Goal: Task Accomplishment & Management: Manage account settings

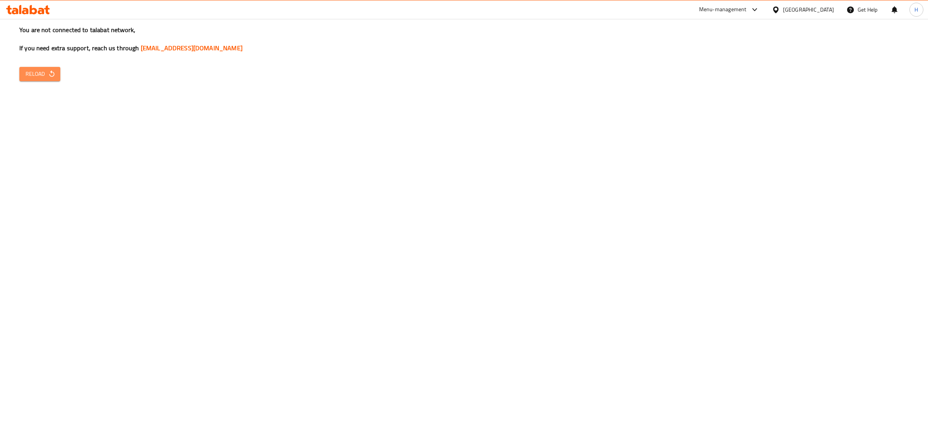
click at [48, 75] on icon "button" at bounding box center [52, 74] width 8 height 8
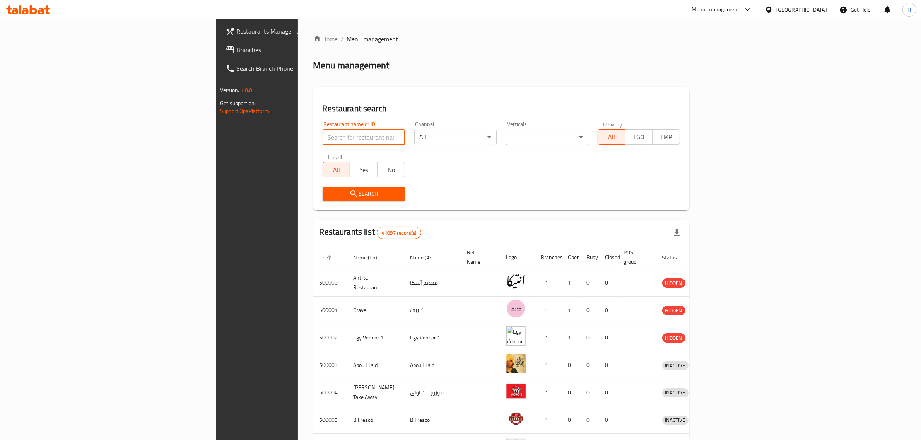
click at [322, 133] on input "search" at bounding box center [363, 137] width 82 height 15
paste input "682367"
type input "682367"
click button "Search" at bounding box center [363, 194] width 82 height 14
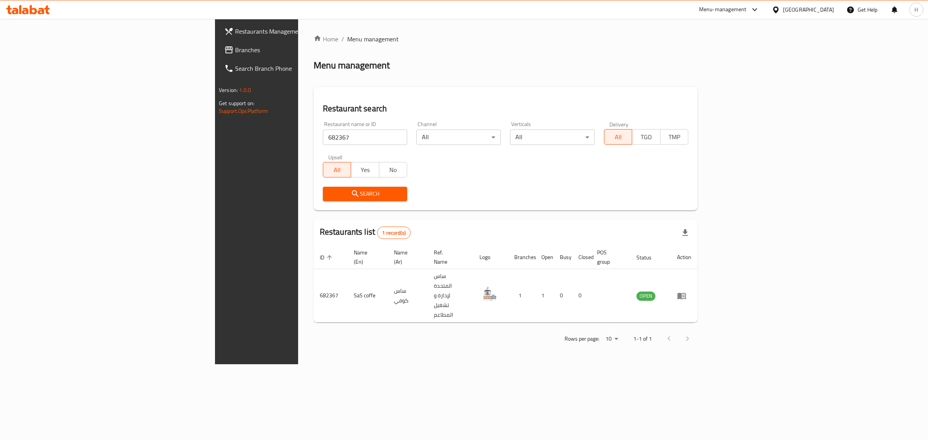
click at [747, 12] on div "Menu-management" at bounding box center [723, 9] width 48 height 9
click at [747, 11] on div "Menu-management" at bounding box center [723, 9] width 48 height 9
click at [712, 104] on div "Restaurant-Management" at bounding box center [717, 103] width 61 height 9
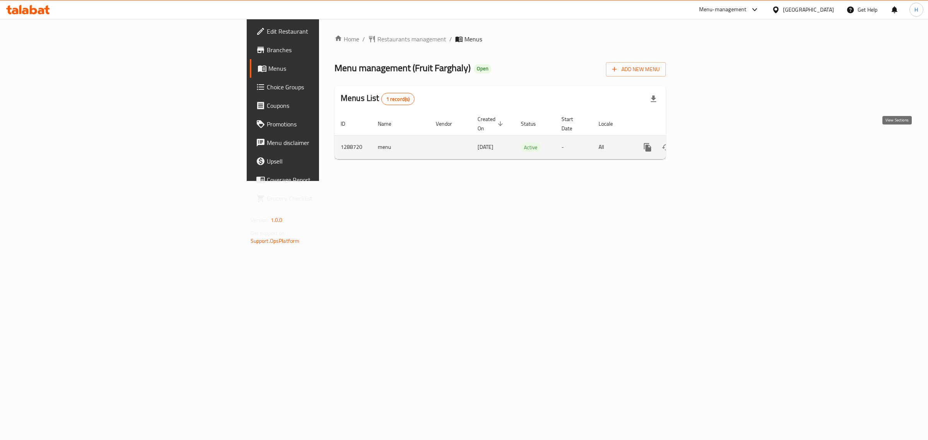
click at [708, 143] on icon "enhanced table" at bounding box center [703, 147] width 9 height 9
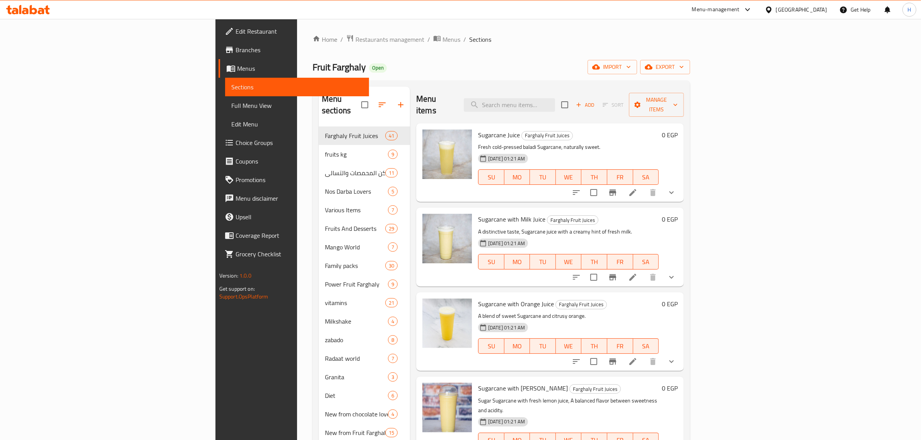
click at [237, 67] on span "Menus" at bounding box center [300, 68] width 126 height 9
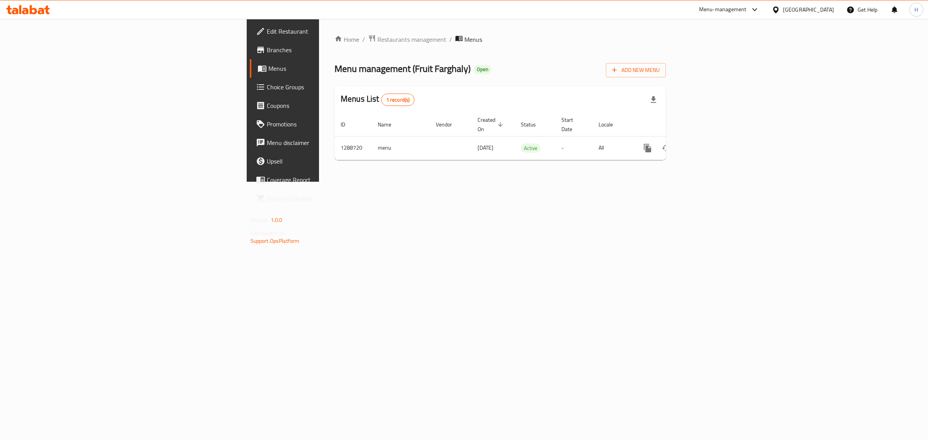
click at [267, 34] on span "Edit Restaurant" at bounding box center [331, 31] width 129 height 9
click at [713, 144] on link "enhanced table" at bounding box center [703, 147] width 19 height 19
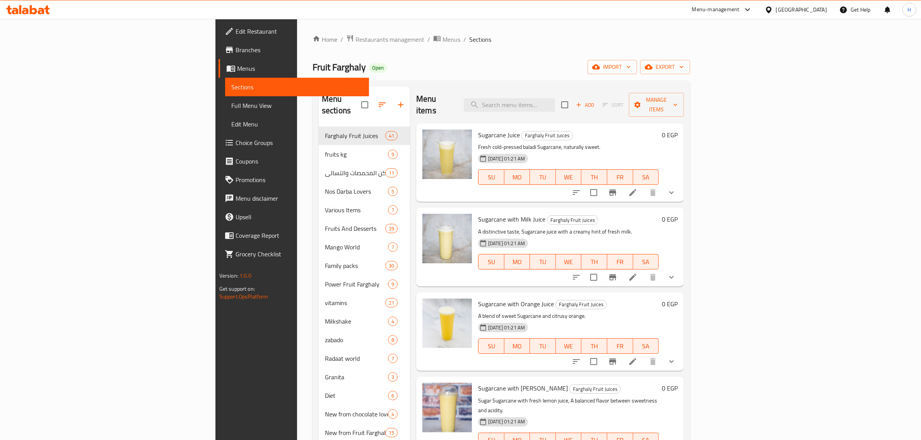
click at [235, 49] on span "Branches" at bounding box center [299, 49] width 128 height 9
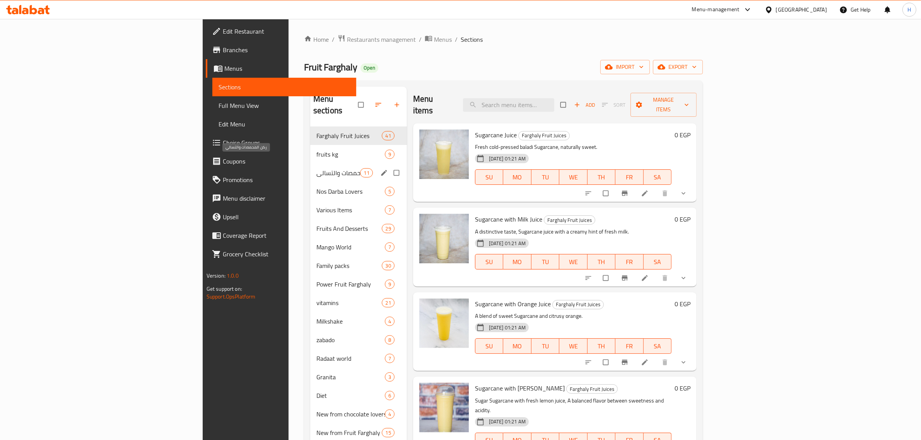
click at [316, 168] on span "ركن المحمصات والتسالي" at bounding box center [338, 172] width 44 height 9
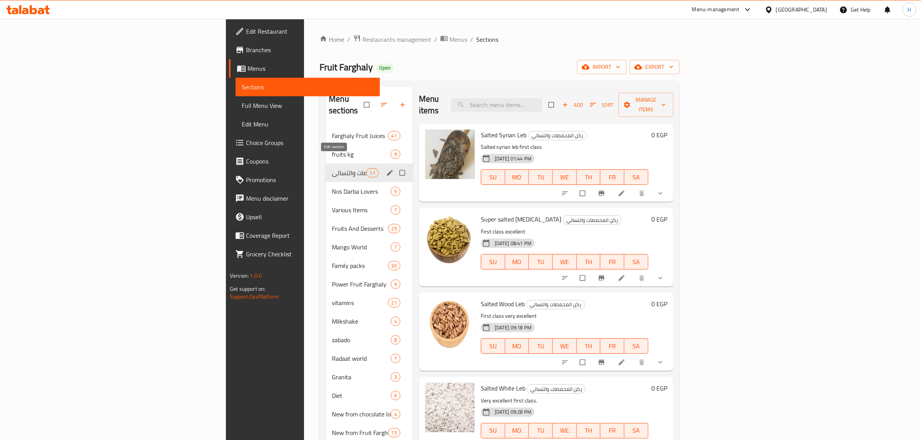
click at [386, 169] on icon "edit" at bounding box center [390, 173] width 8 height 8
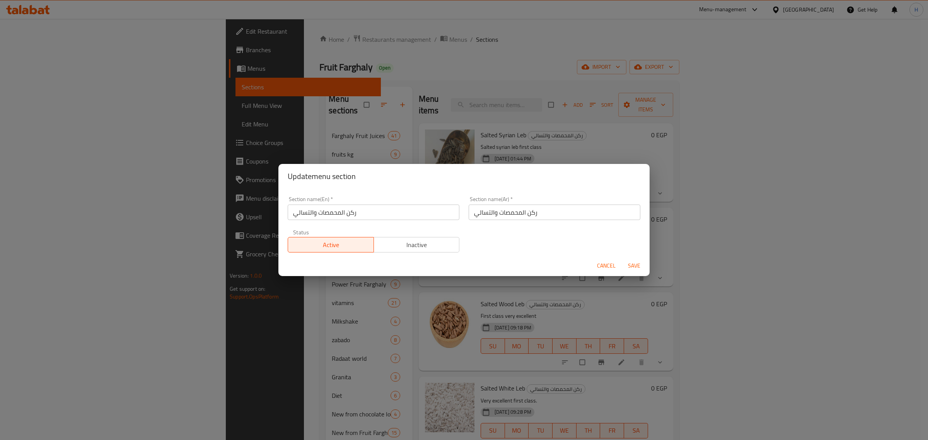
click at [331, 161] on div "Update menu section Section name(En)   * ركن المحمصات والتسالي Section name(En)…" at bounding box center [464, 220] width 928 height 440
click at [405, 88] on div "Update menu section Section name(En)   * ركن المحمصات والتسالي Section name(En)…" at bounding box center [464, 220] width 928 height 440
click at [595, 261] on button "Cancel" at bounding box center [606, 266] width 25 height 14
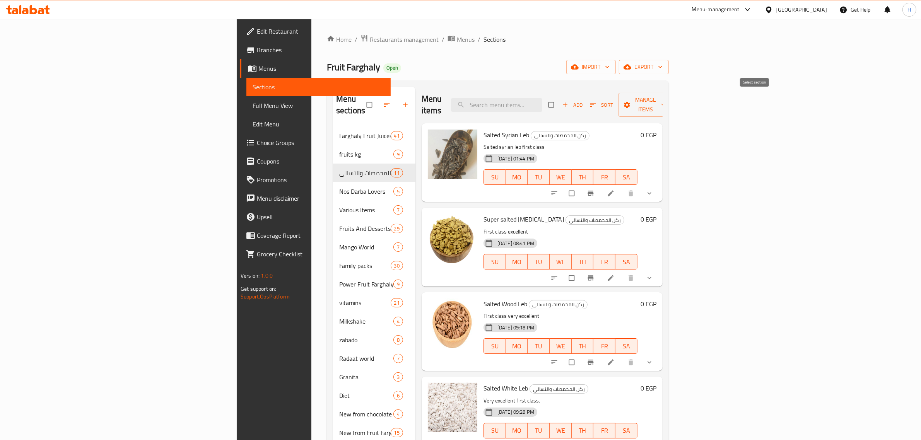
click at [560, 99] on input "checkbox" at bounding box center [552, 104] width 16 height 15
checkbox input "true"
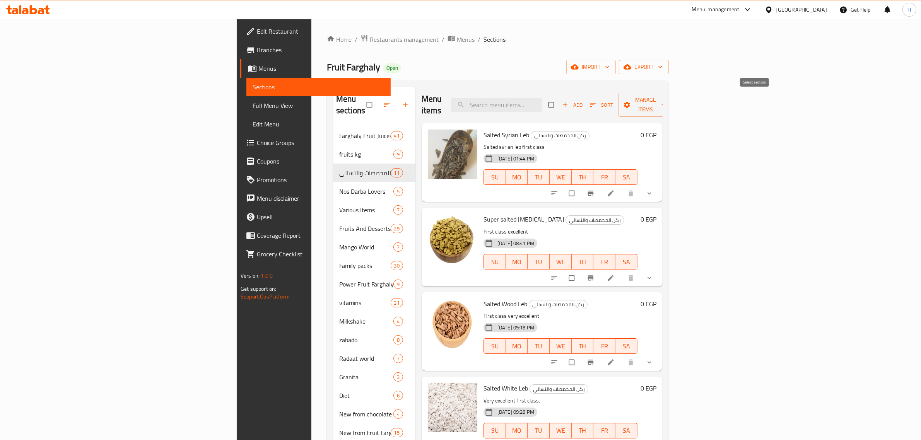
checkbox input "true"
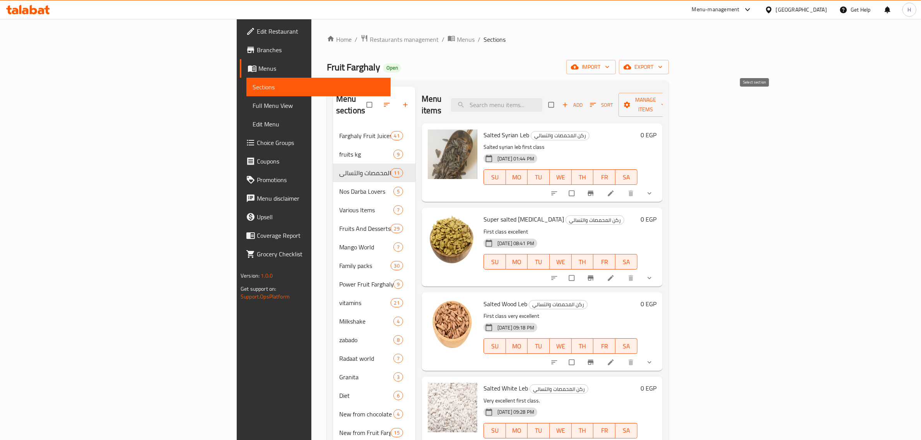
checkbox input "true"
click at [667, 98] on span "Manage items" at bounding box center [645, 104] width 43 height 19
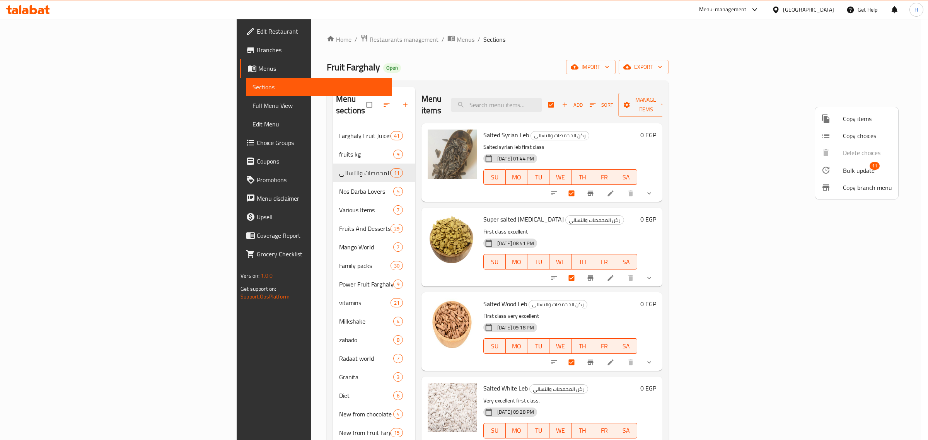
click at [861, 167] on span "Bulk update" at bounding box center [859, 170] width 32 height 9
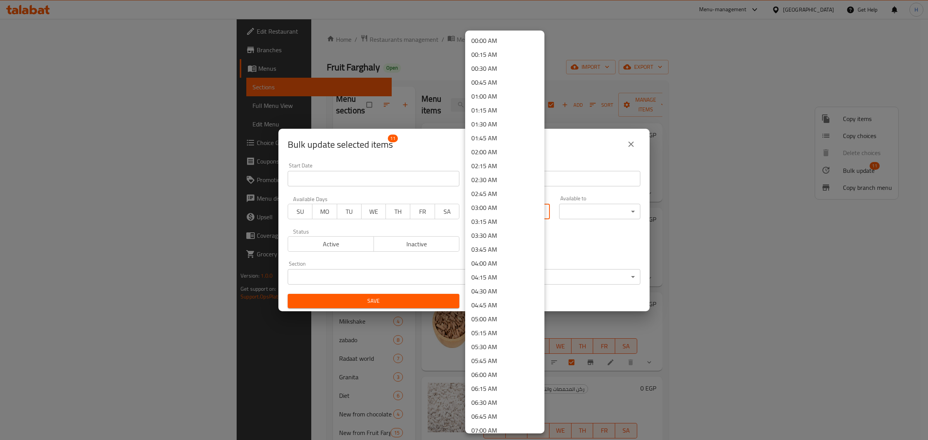
click at [521, 214] on body "​ Menu-management Egypt Get Help H Edit Restaurant Branches Menus Sections Full…" at bounding box center [464, 229] width 928 height 421
click at [487, 155] on li "02:00 AM" at bounding box center [504, 152] width 79 height 14
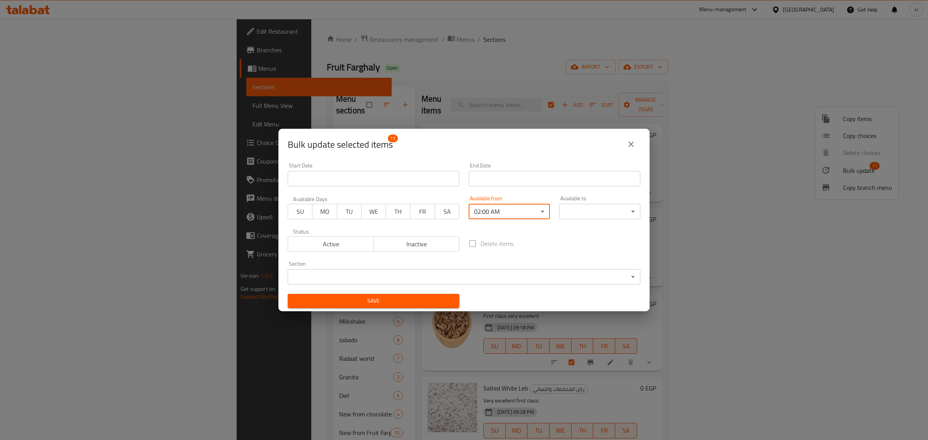
click at [612, 212] on body "​ Menu-management Egypt Get Help H Edit Restaurant Branches Menus Sections Full…" at bounding box center [464, 229] width 928 height 421
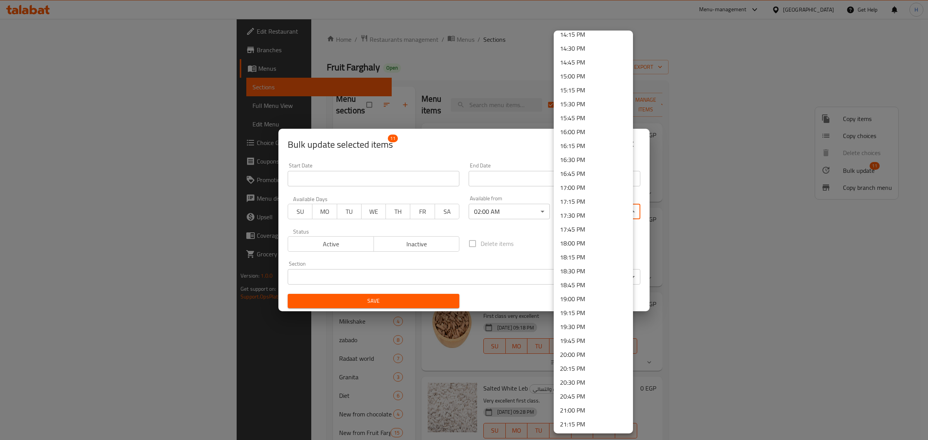
scroll to position [952, 0]
click at [568, 425] on li "23:59 PM" at bounding box center [593, 425] width 79 height 14
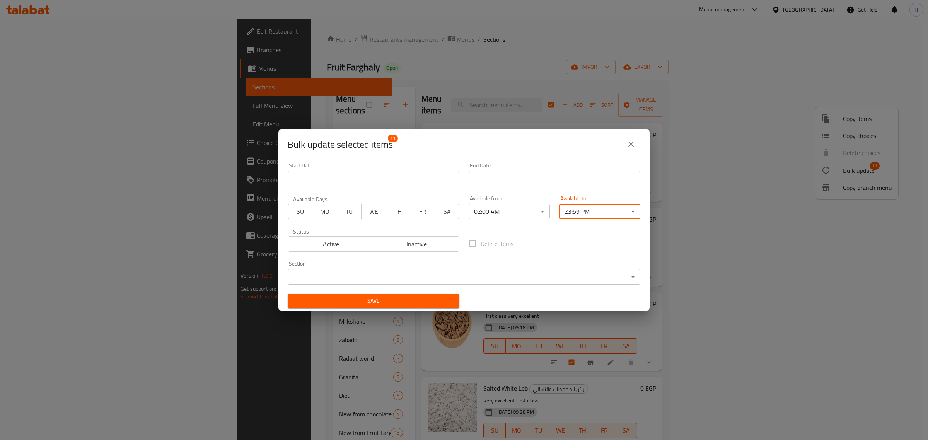
click at [609, 210] on body "​ Menu-management Egypt Get Help H Edit Restaurant Branches Menus Sections Full…" at bounding box center [464, 229] width 928 height 421
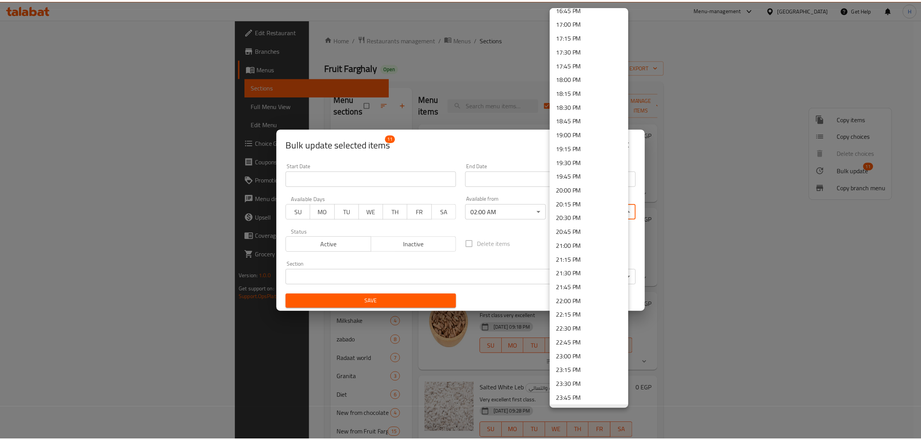
scroll to position [952, 0]
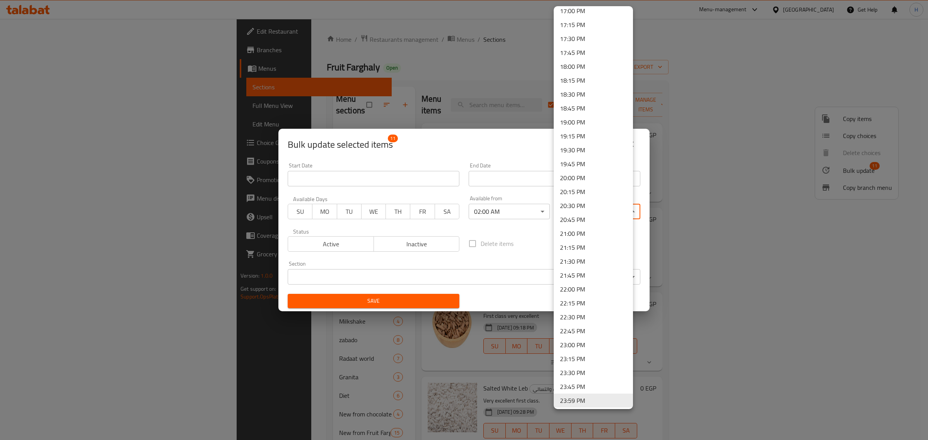
click at [597, 401] on li "23:59 PM" at bounding box center [593, 401] width 79 height 14
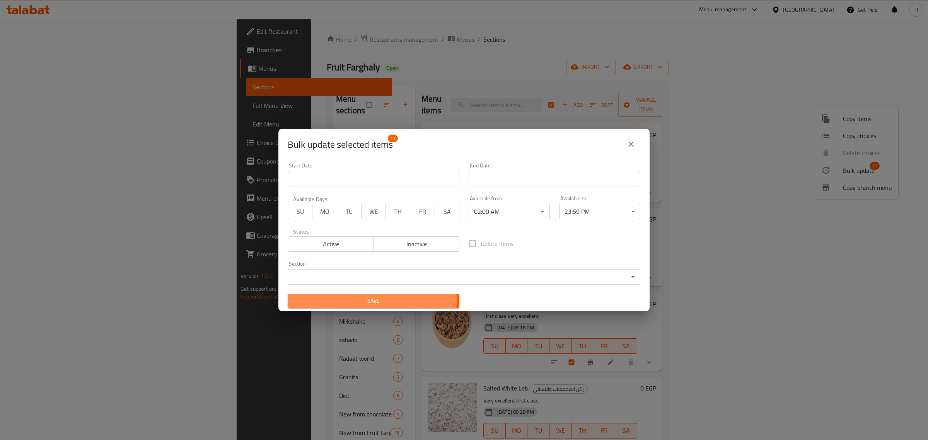
click at [360, 301] on span "Save" at bounding box center [373, 301] width 159 height 10
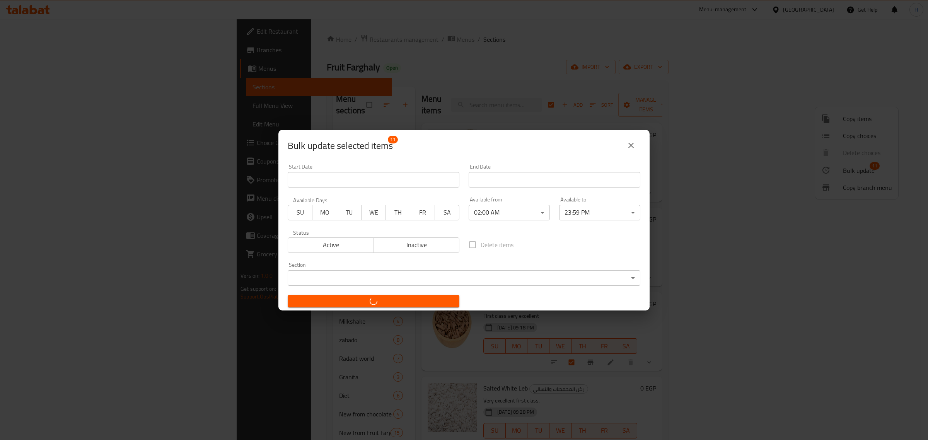
checkbox input "false"
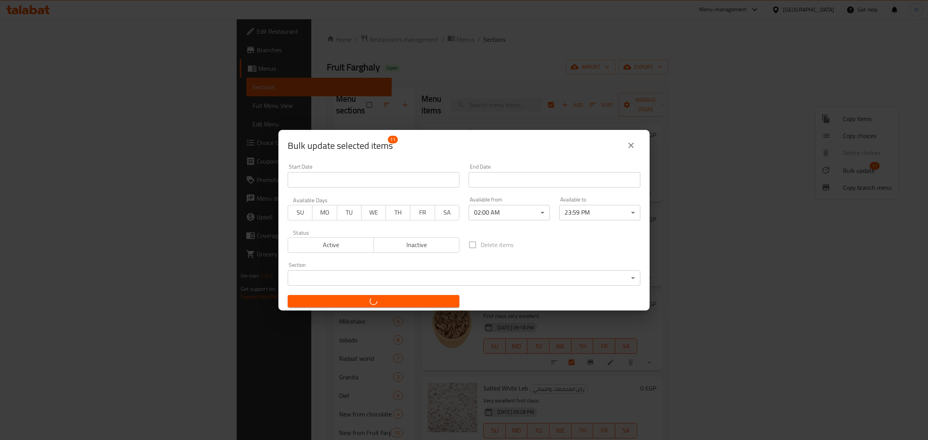
checkbox input "false"
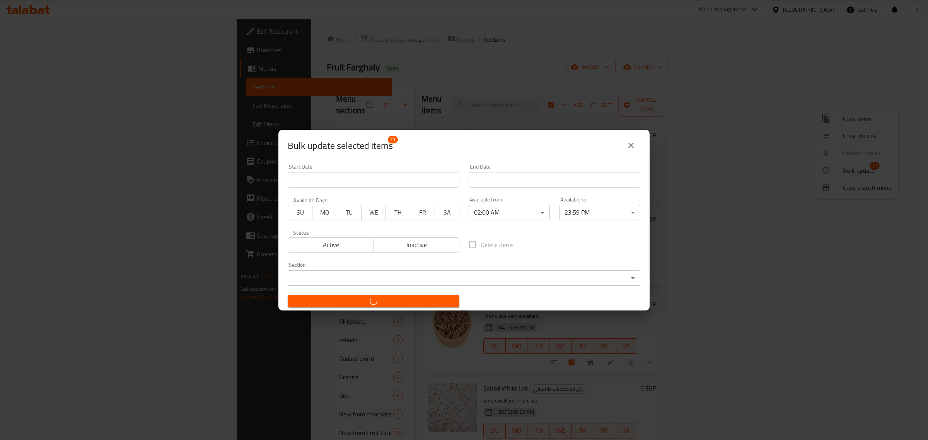
checkbox input "false"
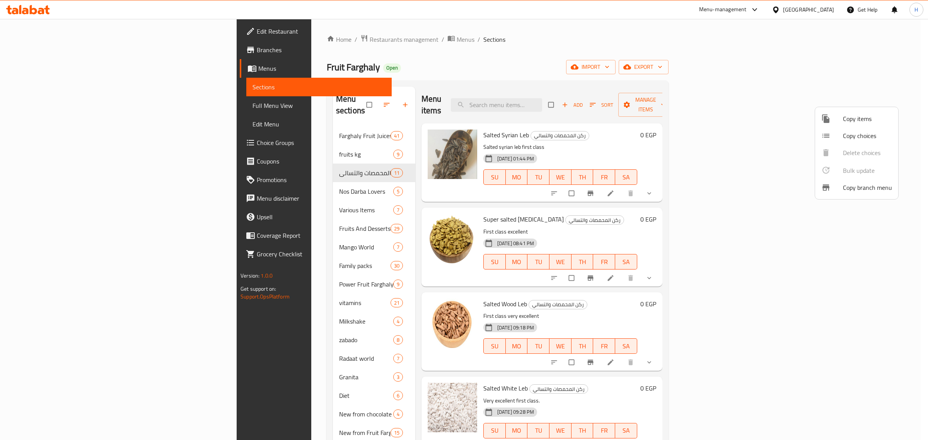
click at [65, 105] on div at bounding box center [464, 220] width 928 height 440
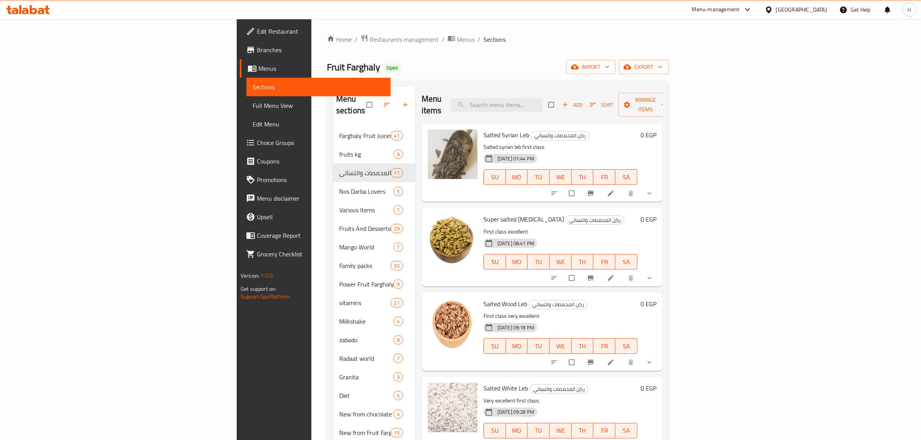
click at [252, 105] on span "Full Menu View" at bounding box center [318, 105] width 132 height 9
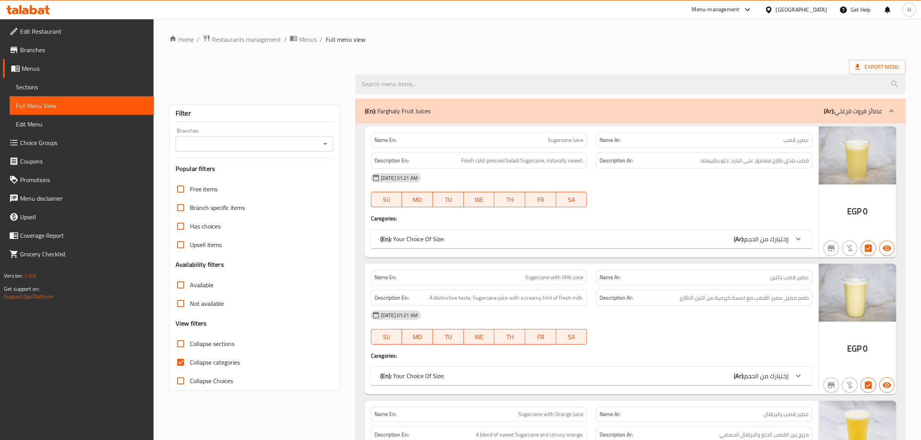
scroll to position [109, 0]
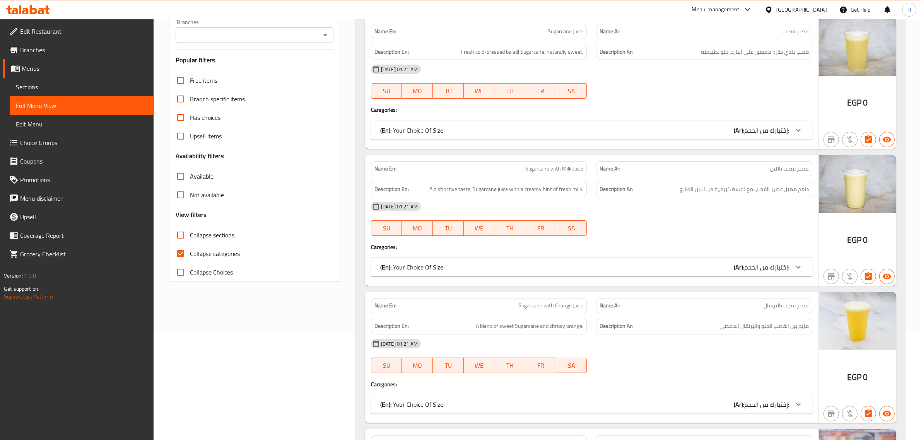
click at [181, 234] on input "Collapse sections" at bounding box center [180, 235] width 19 height 19
checkbox input "true"
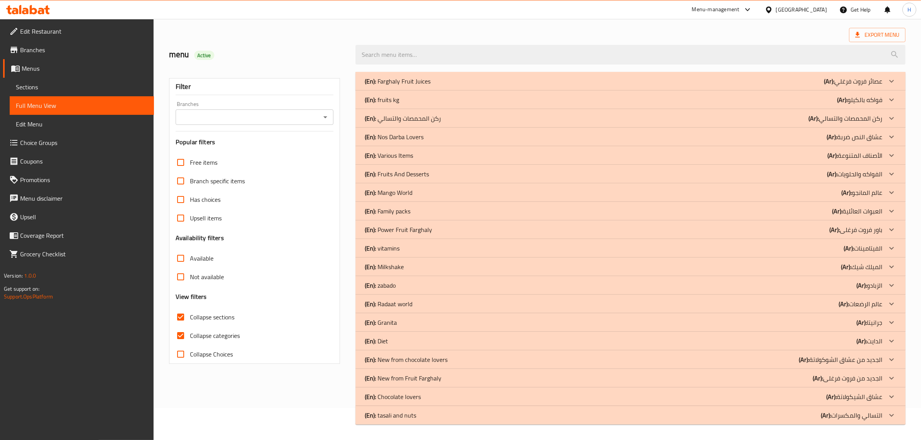
scroll to position [0, 0]
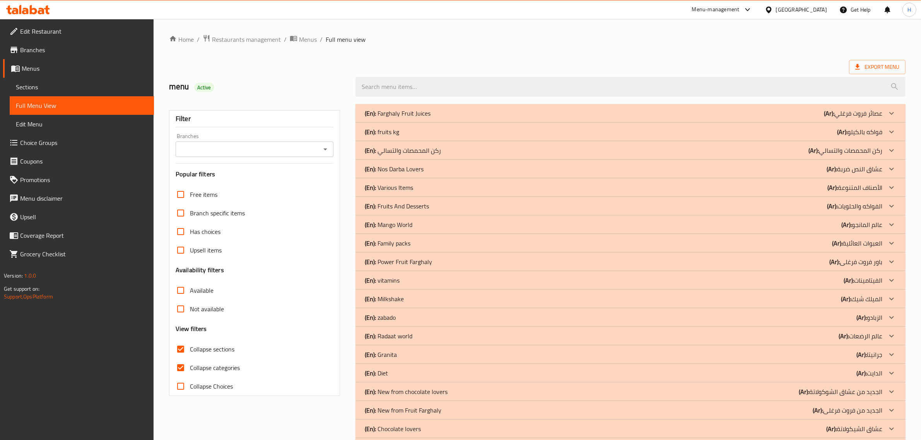
click at [824, 146] on p "(Ar): ركن المحمصات والتسالي" at bounding box center [845, 150] width 74 height 9
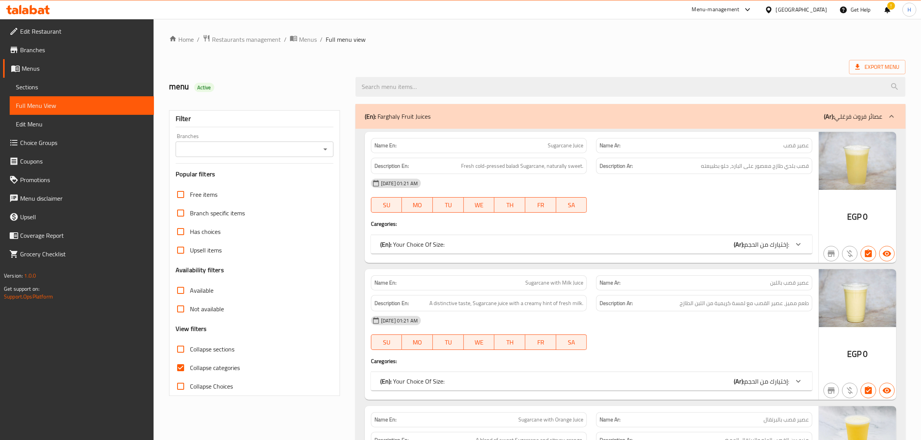
click at [186, 351] on input "Collapse sections" at bounding box center [180, 349] width 19 height 19
checkbox input "true"
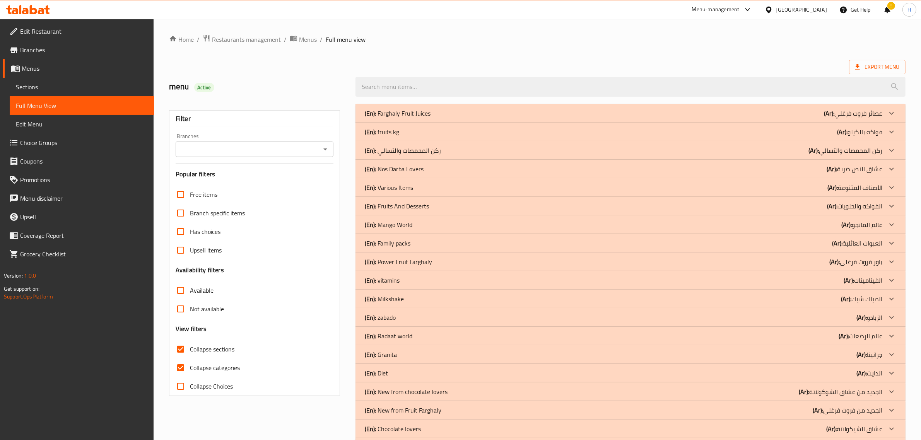
click at [828, 152] on p "(Ar): ركن المحمصات والتسالي" at bounding box center [845, 150] width 74 height 9
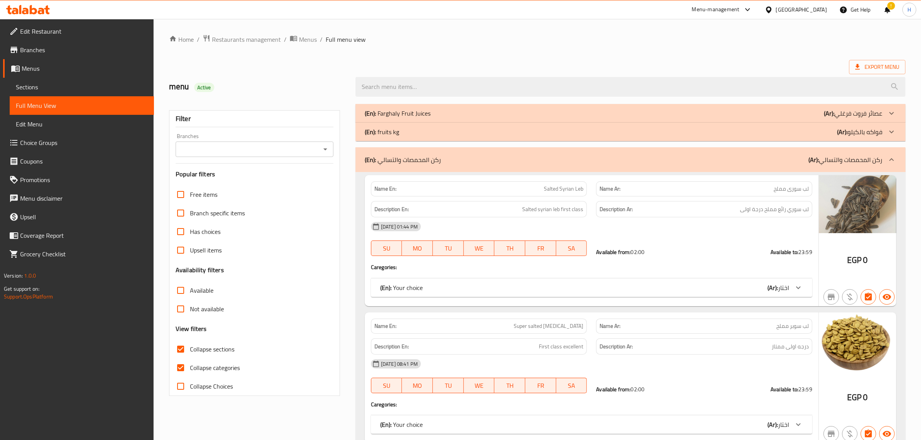
click at [70, 128] on span "Edit Menu" at bounding box center [82, 123] width 132 height 9
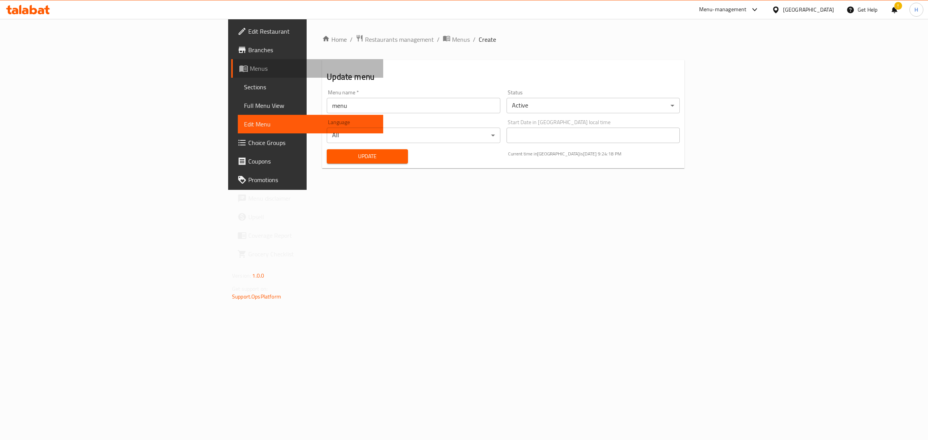
click at [250, 70] on span "Menus" at bounding box center [313, 68] width 127 height 9
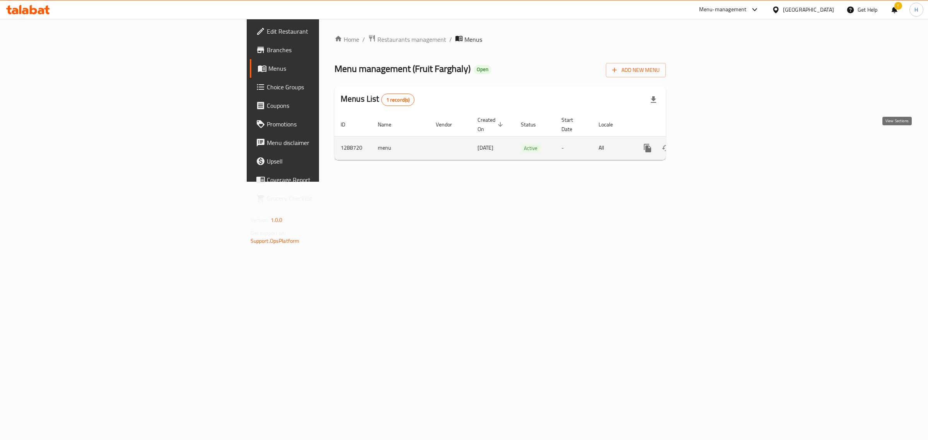
click at [708, 143] on icon "enhanced table" at bounding box center [703, 147] width 9 height 9
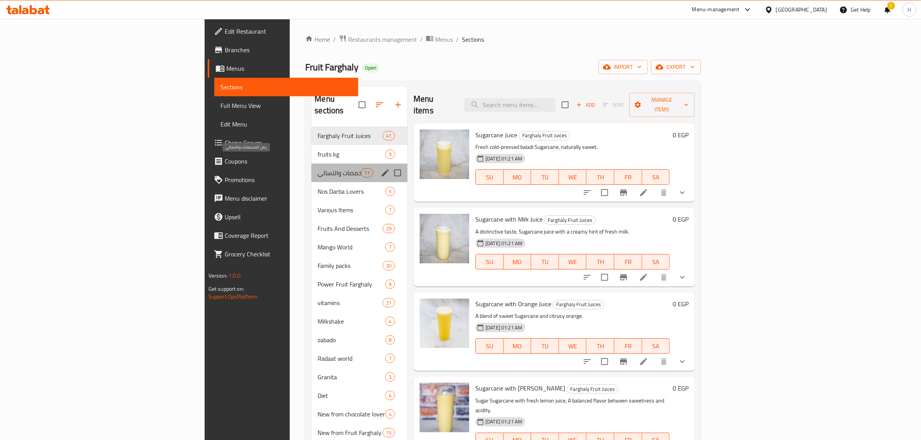
click at [317, 168] on span "ركن المحمصات والتسالي" at bounding box center [338, 172] width 43 height 9
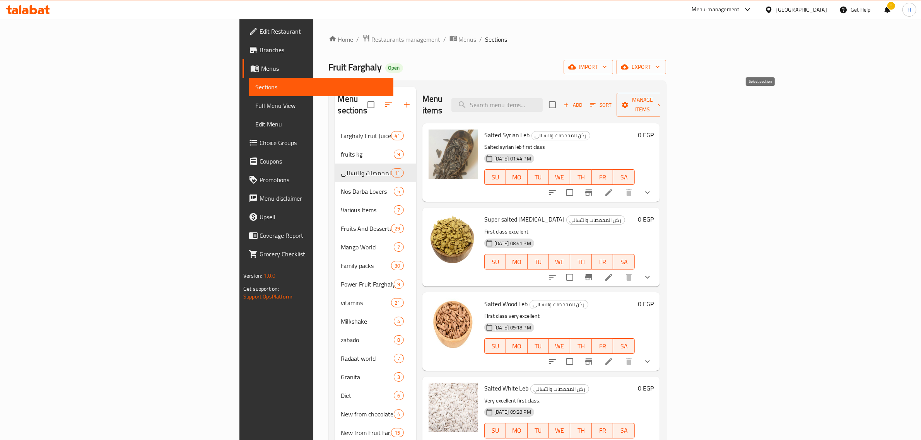
click at [560, 99] on input "checkbox" at bounding box center [552, 105] width 16 height 16
checkbox input "true"
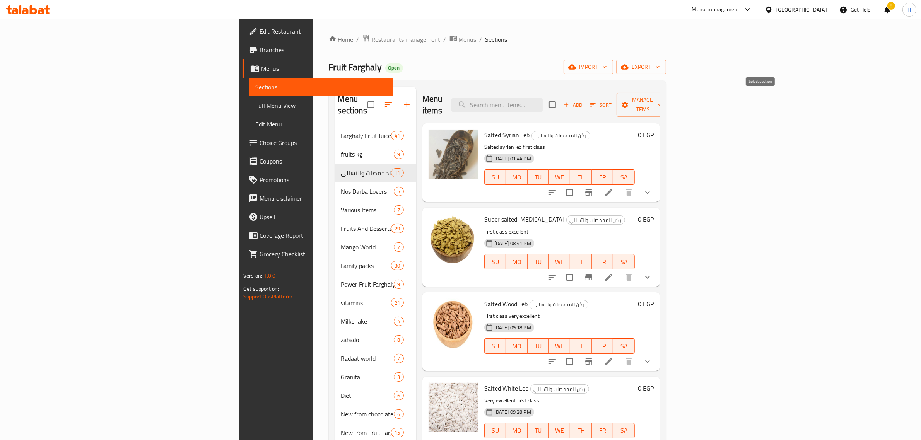
checkbox input "true"
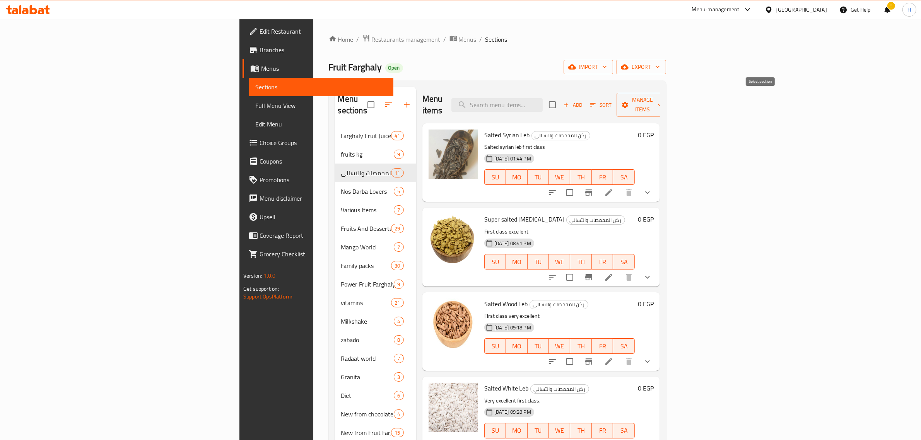
checkbox input "true"
click at [661, 104] on icon "button" at bounding box center [660, 105] width 4 height 2
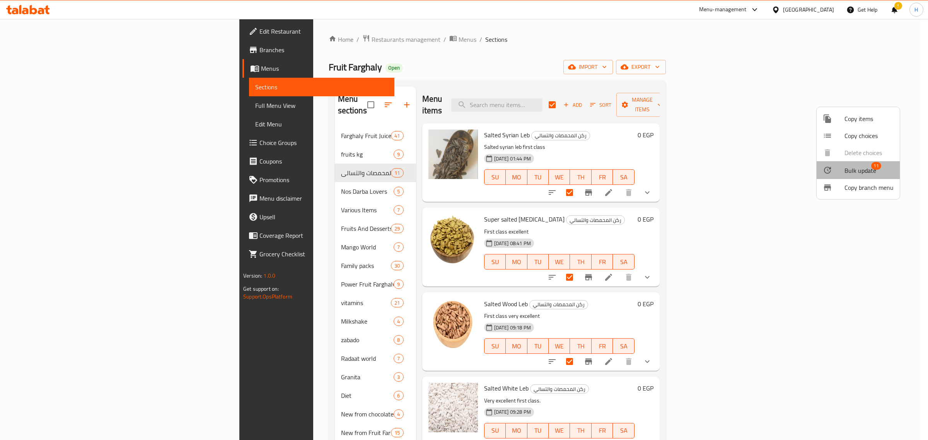
click at [870, 169] on span "Bulk update" at bounding box center [860, 170] width 32 height 9
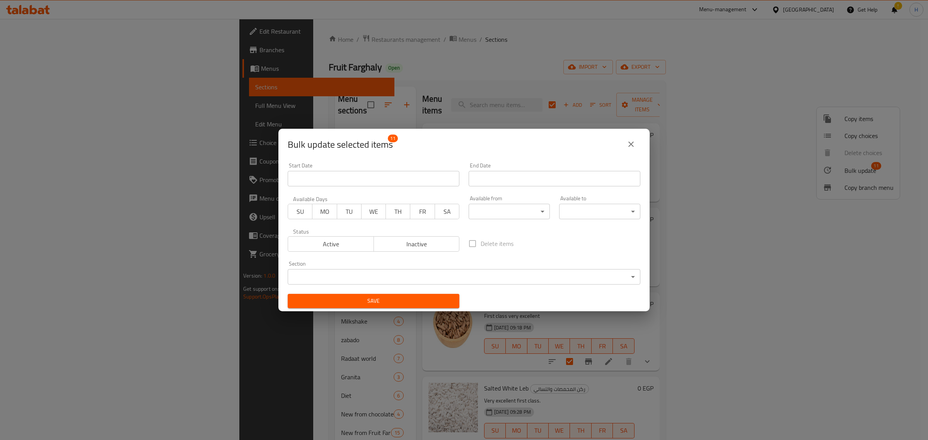
click at [525, 208] on body "​ Menu-management Egypt Get Help ! H Edit Restaurant Branches Menus Sections Fu…" at bounding box center [464, 229] width 928 height 421
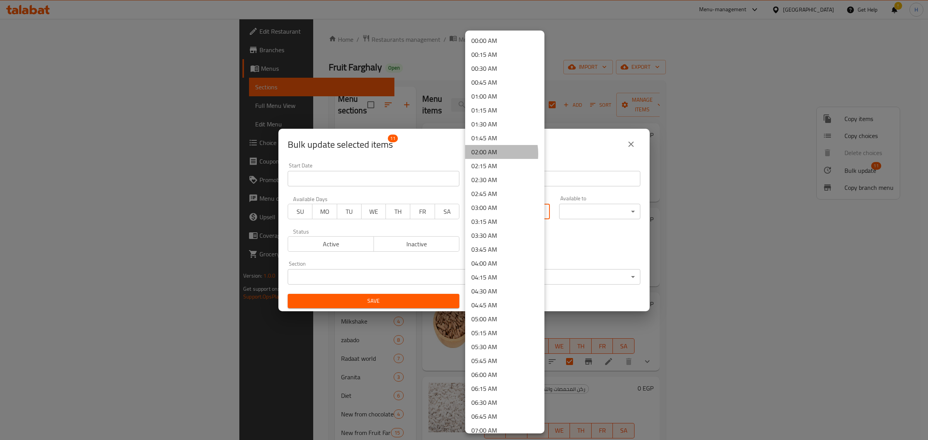
click at [479, 154] on li "02:00 AM" at bounding box center [504, 152] width 79 height 14
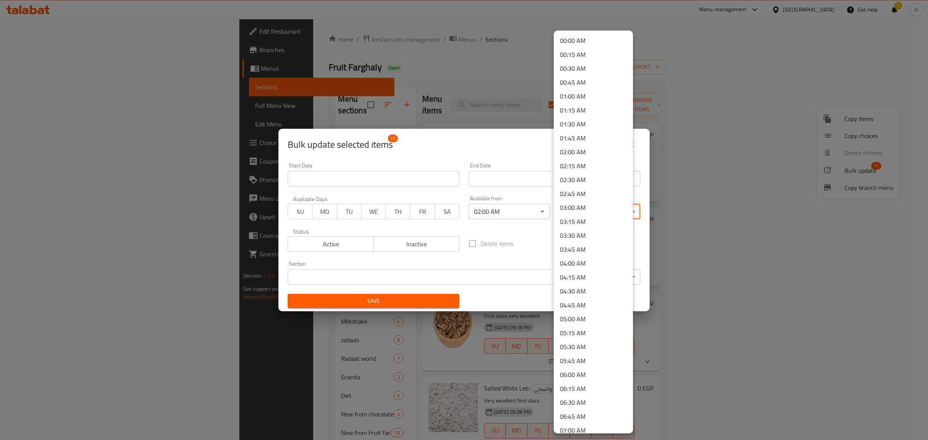
click at [604, 210] on body "​ Menu-management Egypt Get Help ! H Edit Restaurant Branches Menus Sections Fu…" at bounding box center [464, 229] width 928 height 421
click at [570, 273] on li "12:00 PM" at bounding box center [593, 274] width 79 height 14
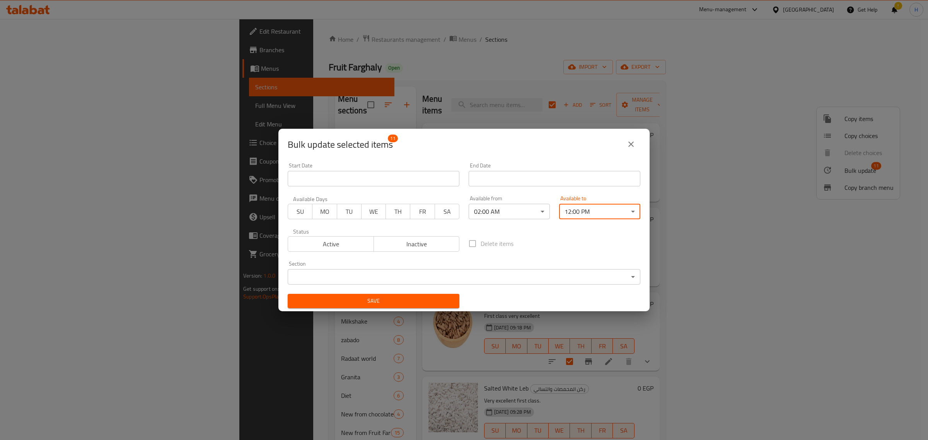
click at [398, 300] on span "Save" at bounding box center [373, 301] width 159 height 10
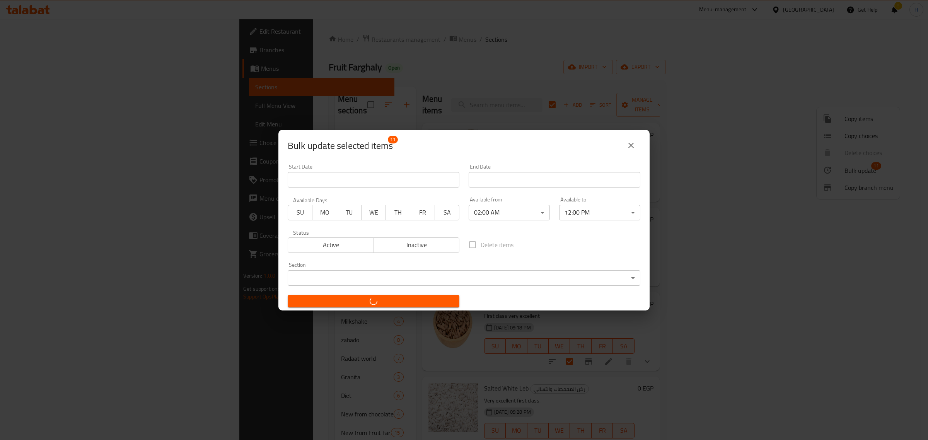
checkbox input "false"
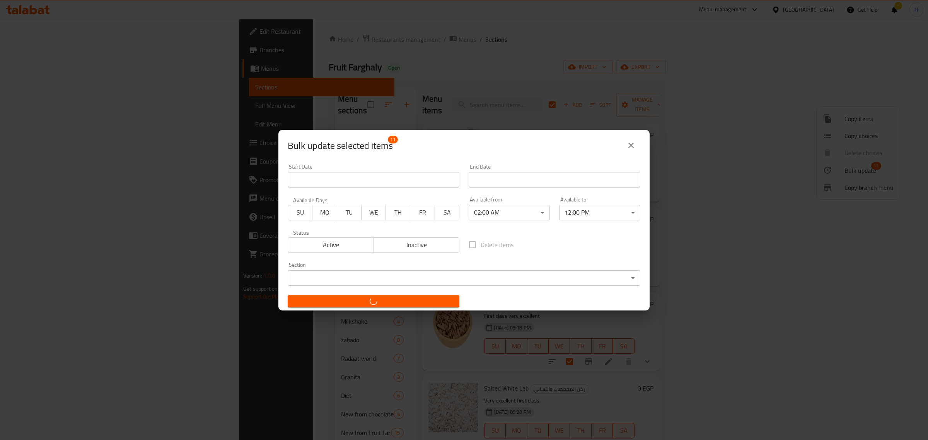
checkbox input "false"
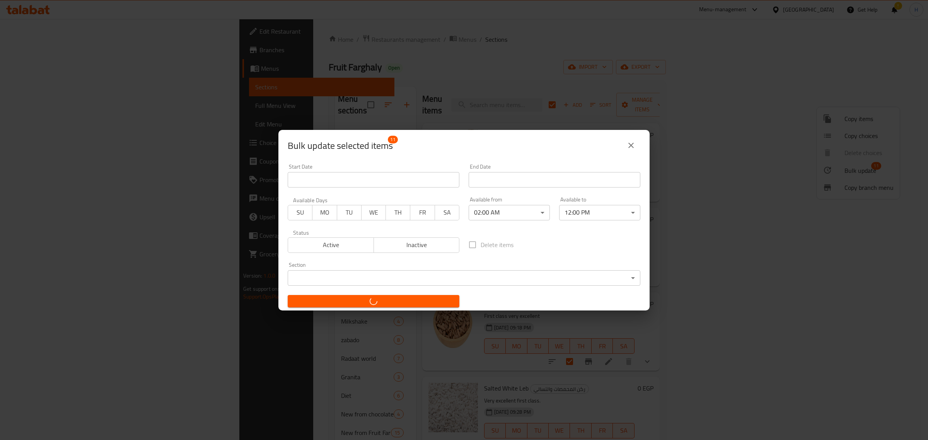
checkbox input "false"
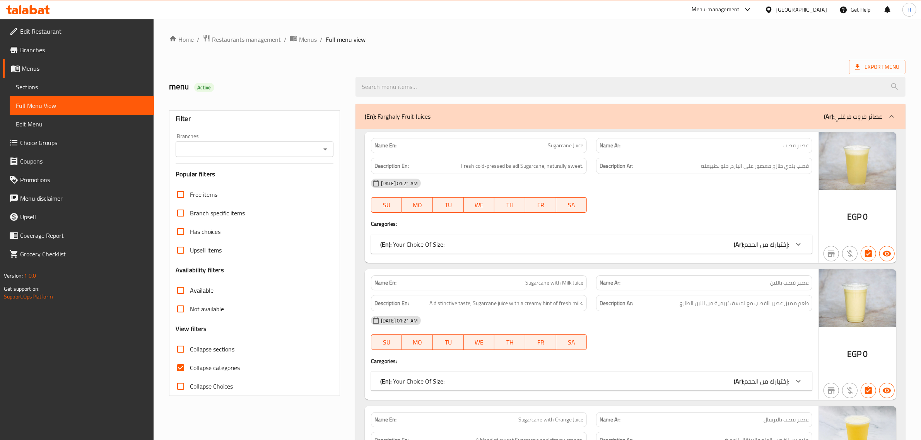
click at [173, 350] on input "Collapse sections" at bounding box center [180, 349] width 19 height 19
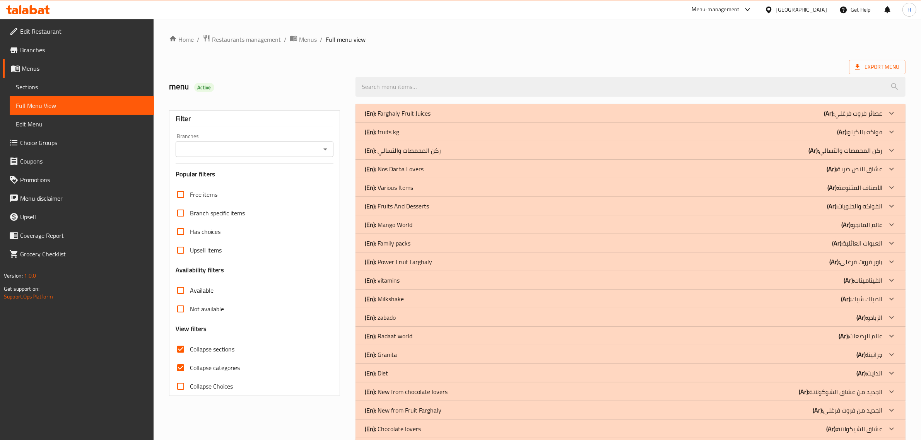
click at [181, 350] on input "Collapse sections" at bounding box center [180, 349] width 19 height 19
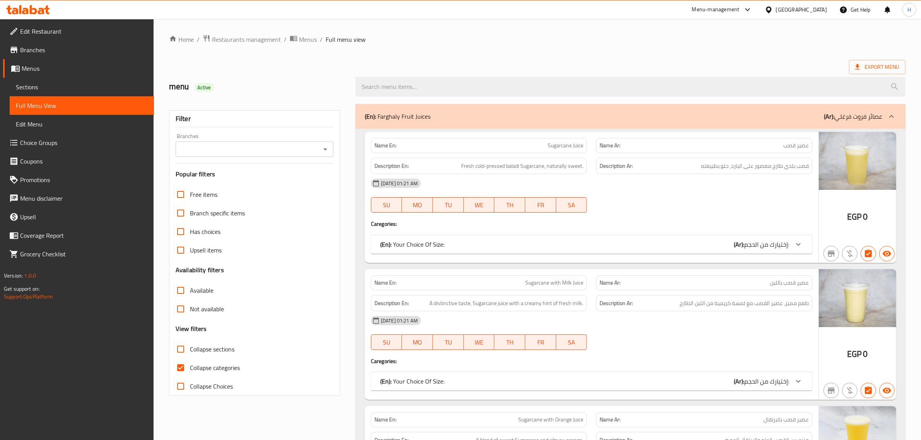
click at [181, 350] on input "Collapse sections" at bounding box center [180, 349] width 19 height 19
checkbox input "true"
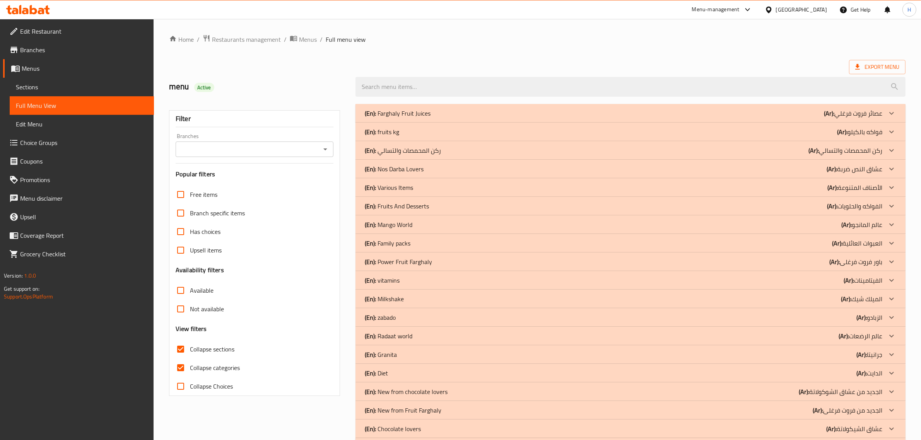
click at [455, 150] on div "(En): ركن المحمصات والتسالي (Ar): ركن المحمصات والتسالي" at bounding box center [623, 150] width 517 height 9
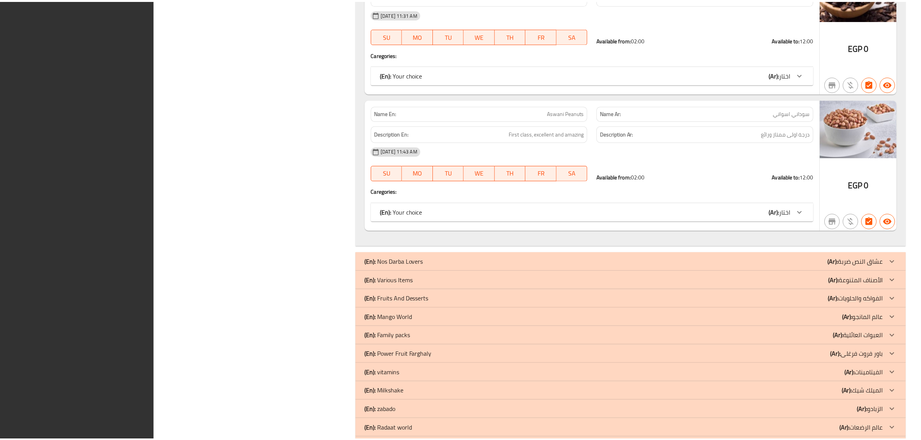
scroll to position [1575, 0]
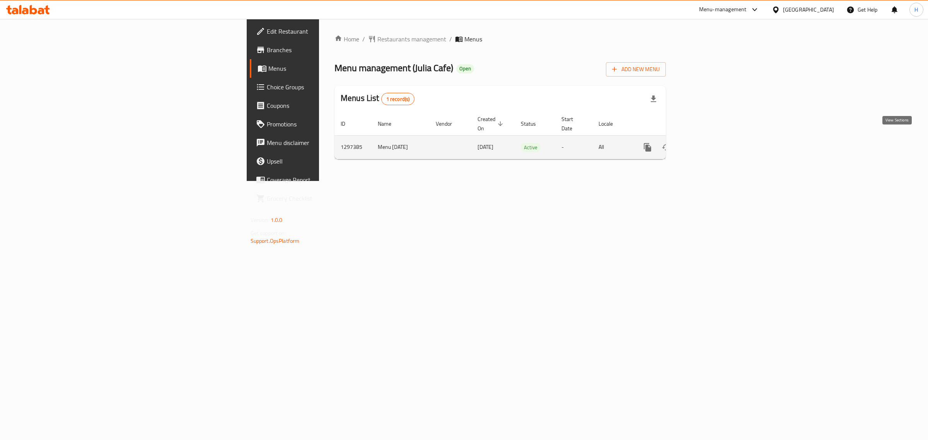
click at [708, 143] on icon "enhanced table" at bounding box center [703, 147] width 9 height 9
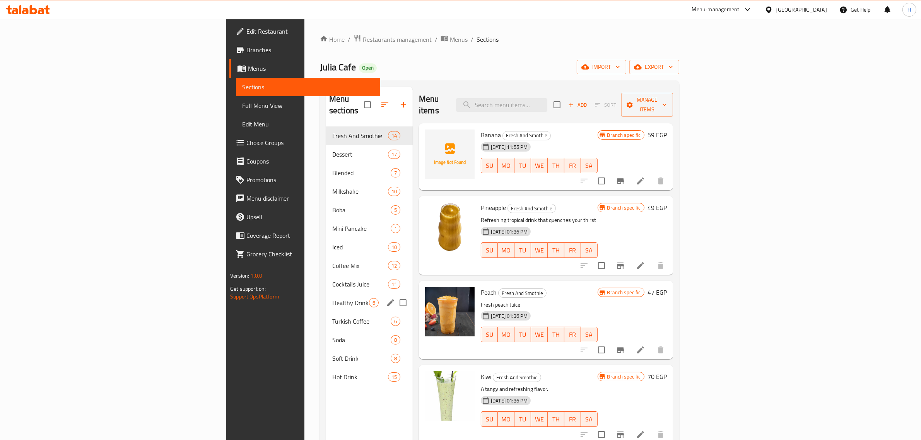
click at [326, 296] on div "Healthy Drinks 6" at bounding box center [369, 302] width 87 height 19
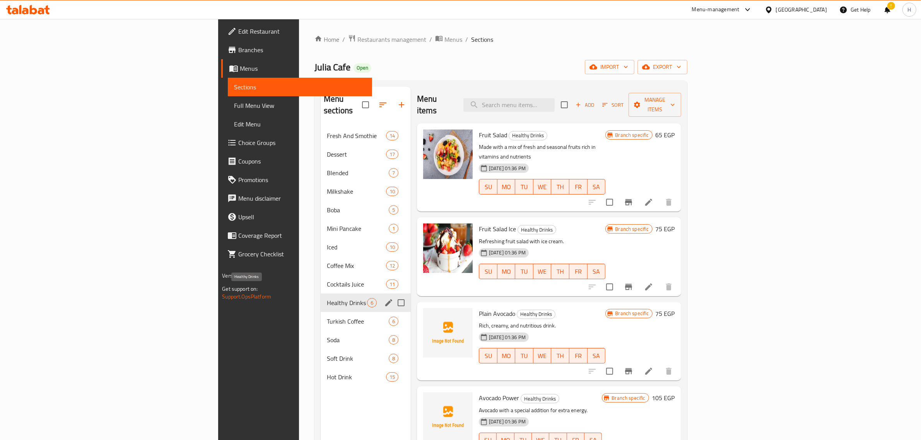
click at [327, 298] on span "Healthy Drinks" at bounding box center [347, 302] width 40 height 9
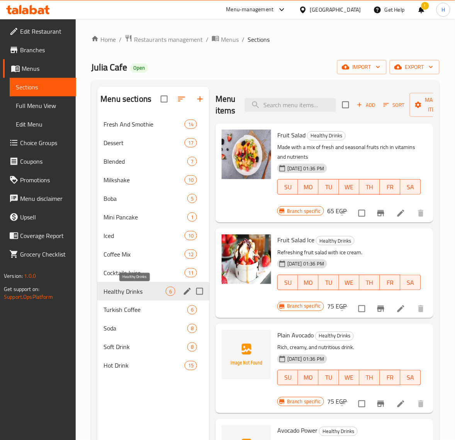
click at [141, 292] on span "Healthy Drinks" at bounding box center [135, 290] width 62 height 9
click at [391, 107] on span "Sort" at bounding box center [394, 105] width 21 height 9
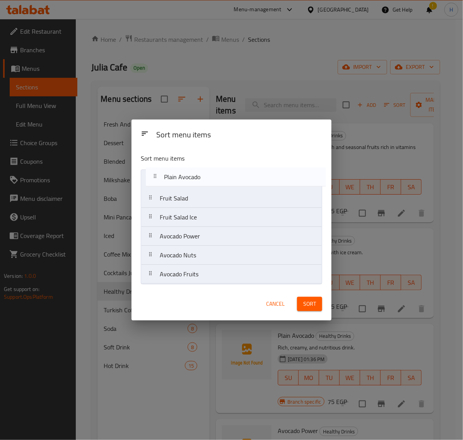
drag, startPoint x: 190, startPoint y: 220, endPoint x: 194, endPoint y: 177, distance: 42.7
click at [194, 177] on nav "Fruit Salad Fruit Salad Ice Plain Avocado Avocado Power Avocado Nuts Avocado Fr…" at bounding box center [231, 226] width 181 height 114
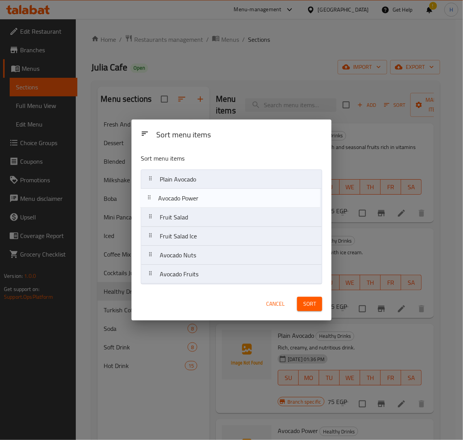
drag, startPoint x: 194, startPoint y: 242, endPoint x: 192, endPoint y: 200, distance: 41.8
click at [192, 200] on nav "Plain Avocado Fruit Salad Fruit Salad Ice Avocado Power Avocado Nuts Avocado Fr…" at bounding box center [231, 226] width 181 height 114
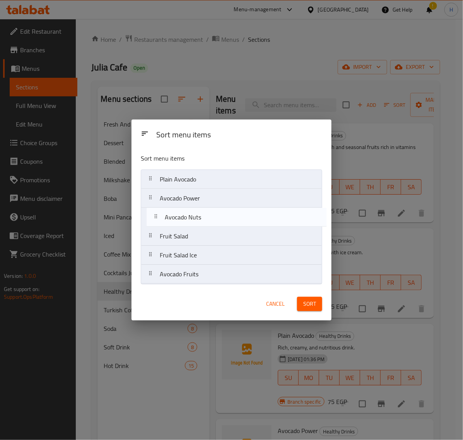
drag, startPoint x: 194, startPoint y: 261, endPoint x: 198, endPoint y: 220, distance: 41.9
click at [198, 220] on nav "Plain Avocado Avocado Power Fruit Salad Fruit Salad Ice Avocado Nuts Avocado Fr…" at bounding box center [231, 226] width 181 height 114
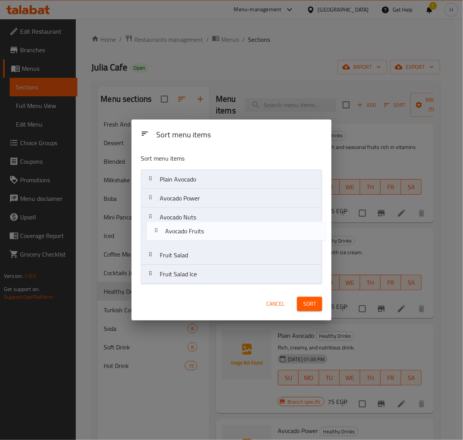
drag, startPoint x: 189, startPoint y: 278, endPoint x: 194, endPoint y: 231, distance: 46.7
click at [194, 231] on nav "Plain Avocado Avocado Power Avocado Nuts Fruit Salad Fruit Salad Ice Avocado Fr…" at bounding box center [231, 226] width 181 height 114
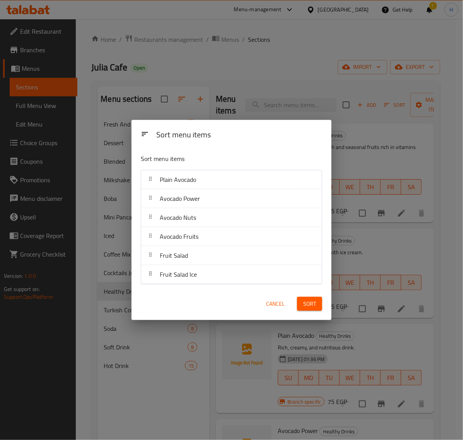
click at [310, 306] on span "Sort" at bounding box center [309, 304] width 13 height 10
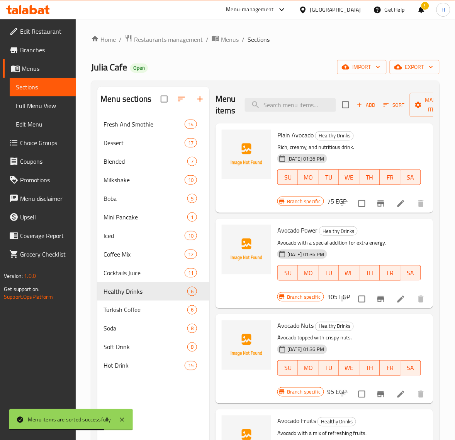
click at [327, 201] on h6 "75 EGP" at bounding box center [336, 201] width 19 height 11
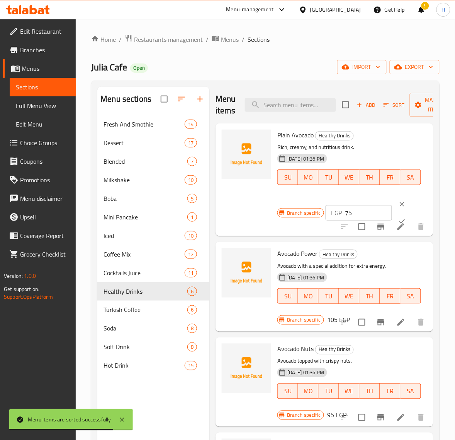
click at [351, 214] on input "75" at bounding box center [368, 212] width 47 height 15
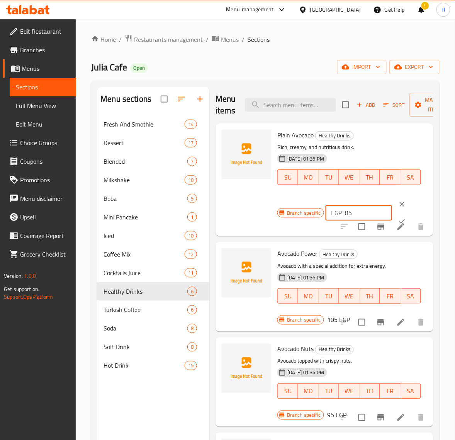
type input "85"
click at [399, 218] on icon "ok" at bounding box center [403, 221] width 8 height 8
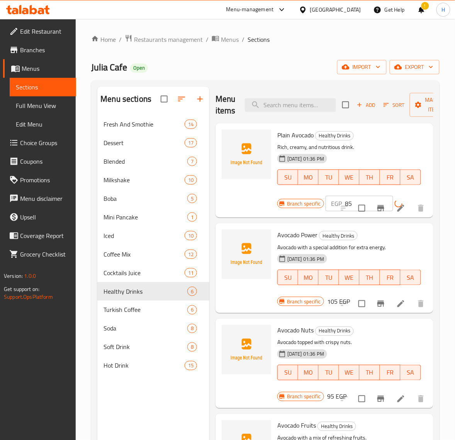
click at [328, 302] on h6 "105 EGP" at bounding box center [338, 301] width 23 height 11
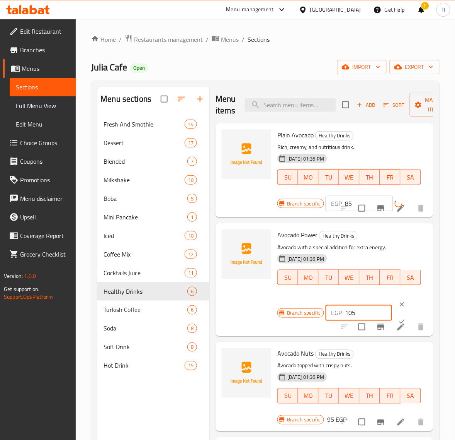
click at [348, 312] on input "105" at bounding box center [368, 312] width 47 height 15
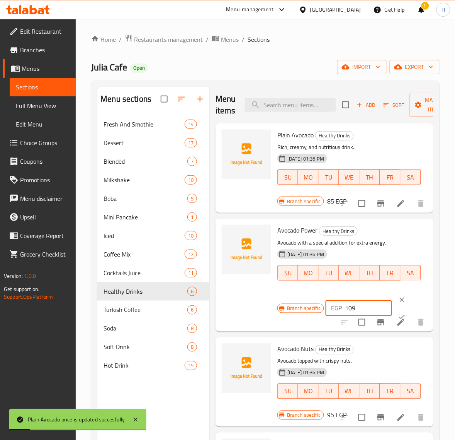
type input "109"
click at [399, 314] on icon "ok" at bounding box center [403, 317] width 8 height 8
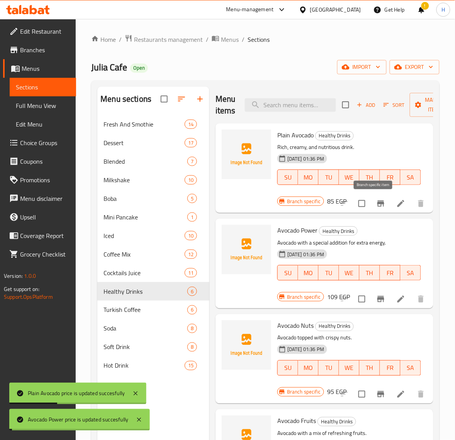
click at [377, 206] on icon "Branch-specific-item" at bounding box center [381, 203] width 9 height 9
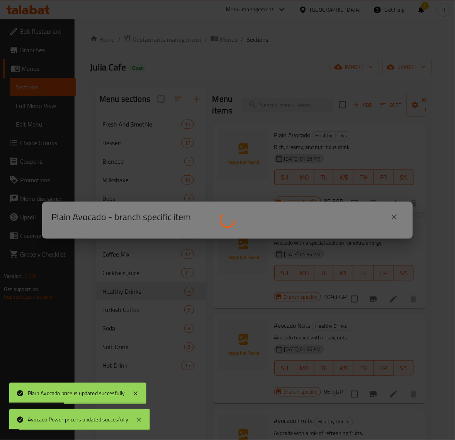
click at [376, 206] on div at bounding box center [227, 220] width 455 height 440
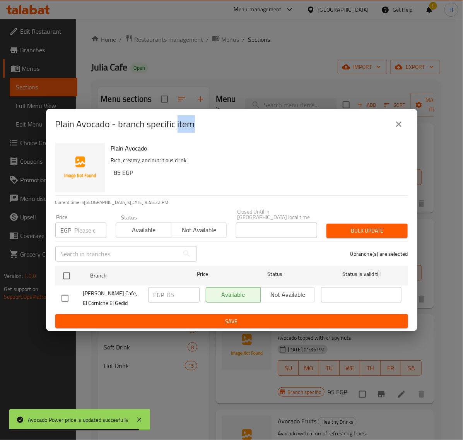
click at [399, 127] on icon "close" at bounding box center [398, 123] width 5 height 5
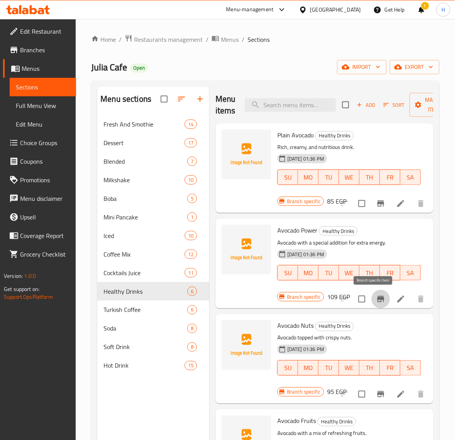
click at [378, 298] on icon "Branch-specific-item" at bounding box center [381, 298] width 9 height 9
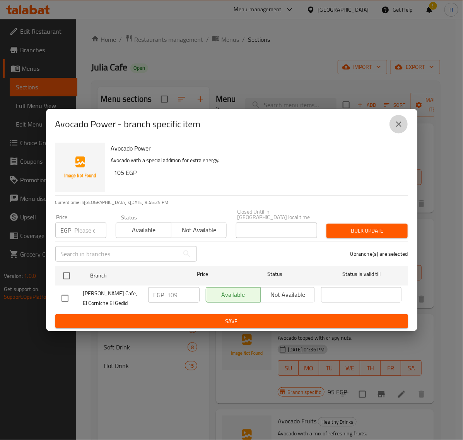
click at [400, 129] on icon "close" at bounding box center [398, 123] width 9 height 9
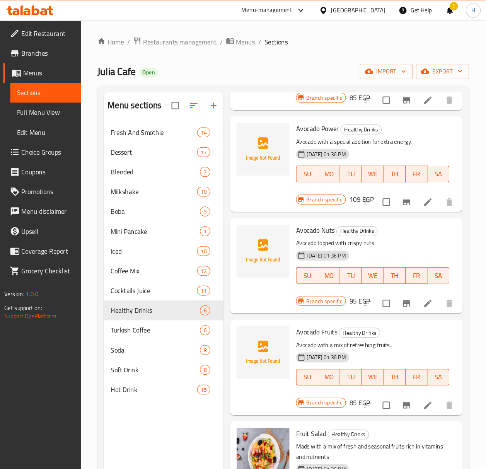
scroll to position [145, 0]
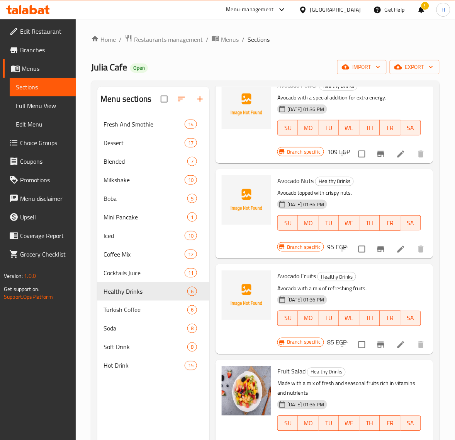
click at [336, 246] on div at bounding box center [383, 249] width 95 height 19
click at [327, 248] on h6 "95 EGP" at bounding box center [336, 246] width 19 height 11
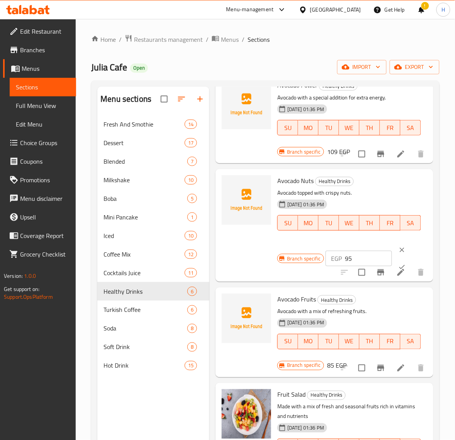
click at [356, 259] on input "95" at bounding box center [368, 258] width 47 height 15
type input "105"
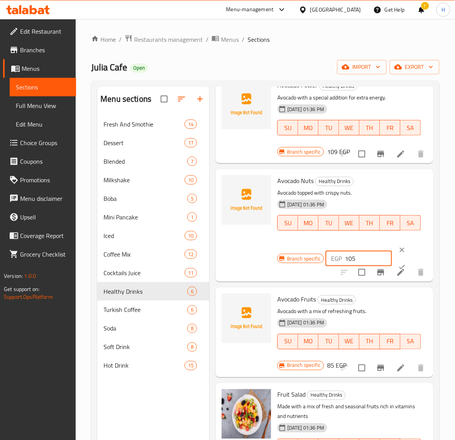
click at [394, 261] on button "ok" at bounding box center [402, 266] width 17 height 17
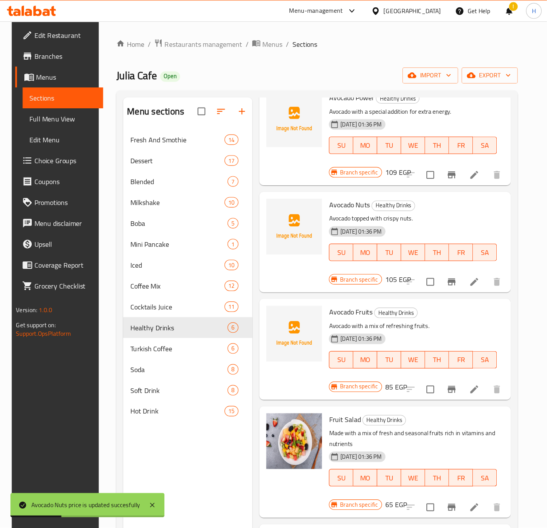
scroll to position [7, 0]
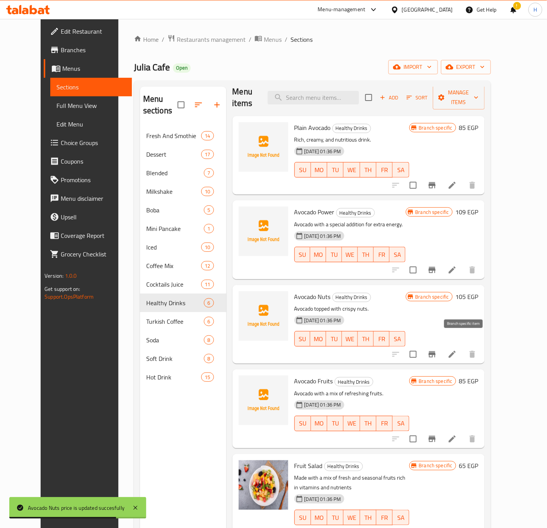
click at [436, 349] on icon "Branch-specific-item" at bounding box center [431, 353] width 9 height 9
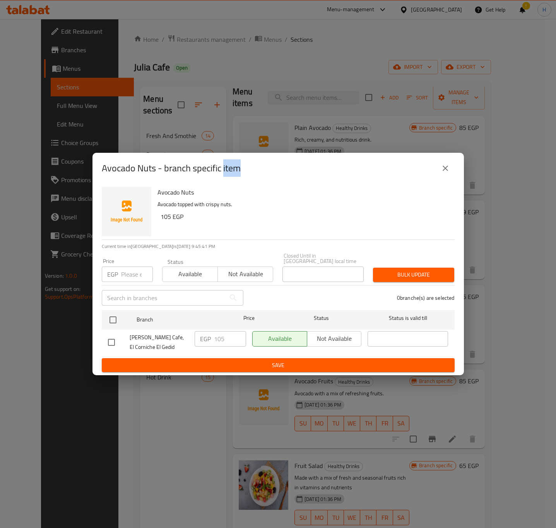
click at [448, 173] on icon "close" at bounding box center [444, 168] width 9 height 9
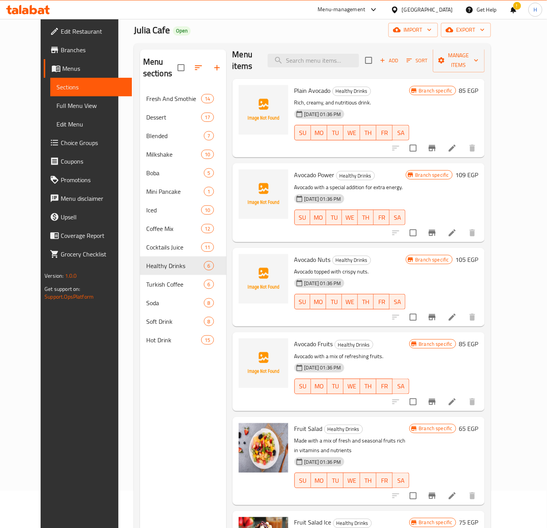
scroll to position [58, 0]
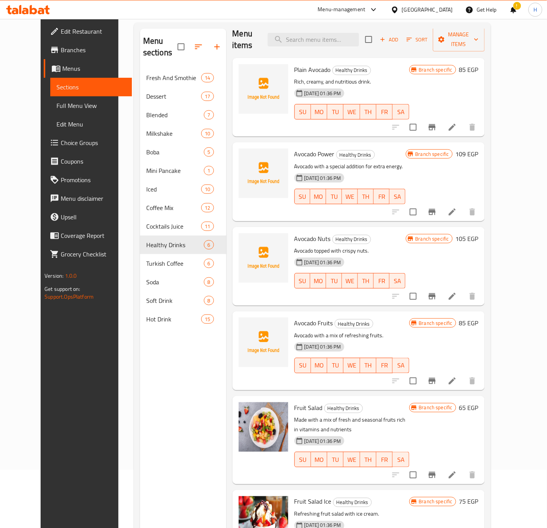
click at [478, 317] on h6 "85 EGP" at bounding box center [468, 322] width 19 height 11
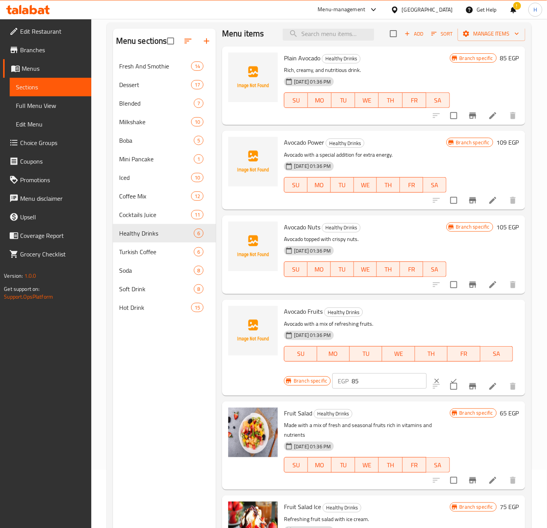
click at [386, 381] on input "85" at bounding box center [388, 380] width 75 height 15
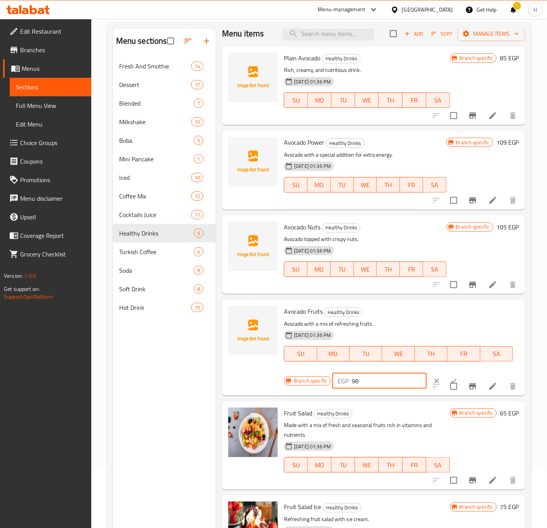
type input "98"
click at [445, 374] on button "ok" at bounding box center [453, 380] width 17 height 17
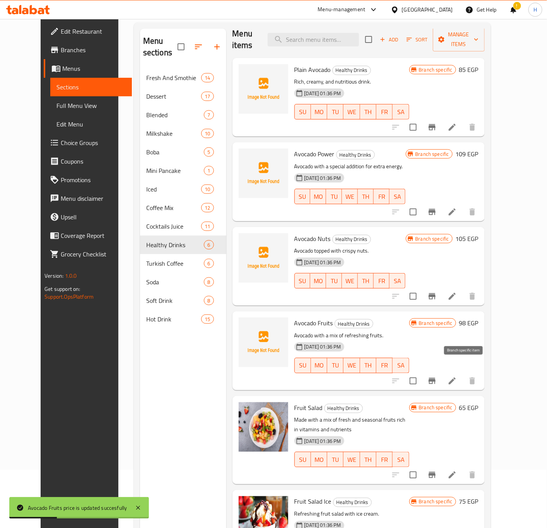
click at [435, 378] on icon "Branch-specific-item" at bounding box center [431, 381] width 7 height 6
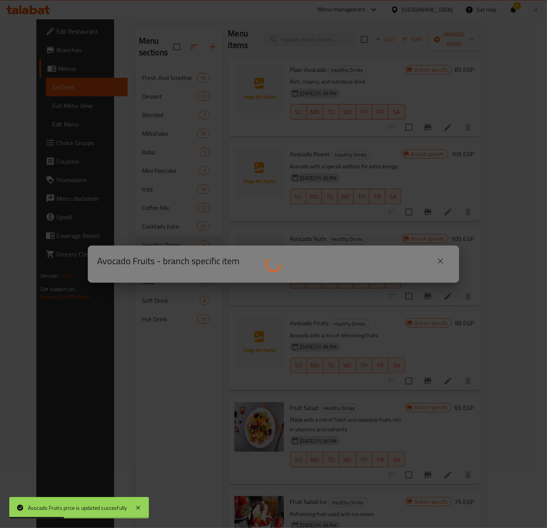
click at [464, 369] on div at bounding box center [273, 264] width 547 height 528
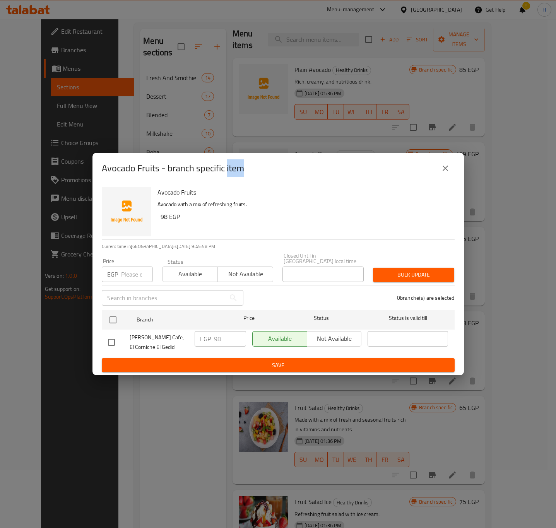
click at [447, 171] on icon "close" at bounding box center [444, 168] width 9 height 9
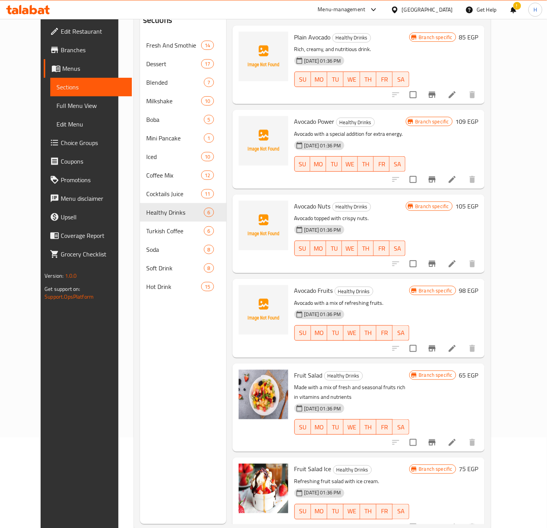
scroll to position [108, 0]
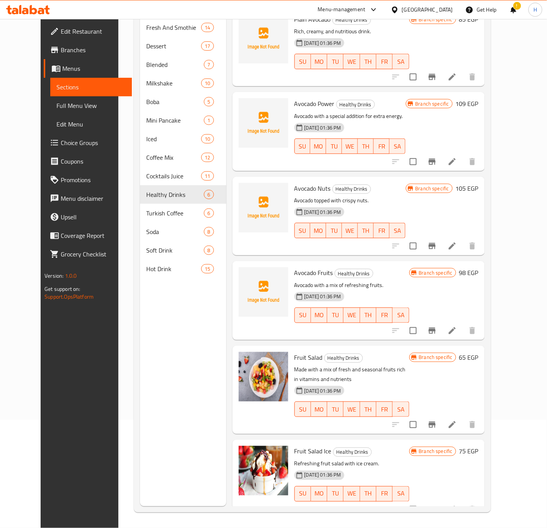
click at [478, 352] on h6 "65 EGP" at bounding box center [468, 357] width 19 height 11
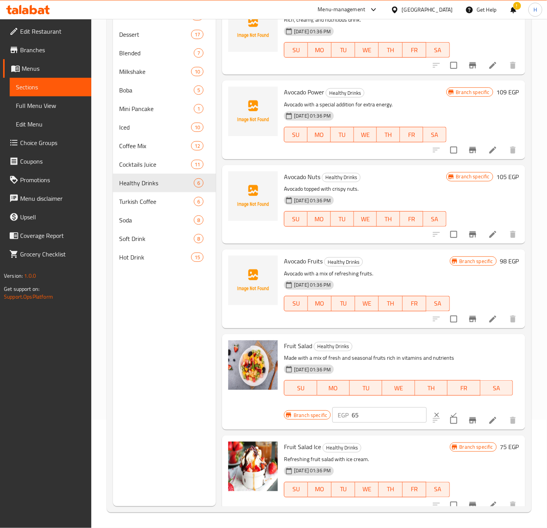
click at [373, 416] on input "65" at bounding box center [388, 414] width 75 height 15
type input "85"
click at [445, 409] on button "ok" at bounding box center [453, 414] width 17 height 17
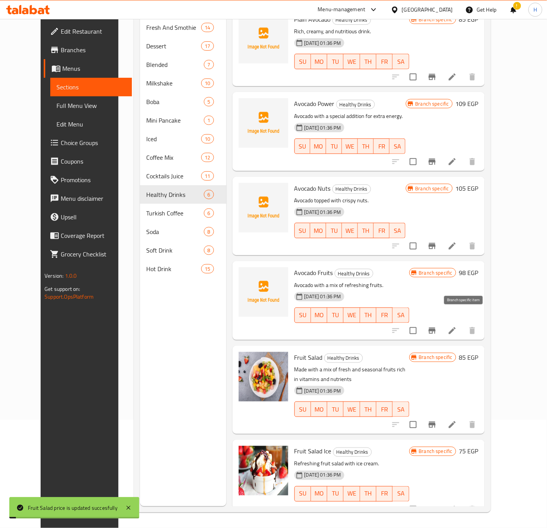
click at [435, 327] on icon "Branch-specific-item" at bounding box center [431, 330] width 7 height 6
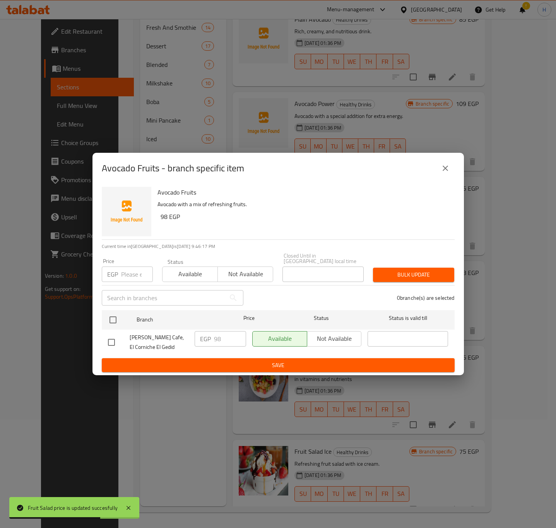
click at [444, 170] on icon "close" at bounding box center [444, 167] width 5 height 5
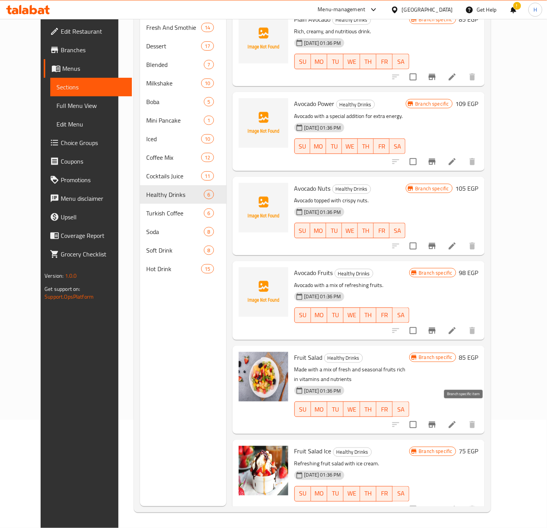
click at [435, 421] on icon "Branch-specific-item" at bounding box center [431, 424] width 7 height 6
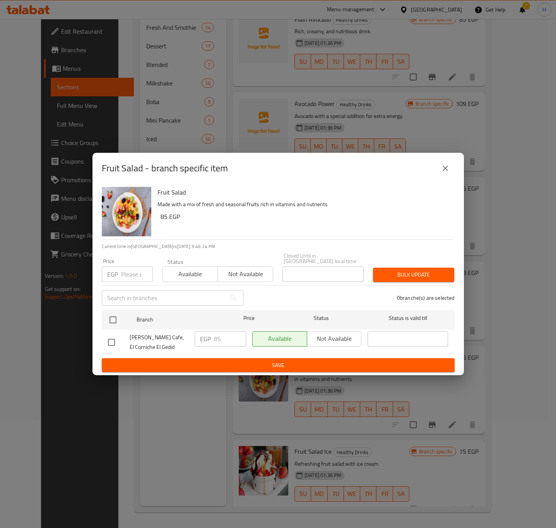
click at [448, 169] on icon "close" at bounding box center [444, 168] width 9 height 9
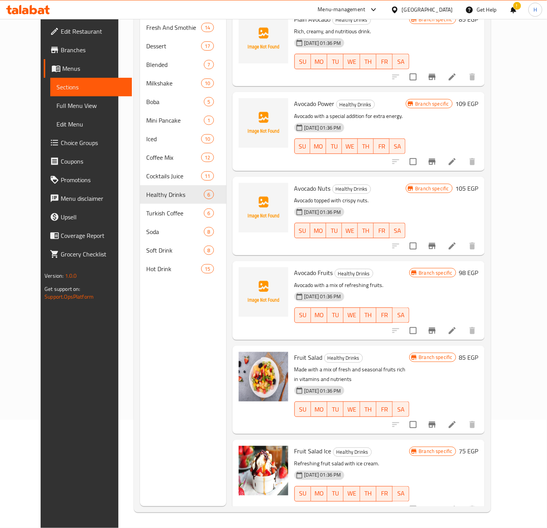
click at [478, 440] on h6 "75 EGP" at bounding box center [468, 451] width 19 height 11
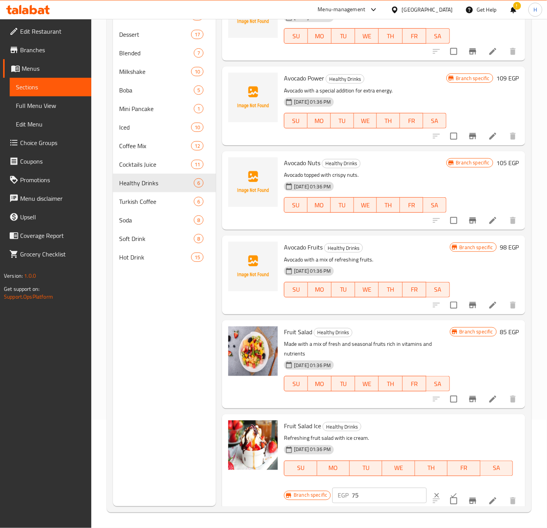
scroll to position [25, 0]
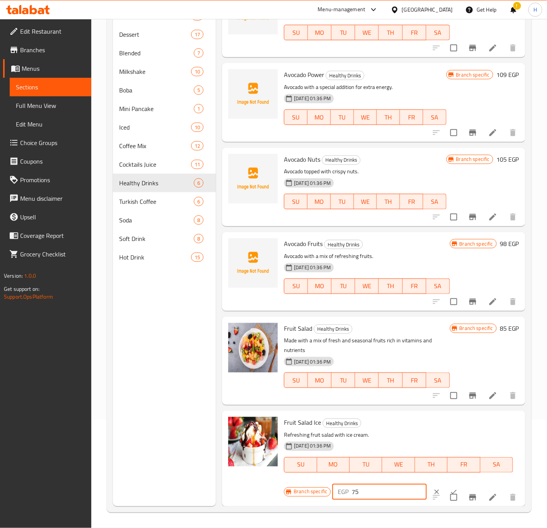
click at [367, 440] on input "75" at bounding box center [388, 491] width 75 height 15
type input "105"
click at [445, 440] on button "ok" at bounding box center [453, 491] width 17 height 17
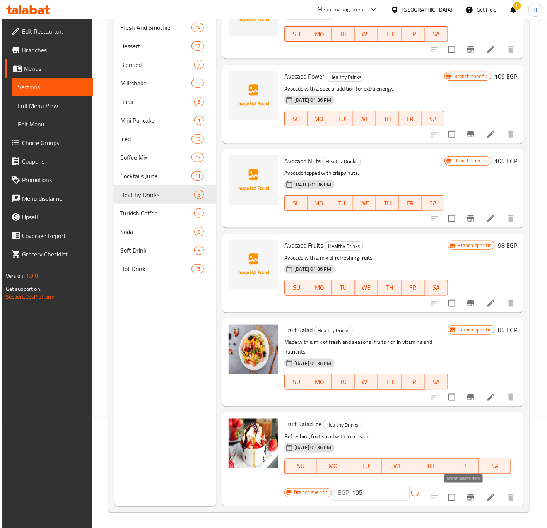
scroll to position [7, 0]
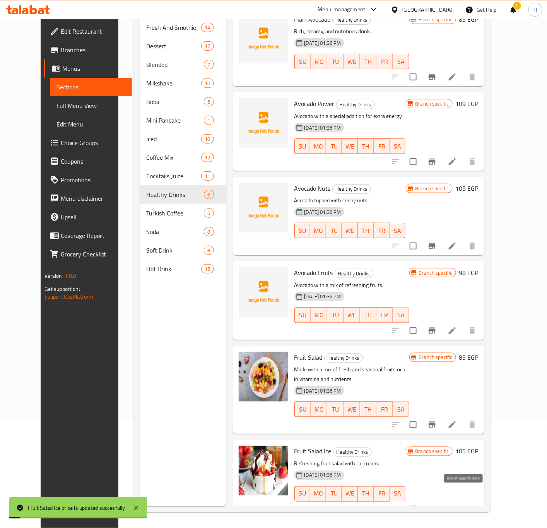
click at [436, 440] on icon "Branch-specific-item" at bounding box center [431, 509] width 9 height 9
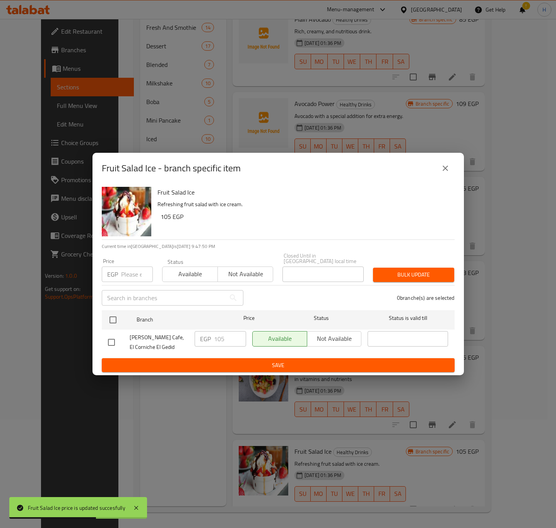
click at [442, 172] on icon "close" at bounding box center [444, 168] width 9 height 9
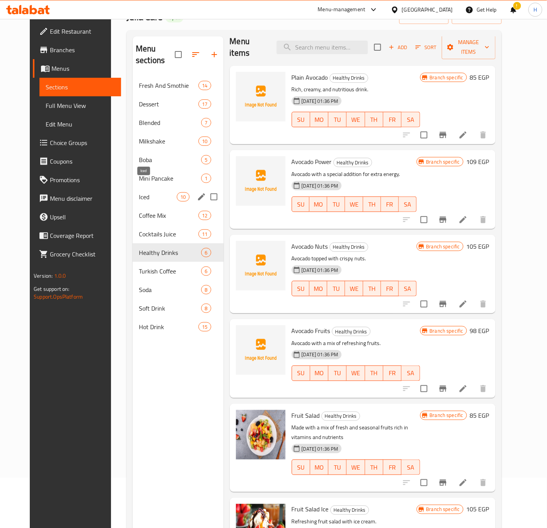
scroll to position [0, 0]
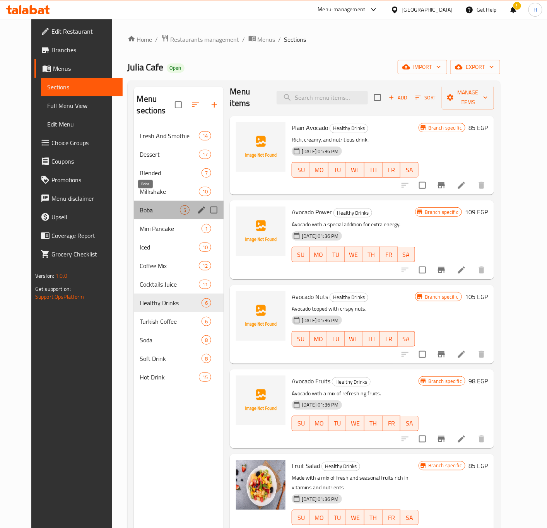
click at [140, 205] on span "Boba" at bounding box center [160, 209] width 40 height 9
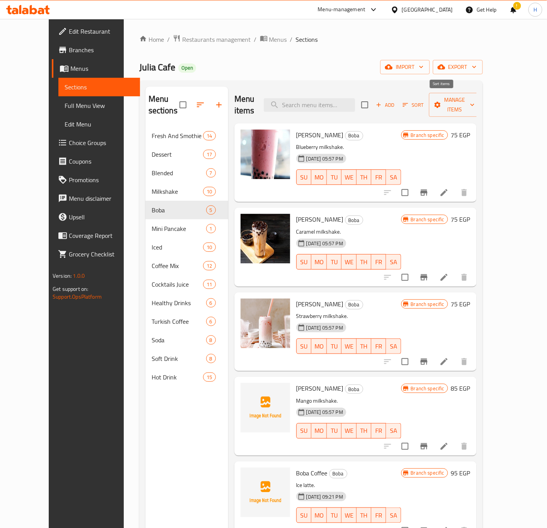
click at [424, 101] on span "Sort" at bounding box center [412, 105] width 21 height 9
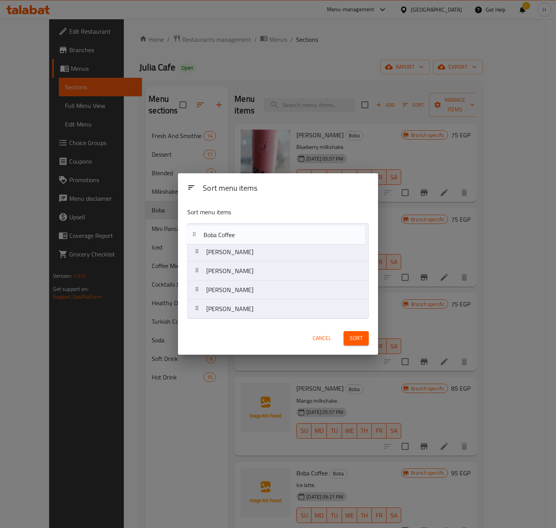
drag, startPoint x: 252, startPoint y: 313, endPoint x: 247, endPoint y: 235, distance: 77.8
click at [247, 235] on nav "Boba Blueberry Boba Caramel Boba Strawberry Boba Mango Boba Coffee" at bounding box center [277, 270] width 181 height 95
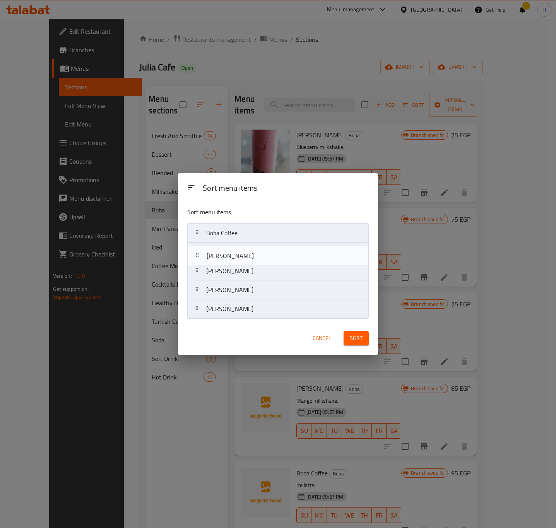
drag, startPoint x: 236, startPoint y: 274, endPoint x: 236, endPoint y: 257, distance: 17.0
click at [236, 257] on nav "Boba Coffee Boba Blueberry Boba Caramel Boba Strawberry Boba Mango" at bounding box center [277, 270] width 181 height 95
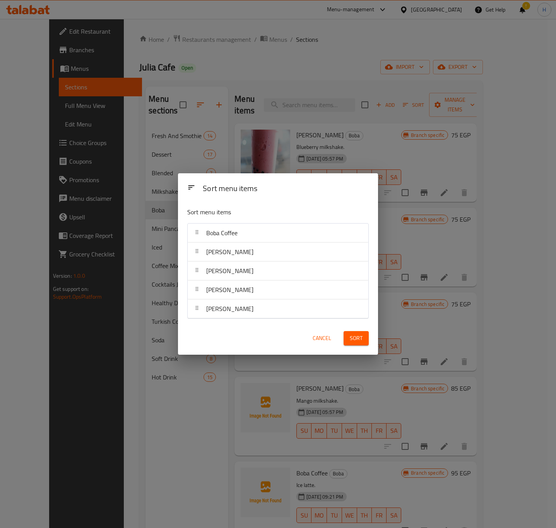
drag, startPoint x: 228, startPoint y: 314, endPoint x: 227, endPoint y: 309, distance: 5.8
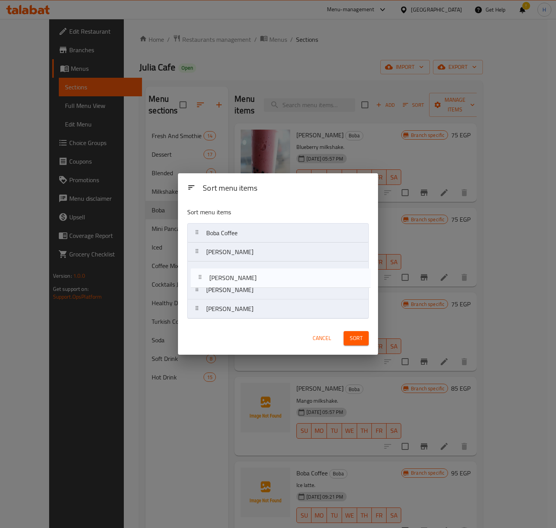
drag, startPoint x: 230, startPoint y: 268, endPoint x: 232, endPoint y: 261, distance: 7.0
click at [232, 261] on nav "Boba Coffee Boba Caramel Boba Blueberry Boba Strawberry Boba Mango" at bounding box center [277, 270] width 181 height 95
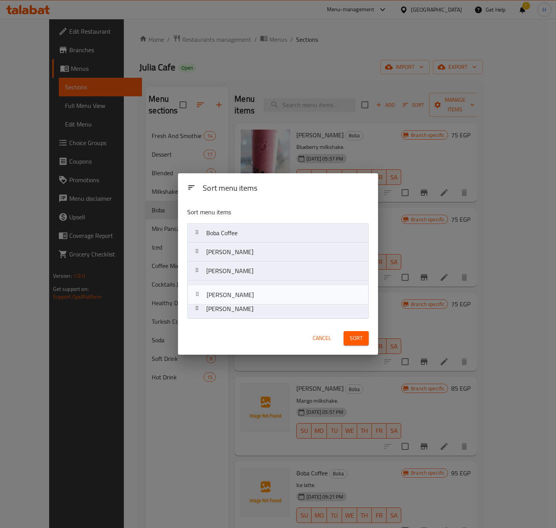
drag, startPoint x: 231, startPoint y: 301, endPoint x: 230, endPoint y: 267, distance: 33.6
click at [231, 268] on nav "Boba Coffee Boba Caramel Boba Strawberry Boba Blueberry Boba Mango" at bounding box center [277, 270] width 181 height 95
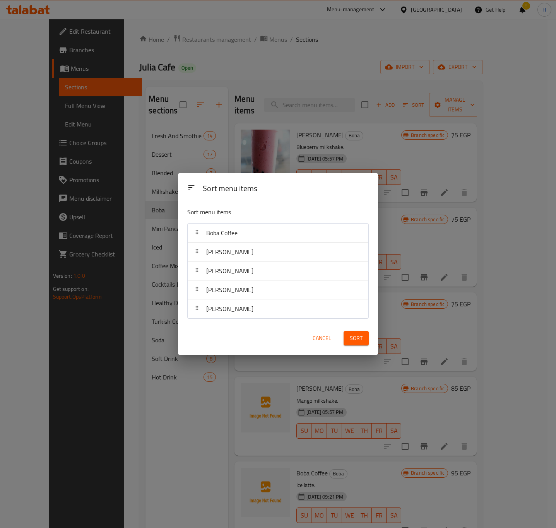
click at [365, 339] on button "Sort" at bounding box center [355, 338] width 25 height 14
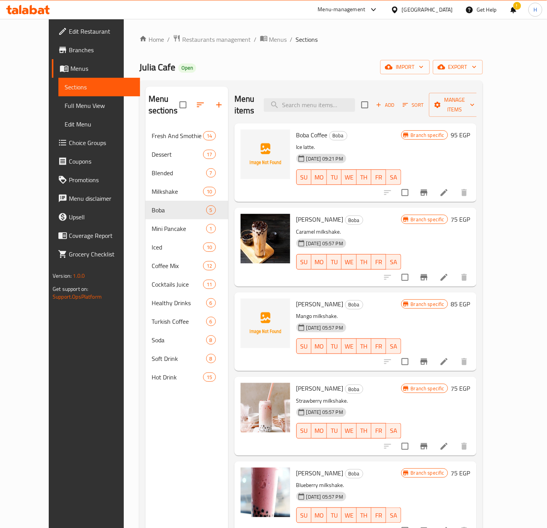
click at [428, 188] on icon "Branch-specific-item" at bounding box center [423, 192] width 9 height 9
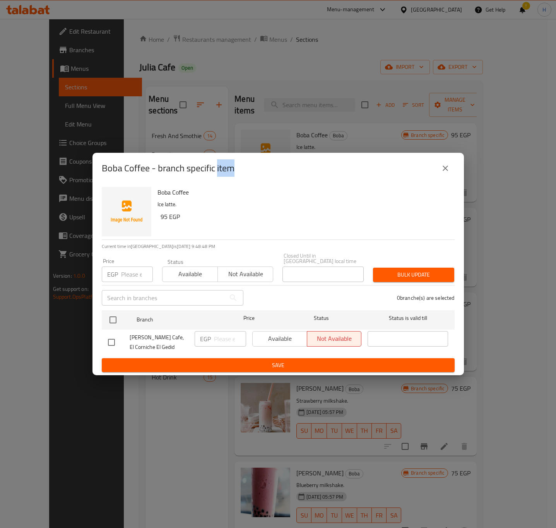
click at [445, 173] on icon "close" at bounding box center [444, 168] width 9 height 9
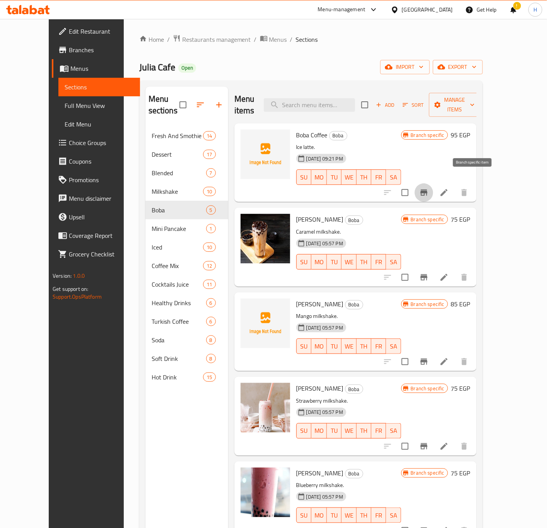
click at [428, 188] on icon "Branch-specific-item" at bounding box center [423, 192] width 9 height 9
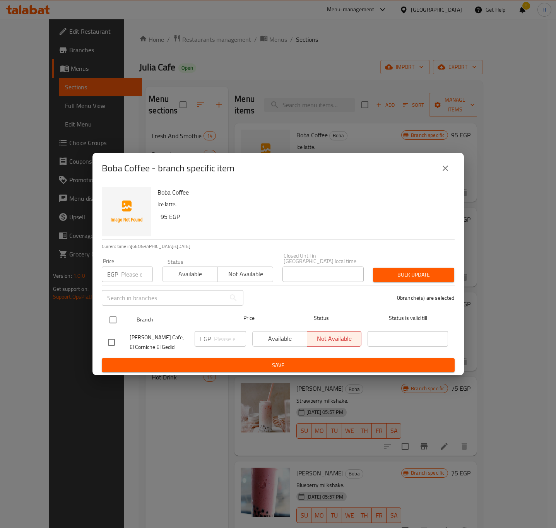
click at [118, 318] on input "checkbox" at bounding box center [113, 320] width 16 height 16
checkbox input "true"
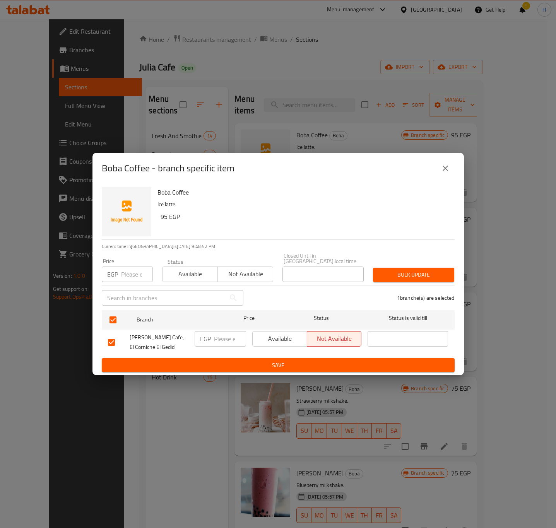
click at [165, 222] on h6 "95 EGP" at bounding box center [304, 216] width 288 height 11
copy div "Boba Coffee Ice latte."
click at [164, 220] on h6 "95 EGP" at bounding box center [304, 216] width 288 height 11
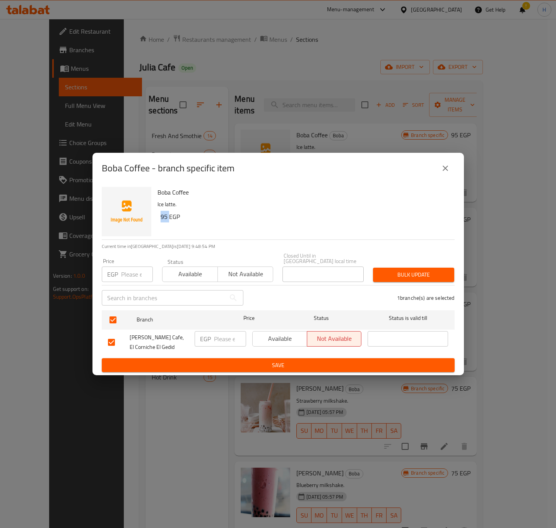
click at [164, 220] on h6 "95 EGP" at bounding box center [304, 216] width 288 height 11
click at [216, 335] on input "number" at bounding box center [230, 338] width 32 height 15
paste input "95"
type input "95"
click at [278, 353] on div "Available Not available" at bounding box center [307, 342] width 116 height 29
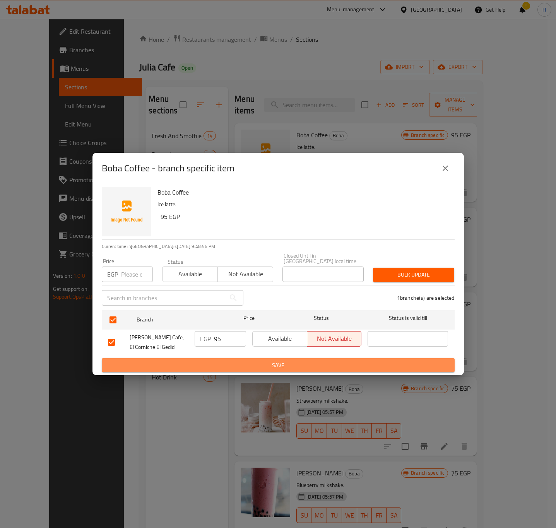
click at [278, 360] on span "Save" at bounding box center [278, 365] width 340 height 10
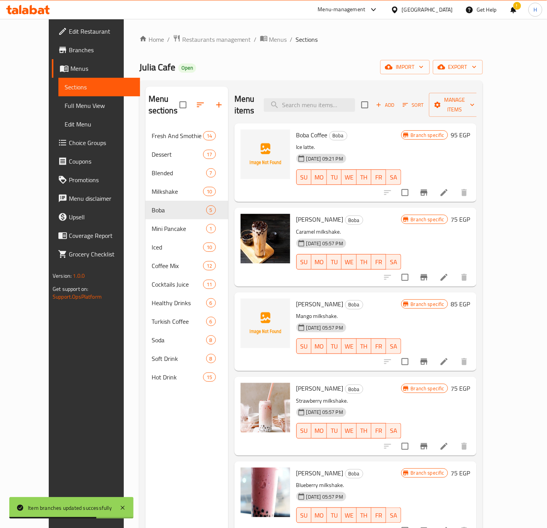
click at [470, 214] on h6 "75 EGP" at bounding box center [460, 219] width 19 height 11
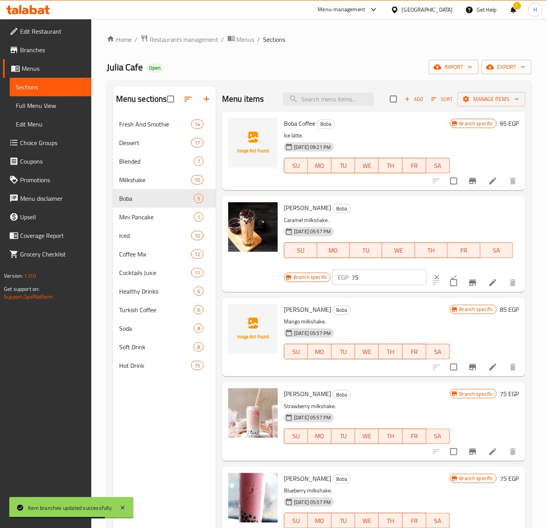
click at [372, 276] on input "75" at bounding box center [388, 276] width 75 height 15
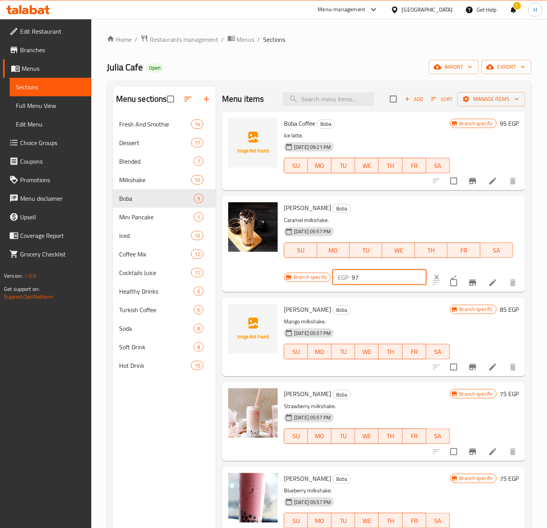
type input "97"
click at [450, 273] on icon "ok" at bounding box center [454, 277] width 8 height 8
click at [443, 273] on div at bounding box center [474, 282] width 95 height 19
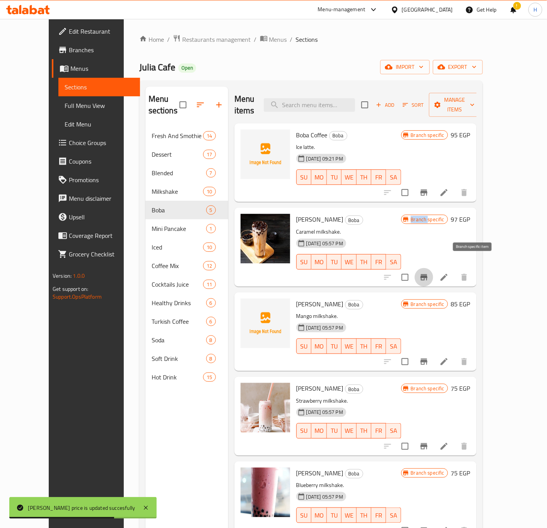
click at [427, 274] on icon "Branch-specific-item" at bounding box center [423, 277] width 7 height 6
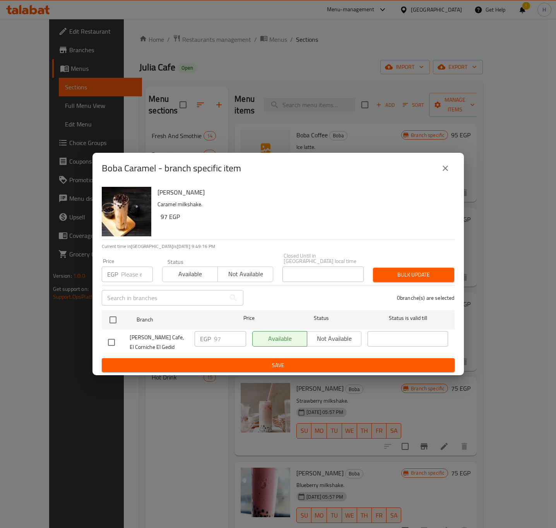
click at [445, 173] on icon "close" at bounding box center [444, 168] width 9 height 9
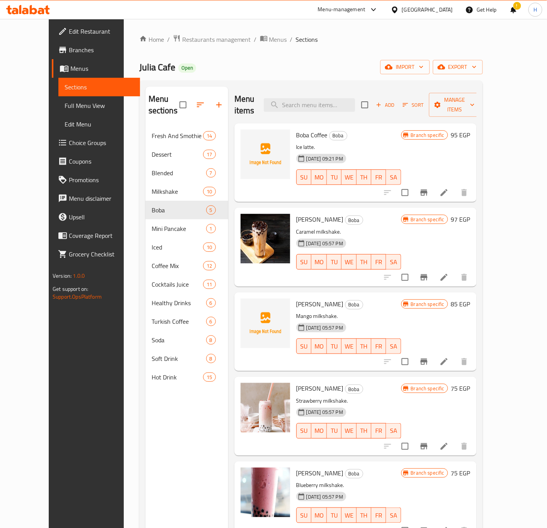
click at [470, 298] on h6 "85 EGP" at bounding box center [460, 303] width 19 height 11
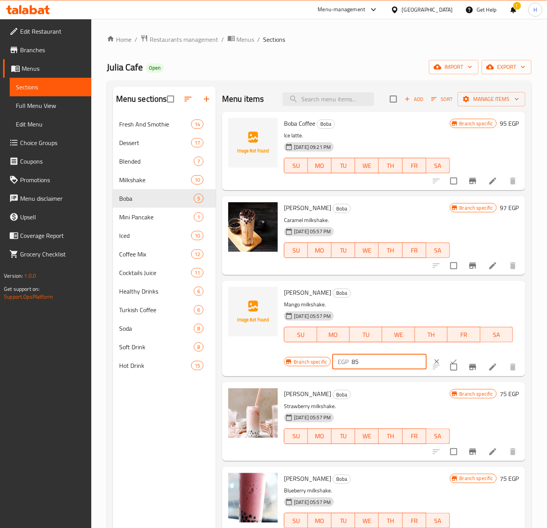
click at [377, 362] on input "85" at bounding box center [388, 361] width 75 height 15
type input "95"
click at [450, 358] on icon "ok" at bounding box center [454, 362] width 8 height 8
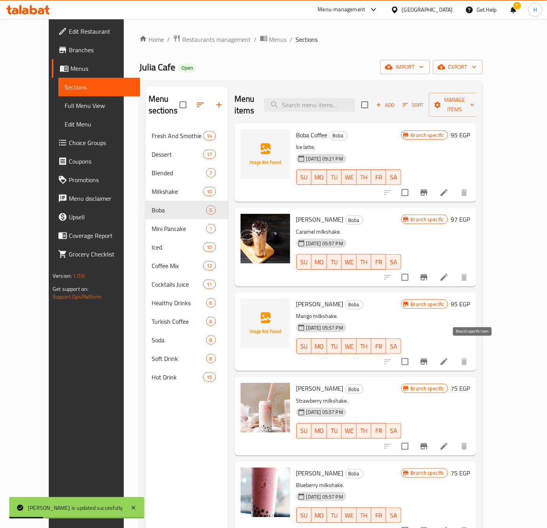
click at [428, 357] on icon "Branch-specific-item" at bounding box center [423, 361] width 9 height 9
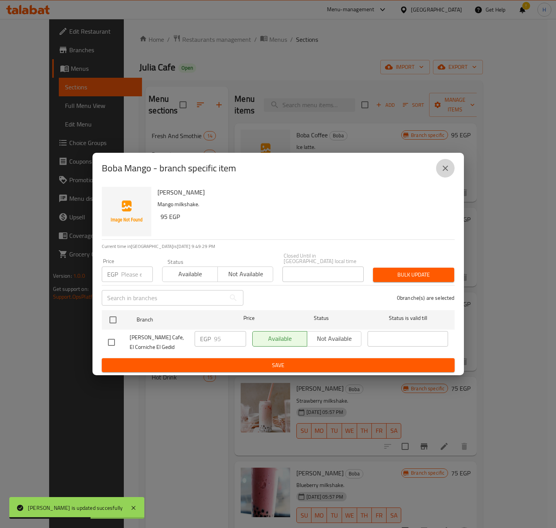
click at [449, 173] on button "close" at bounding box center [445, 168] width 19 height 19
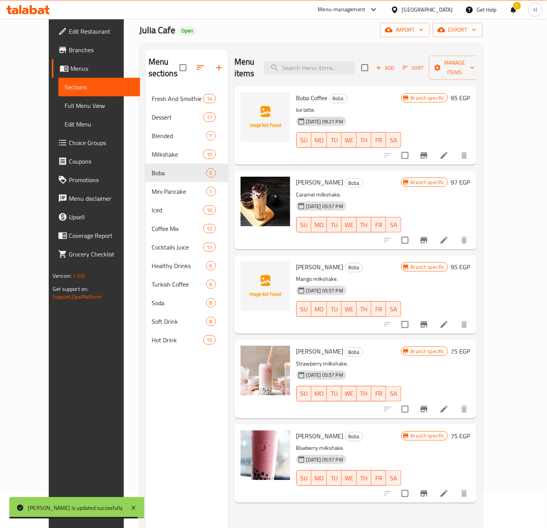
scroll to position [58, 0]
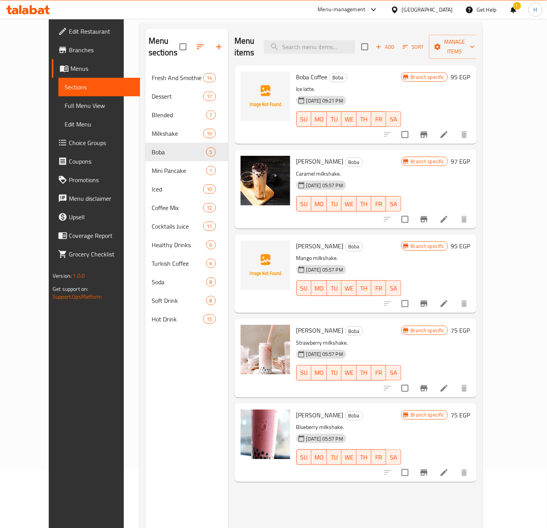
click at [470, 325] on h6 "75 EGP" at bounding box center [460, 330] width 19 height 11
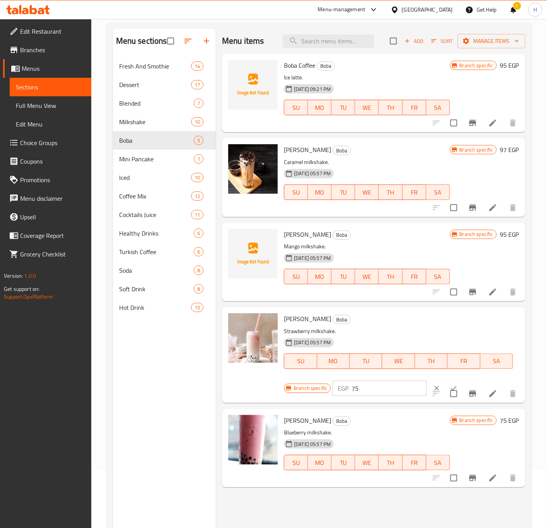
click at [383, 391] on input "75" at bounding box center [388, 387] width 75 height 15
type input "93"
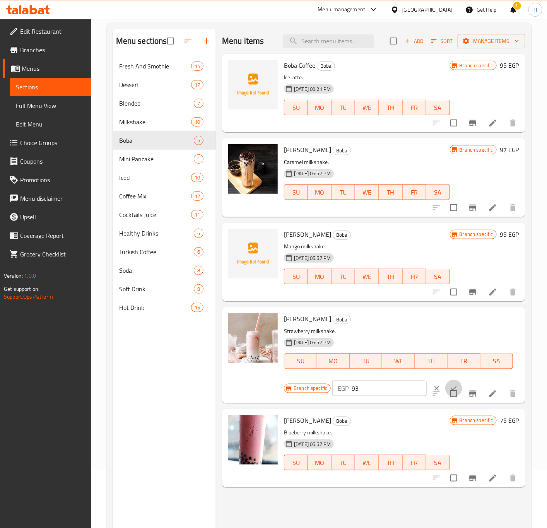
click at [450, 386] on icon "ok" at bounding box center [454, 388] width 8 height 8
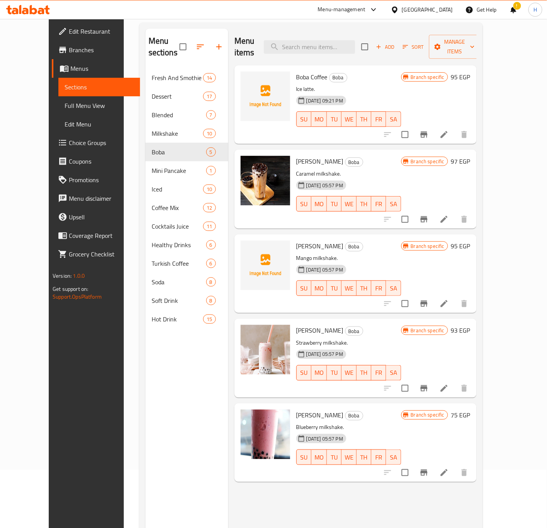
click at [470, 409] on h6 "75 EGP" at bounding box center [460, 414] width 19 height 11
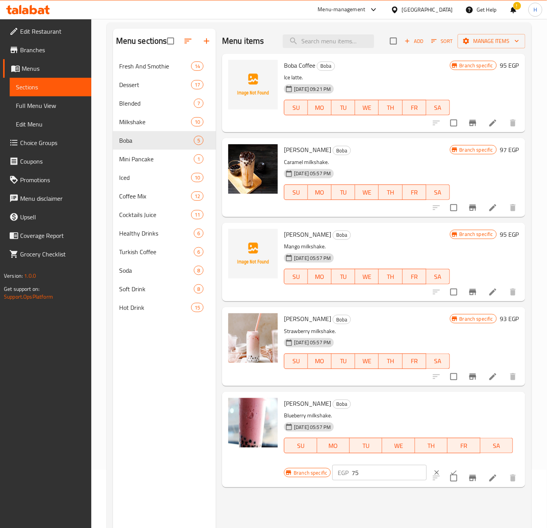
click at [374, 440] on input "75" at bounding box center [388, 472] width 75 height 15
type input "93"
click at [446, 440] on button "ok" at bounding box center [453, 472] width 17 height 17
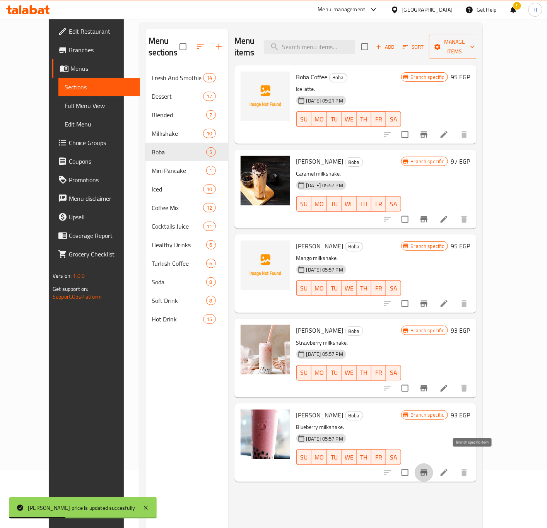
click at [428, 440] on icon "Branch-specific-item" at bounding box center [423, 472] width 9 height 9
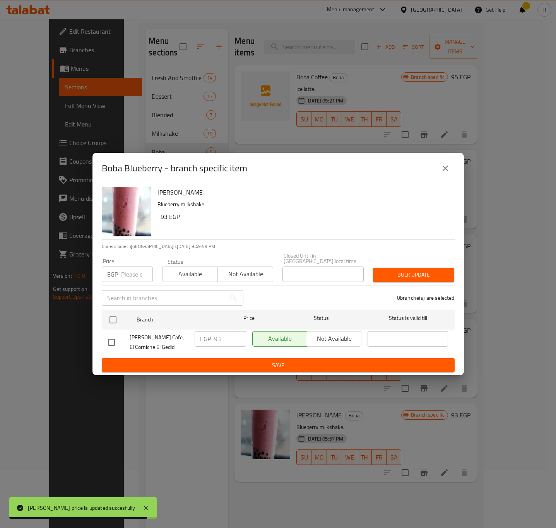
click at [449, 171] on icon "close" at bounding box center [444, 168] width 9 height 9
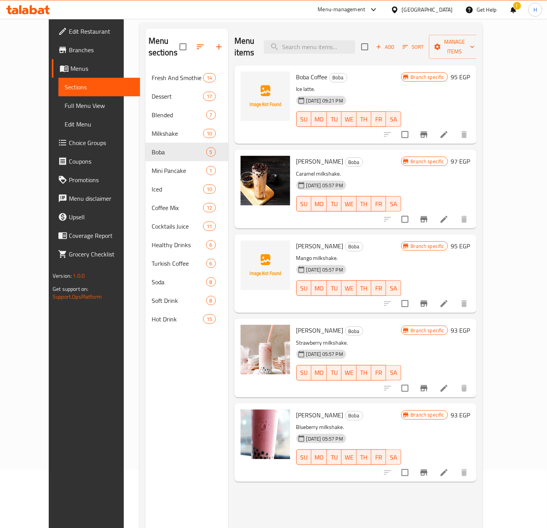
click at [427, 440] on icon "Branch-specific-item" at bounding box center [423, 472] width 7 height 6
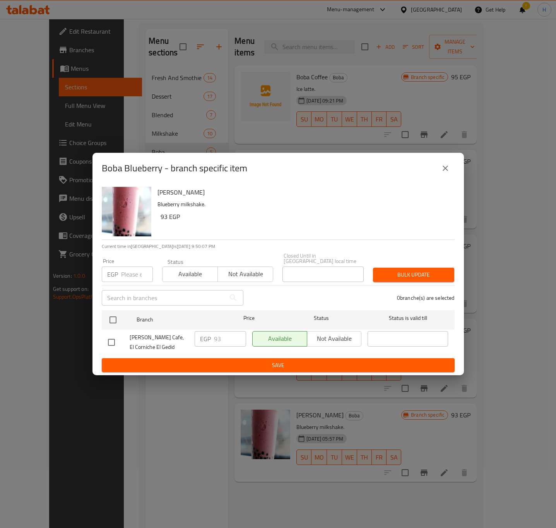
click at [444, 166] on icon "close" at bounding box center [444, 168] width 9 height 9
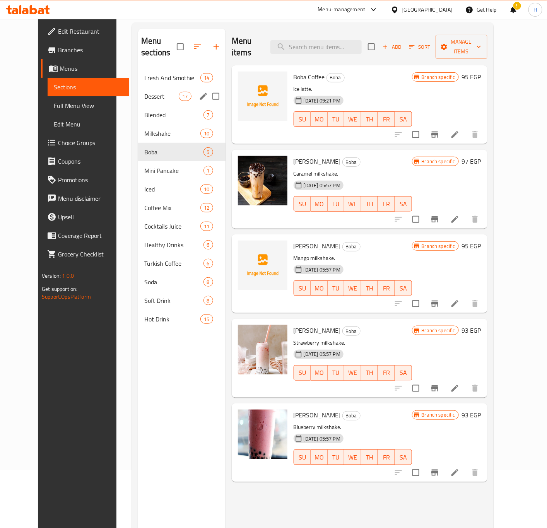
click at [152, 93] on div "Dessert 17" at bounding box center [181, 96] width 87 height 19
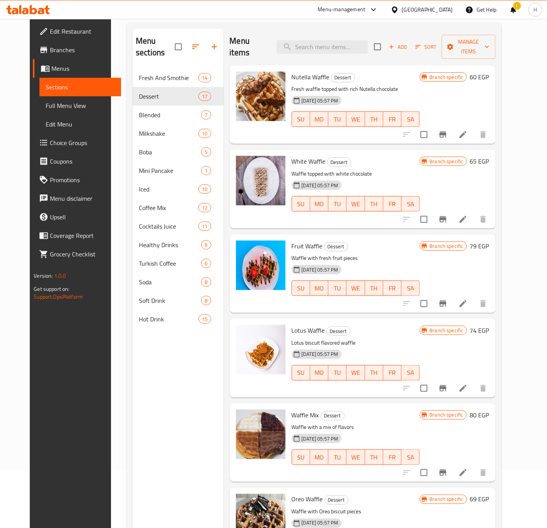
click at [489, 72] on h6 "60 EGP" at bounding box center [479, 77] width 19 height 11
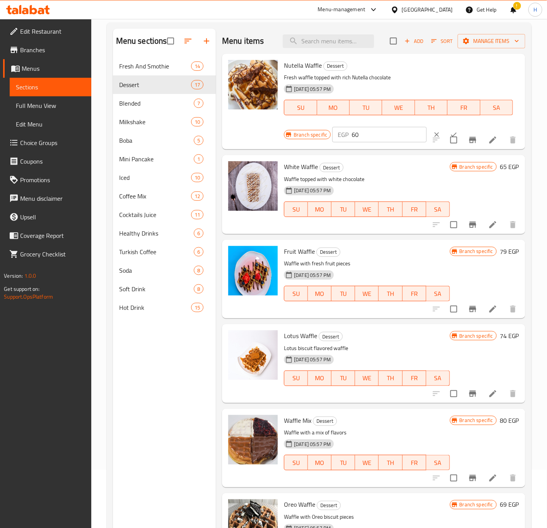
click at [368, 135] on input "60" at bounding box center [388, 134] width 75 height 15
click at [368, 137] on input "67" at bounding box center [388, 134] width 75 height 15
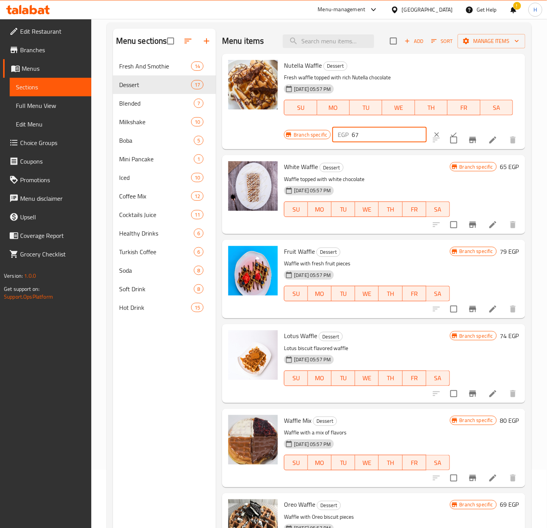
type input "67"
click at [445, 130] on button "ok" at bounding box center [453, 134] width 17 height 17
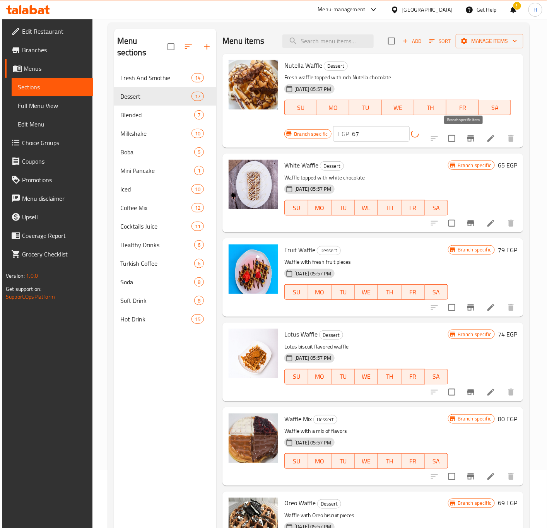
click at [462, 133] on button "Branch-specific-item" at bounding box center [470, 138] width 19 height 19
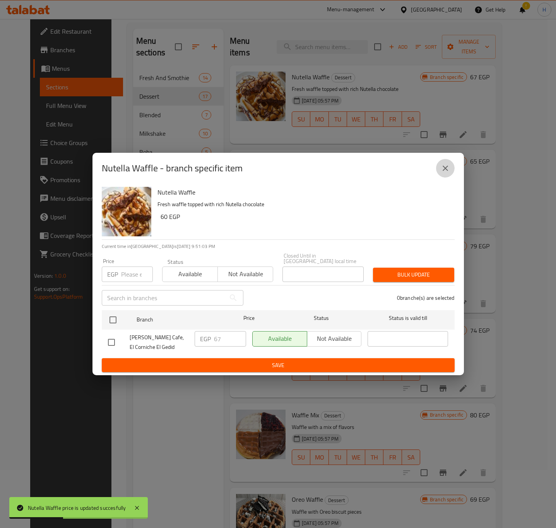
click at [446, 170] on icon "close" at bounding box center [444, 167] width 5 height 5
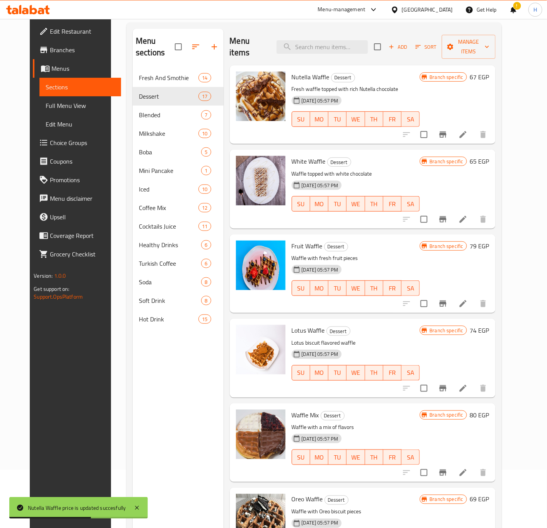
click at [489, 156] on h6 "65 EGP" at bounding box center [479, 161] width 19 height 11
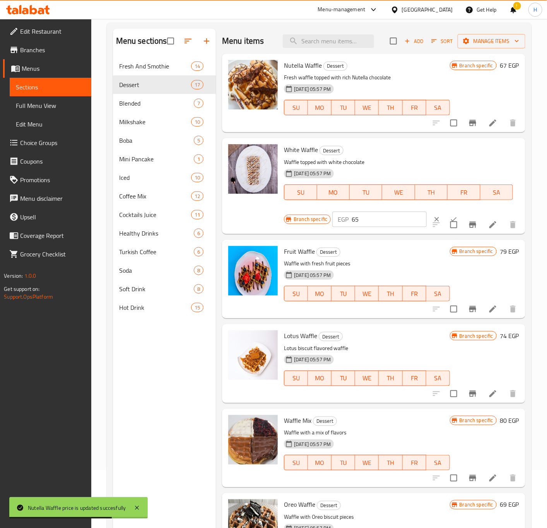
click at [369, 215] on input "65" at bounding box center [388, 218] width 75 height 15
paste input "7"
type input "67"
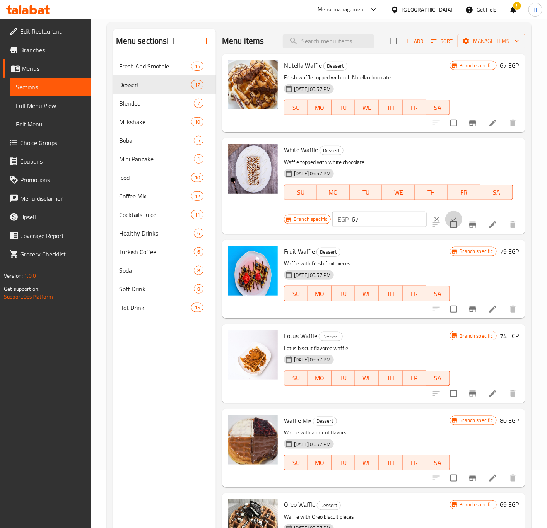
click at [445, 213] on button "ok" at bounding box center [453, 219] width 17 height 17
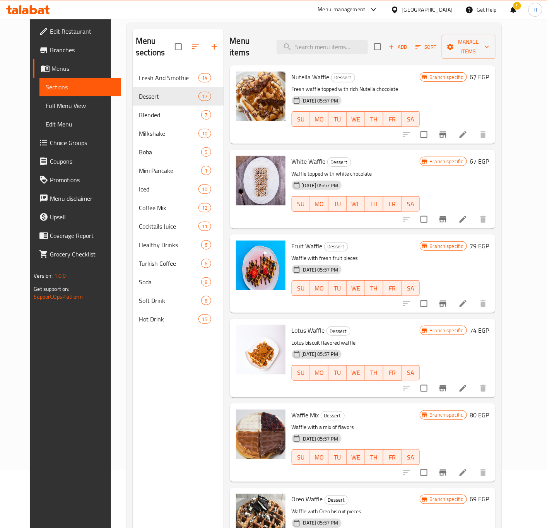
click at [489, 240] on h6 "79 EGP" at bounding box center [479, 245] width 19 height 11
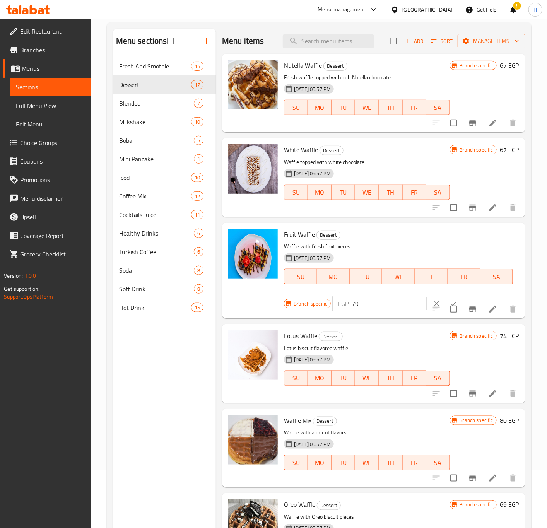
click at [381, 301] on input "79" at bounding box center [388, 303] width 75 height 15
type input "85"
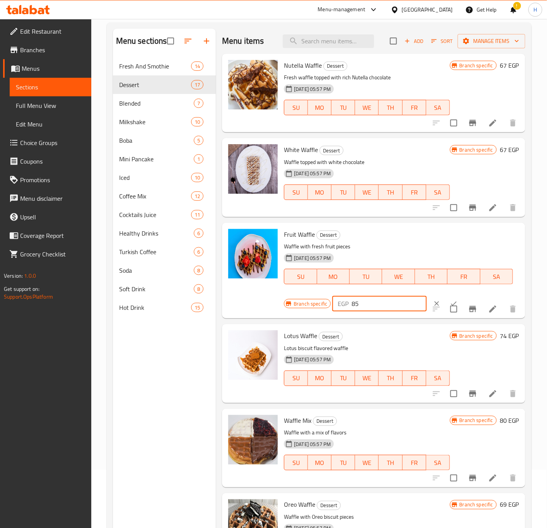
click at [445, 297] on button "ok" at bounding box center [453, 303] width 17 height 17
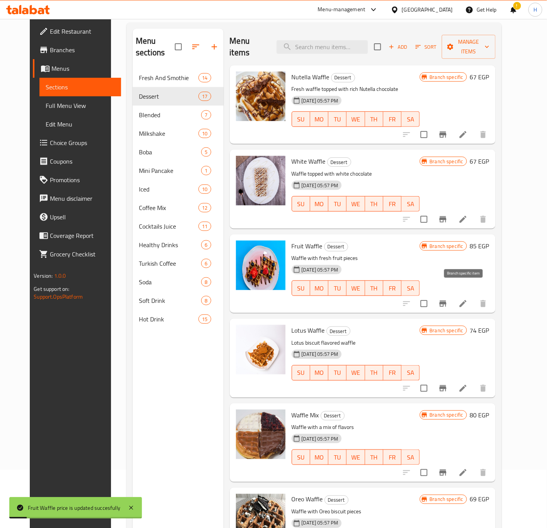
click at [446, 300] on icon "Branch-specific-item" at bounding box center [442, 303] width 7 height 6
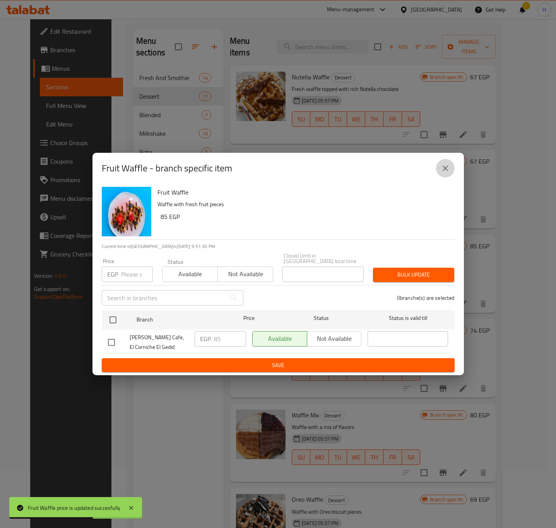
click at [447, 171] on icon "close" at bounding box center [444, 167] width 5 height 5
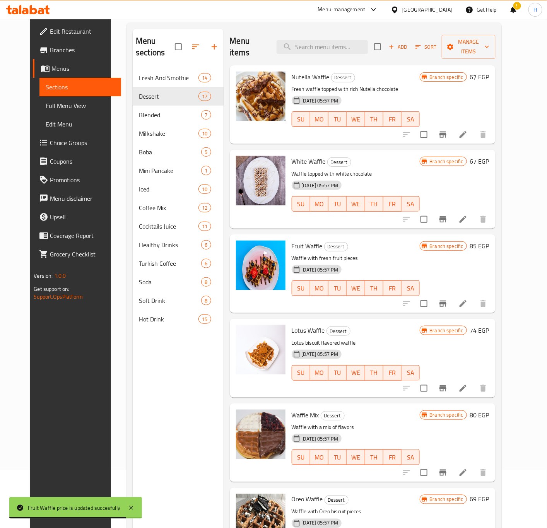
scroll to position [58, 0]
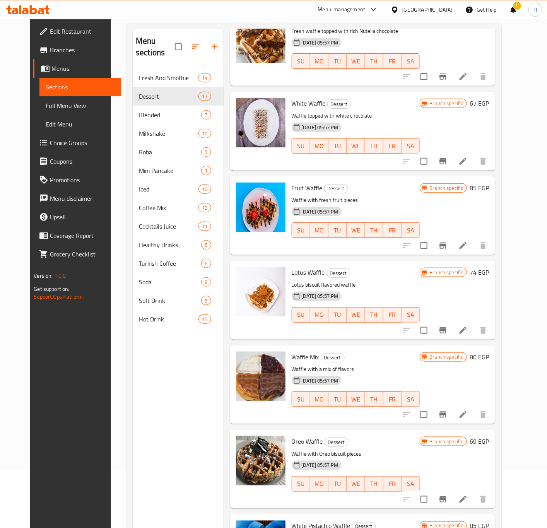
click at [489, 267] on h6 "74 EGP" at bounding box center [479, 272] width 19 height 11
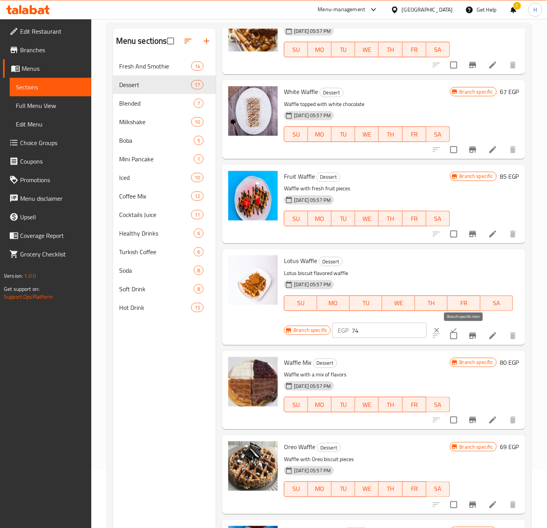
click at [468, 332] on icon "Branch-specific-item" at bounding box center [472, 335] width 9 height 9
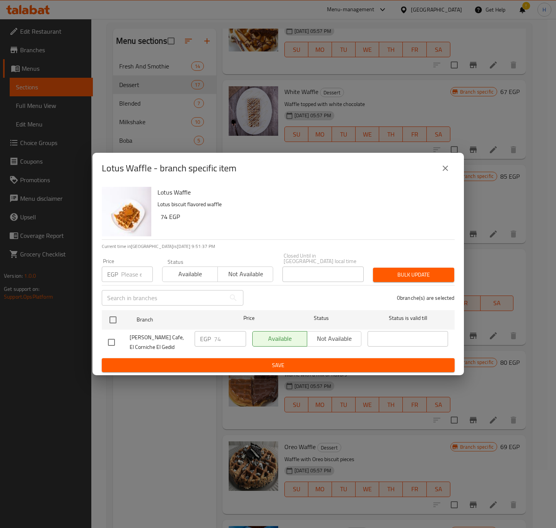
click at [448, 176] on button "close" at bounding box center [445, 168] width 19 height 19
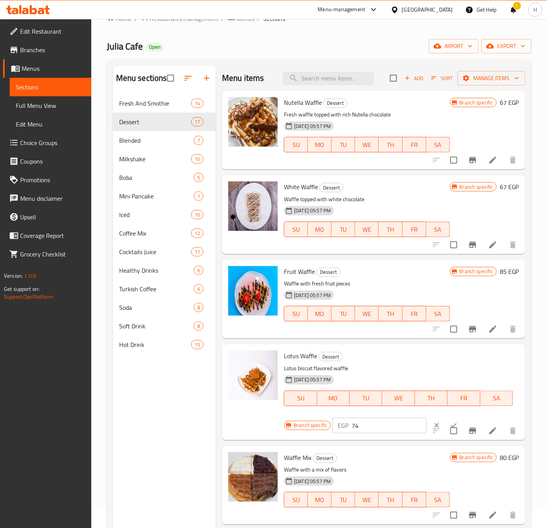
scroll to position [0, 0]
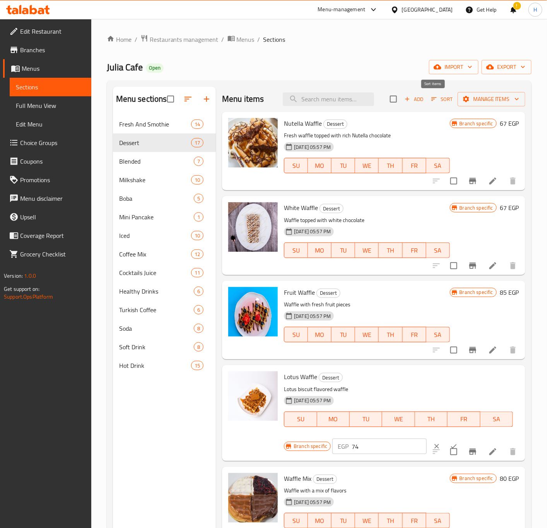
click at [431, 95] on span "Sort" at bounding box center [441, 99] width 21 height 9
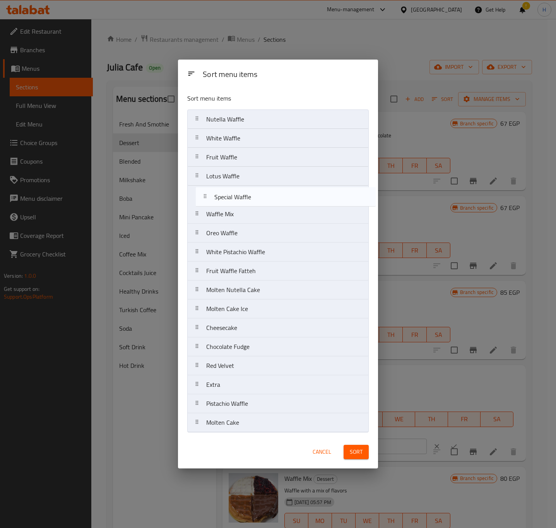
drag, startPoint x: 235, startPoint y: 390, endPoint x: 242, endPoint y: 199, distance: 191.5
click at [242, 199] on nav "Nutella Waffle White Waffle Fruit Waffle Lotus Waffle Waffle Mix Oreo Waffle Wh…" at bounding box center [277, 270] width 181 height 323
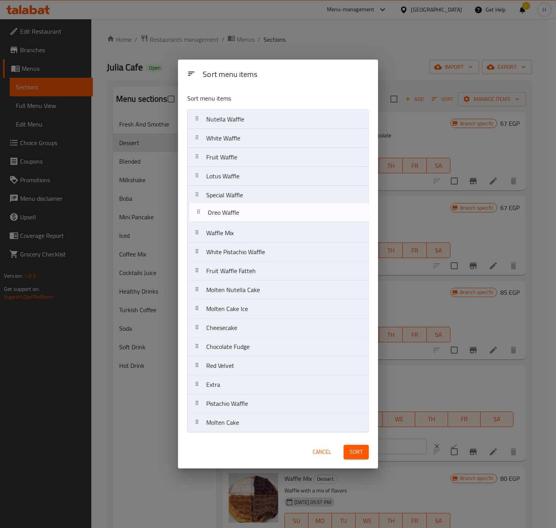
drag, startPoint x: 242, startPoint y: 238, endPoint x: 244, endPoint y: 217, distance: 21.0
click at [244, 217] on nav "Nutella Waffle White Waffle Fruit Waffle Lotus Waffle Special Waffle Waffle Mix…" at bounding box center [277, 270] width 181 height 323
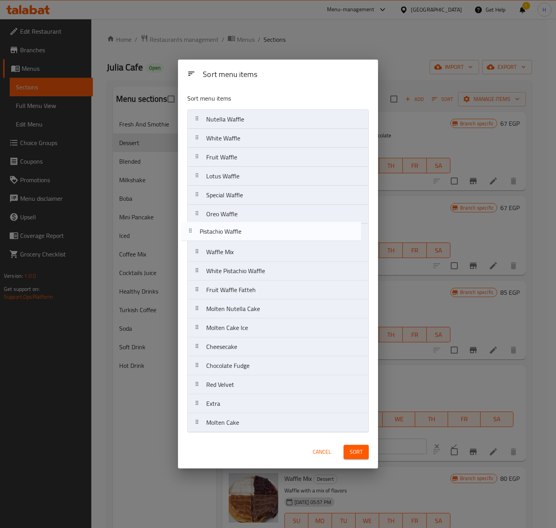
drag, startPoint x: 238, startPoint y: 409, endPoint x: 231, endPoint y: 232, distance: 176.8
click at [231, 232] on nav "Nutella Waffle White Waffle Fruit Waffle Lotus Waffle Special Waffle Oreo Waffl…" at bounding box center [277, 270] width 181 height 323
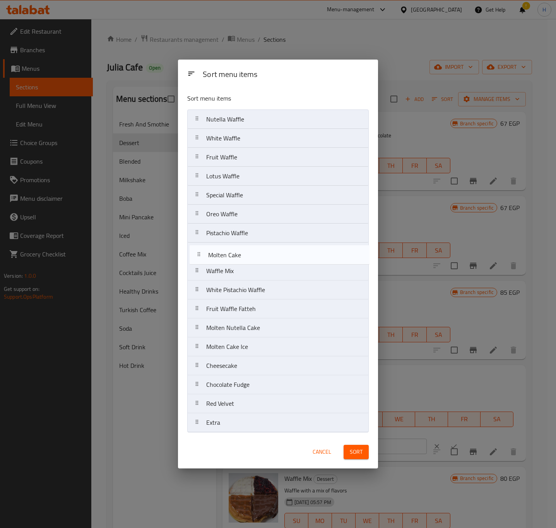
drag, startPoint x: 235, startPoint y: 425, endPoint x: 236, endPoint y: 251, distance: 173.6
click at [236, 251] on nav "Nutella Waffle White Waffle Fruit Waffle Lotus Waffle Special Waffle Oreo Waffl…" at bounding box center [277, 270] width 181 height 323
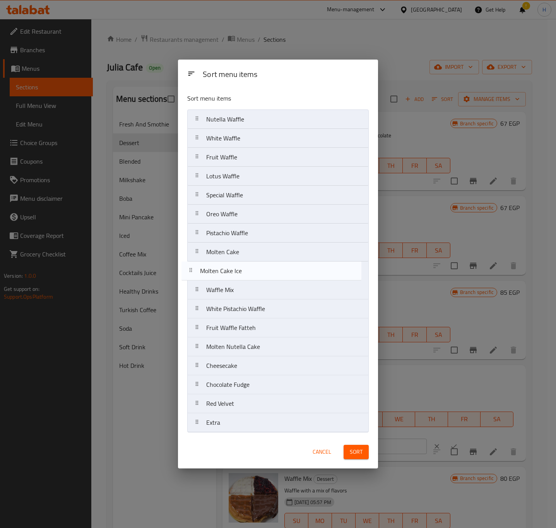
drag, startPoint x: 237, startPoint y: 349, endPoint x: 230, endPoint y: 269, distance: 79.9
click at [230, 269] on nav "Nutella Waffle White Waffle Fruit Waffle Lotus Waffle Special Waffle Oreo Waffl…" at bounding box center [277, 270] width 181 height 323
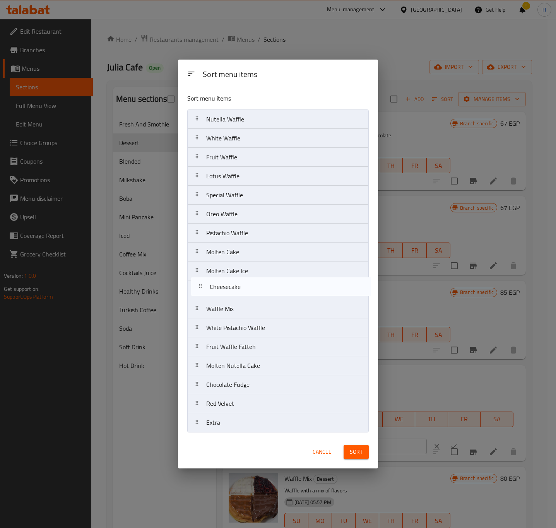
drag, startPoint x: 223, startPoint y: 368, endPoint x: 226, endPoint y: 283, distance: 85.1
click at [226, 283] on nav "Nutella Waffle White Waffle Fruit Waffle Lotus Waffle Special Waffle Oreo Waffl…" at bounding box center [277, 270] width 181 height 323
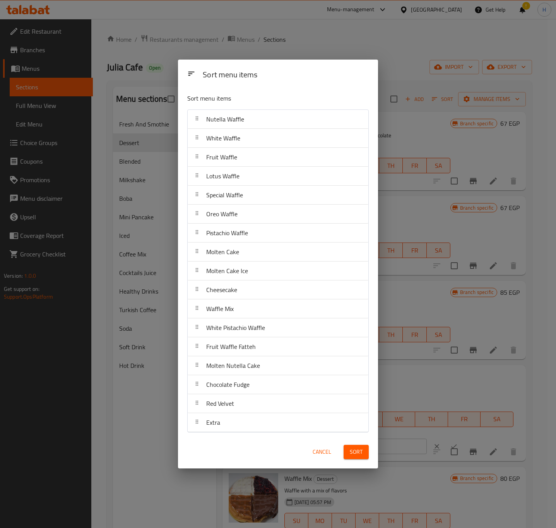
click at [354, 440] on span "Sort" at bounding box center [355, 452] width 13 height 10
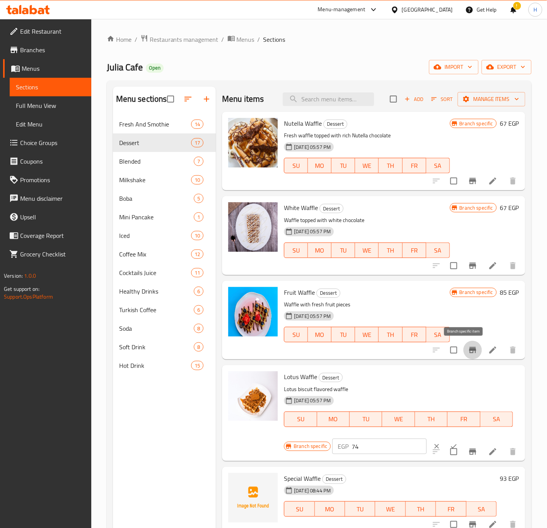
click at [469, 351] on icon "Branch-specific-item" at bounding box center [472, 350] width 7 height 6
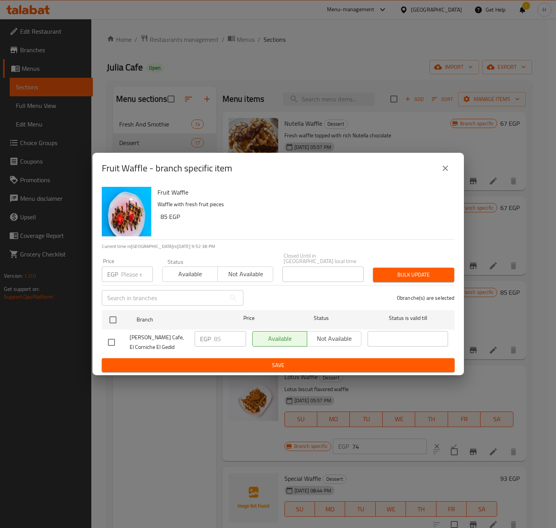
click at [444, 168] on icon "close" at bounding box center [444, 168] width 9 height 9
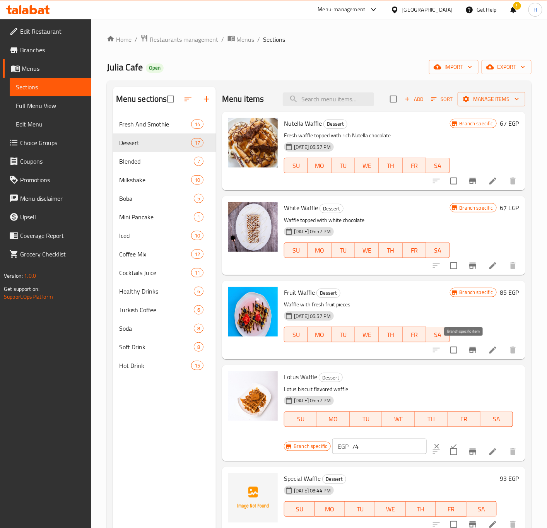
click at [468, 351] on icon "Branch-specific-item" at bounding box center [472, 349] width 9 height 9
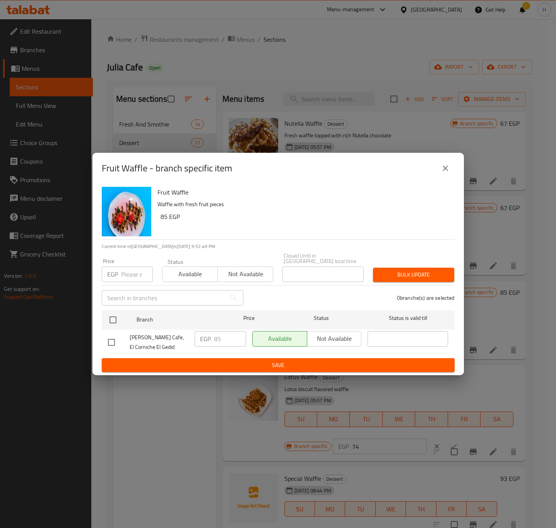
click at [452, 172] on button "close" at bounding box center [445, 168] width 19 height 19
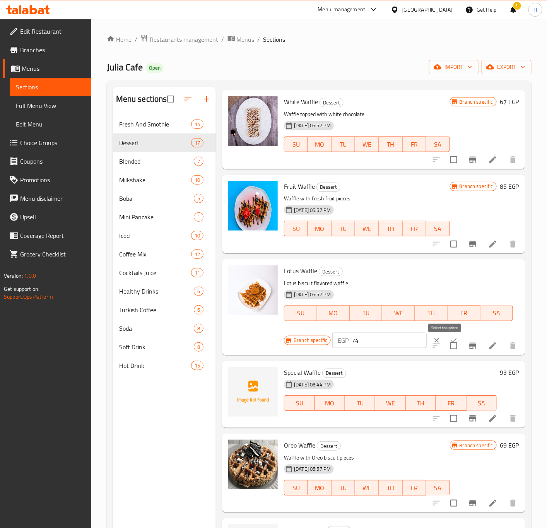
scroll to position [116, 0]
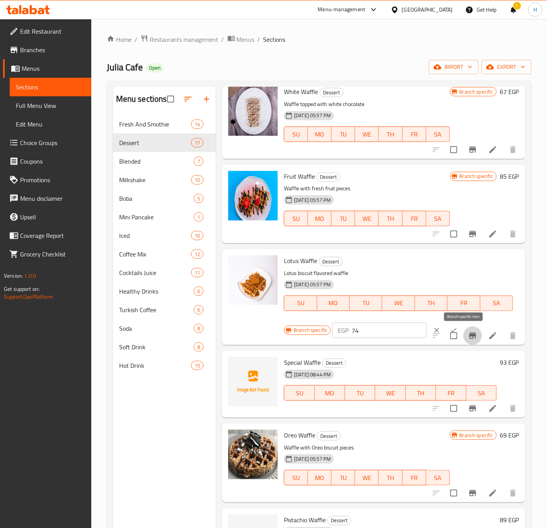
click at [466, 329] on button "Branch-specific-item" at bounding box center [472, 335] width 19 height 19
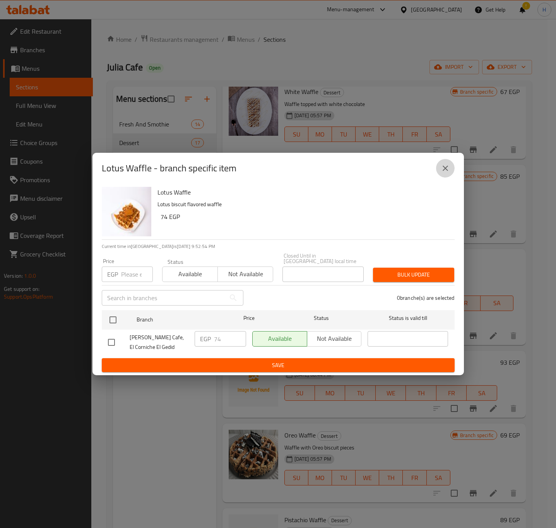
click at [441, 166] on icon "close" at bounding box center [444, 168] width 9 height 9
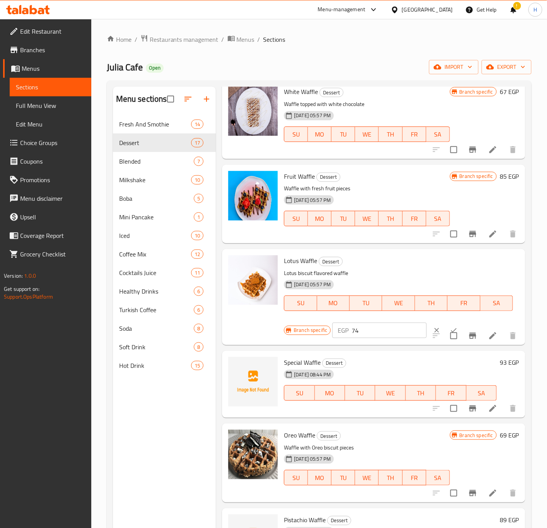
click at [428, 326] on button "clear" at bounding box center [436, 330] width 17 height 17
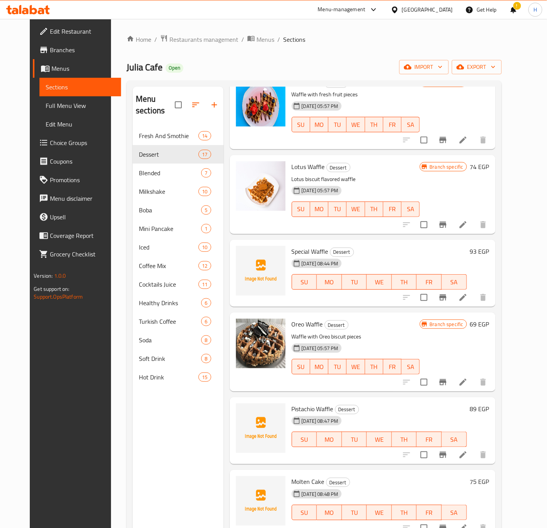
scroll to position [232, 0]
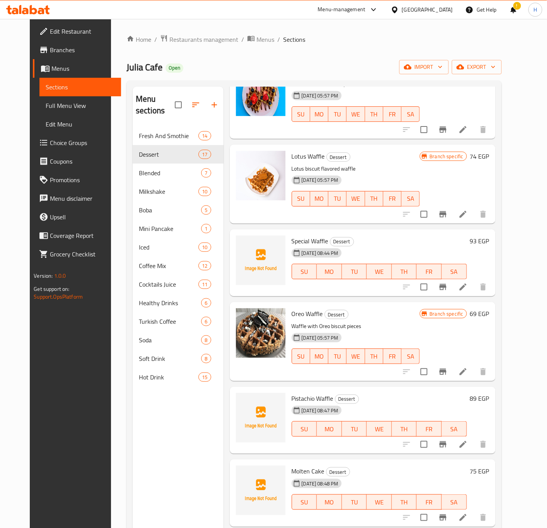
click at [489, 308] on h6 "69 EGP" at bounding box center [479, 313] width 19 height 11
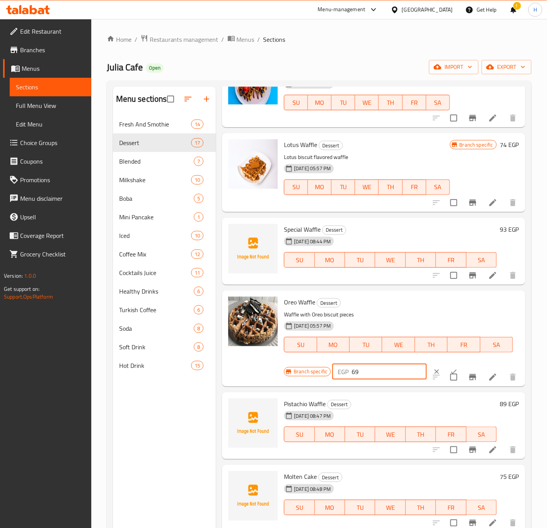
click at [366, 375] on input "69" at bounding box center [388, 371] width 75 height 15
type input "79"
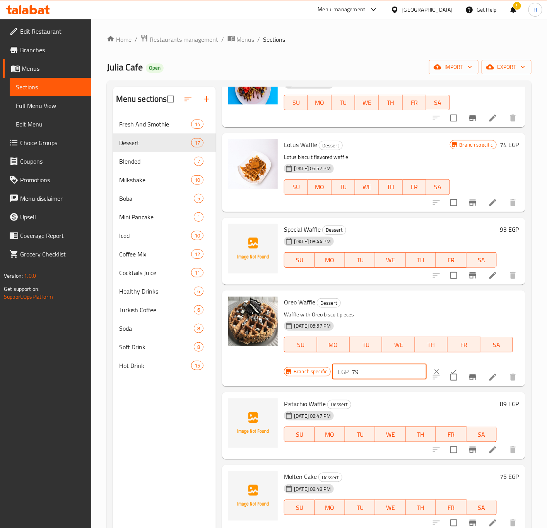
click at [445, 366] on button "ok" at bounding box center [453, 371] width 17 height 17
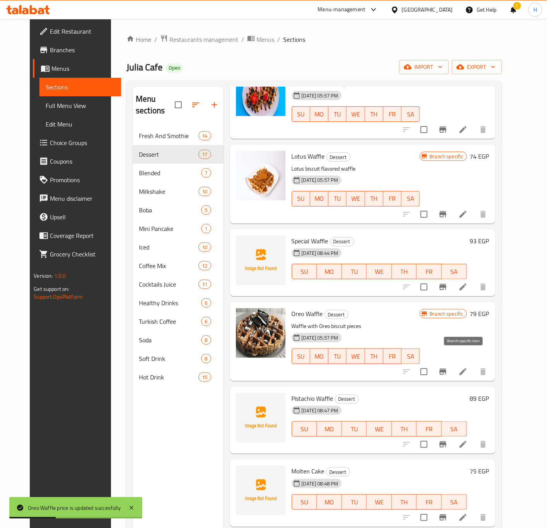
click at [446, 368] on icon "Branch-specific-item" at bounding box center [442, 371] width 7 height 6
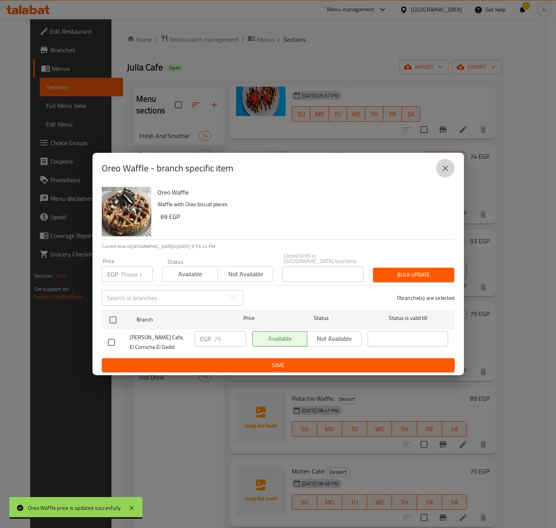
click at [442, 167] on icon "close" at bounding box center [444, 168] width 9 height 9
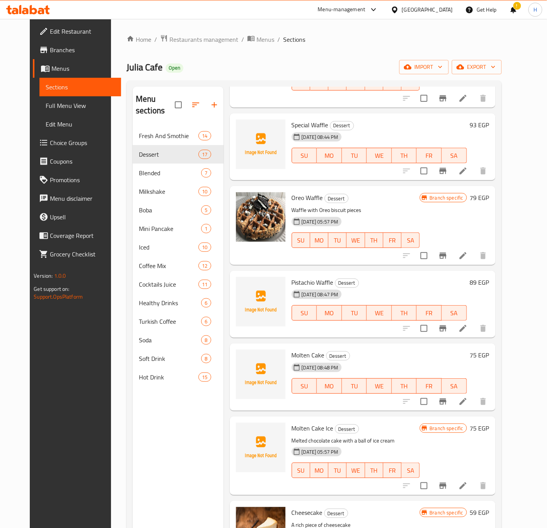
scroll to position [406, 0]
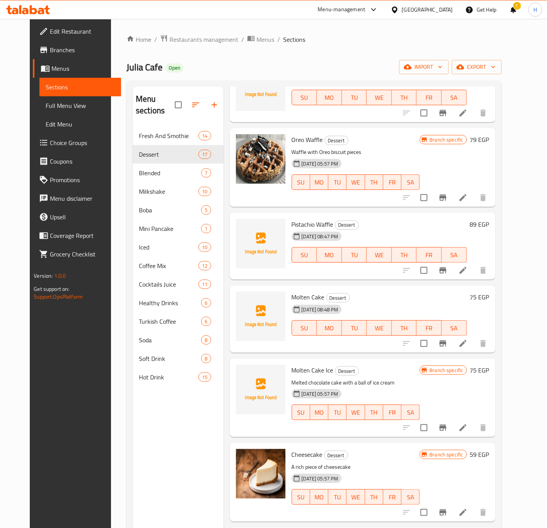
click at [489, 365] on h6 "75 EGP" at bounding box center [479, 370] width 19 height 11
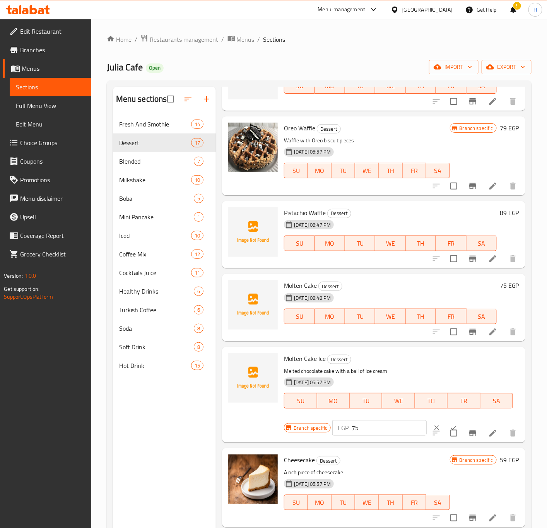
click at [381, 431] on input "75" at bounding box center [388, 427] width 75 height 15
type input "95"
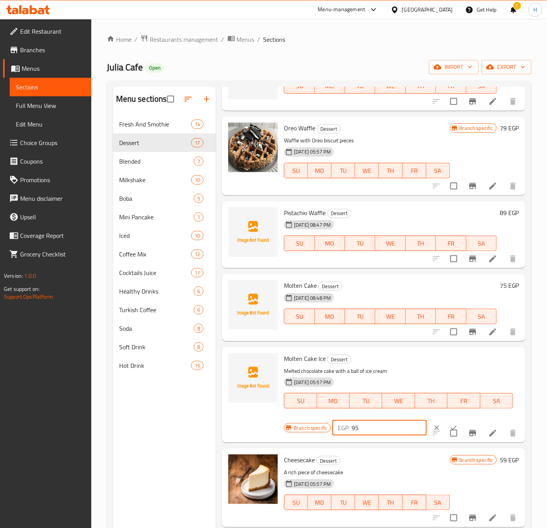
click at [445, 423] on button "ok" at bounding box center [453, 427] width 17 height 17
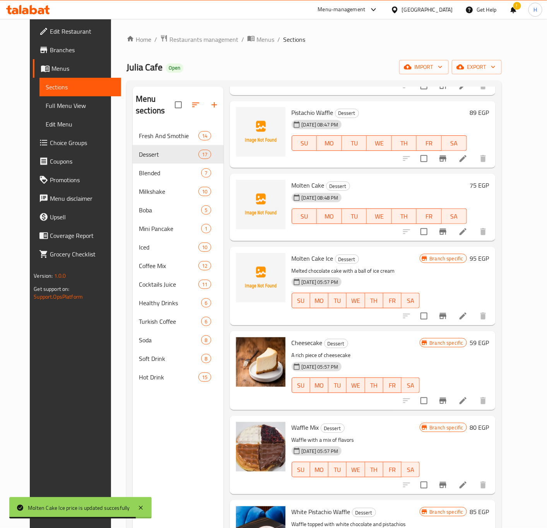
scroll to position [522, 0]
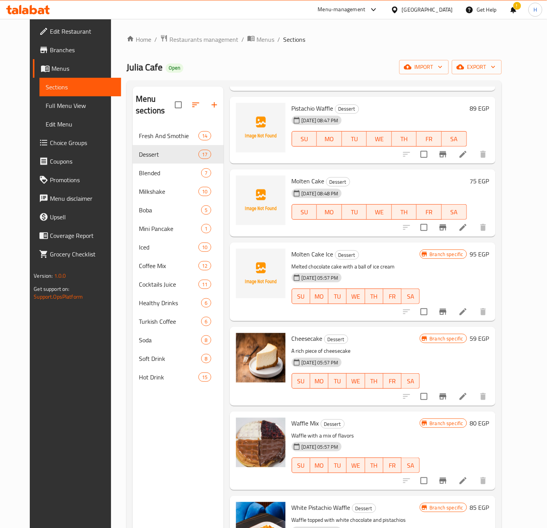
click at [489, 333] on h6 "59 EGP" at bounding box center [479, 338] width 19 height 11
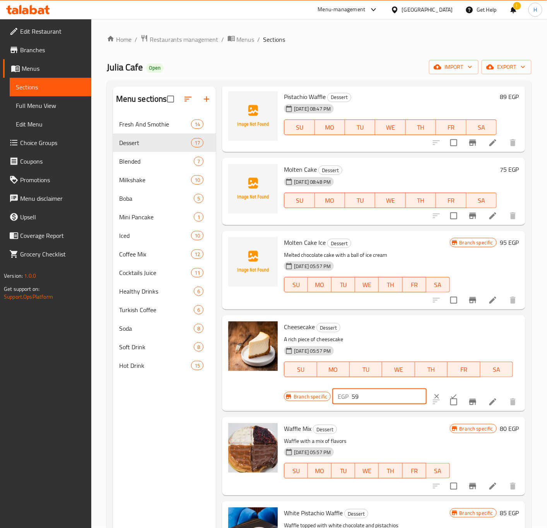
click at [363, 396] on input "59" at bounding box center [388, 396] width 75 height 15
type input "67"
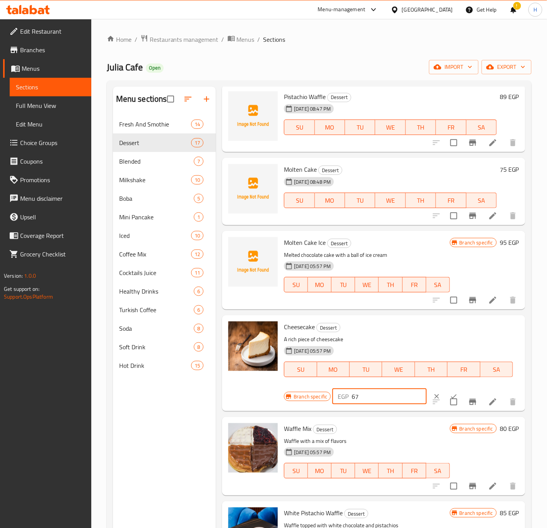
click at [446, 389] on button "ok" at bounding box center [453, 396] width 17 height 17
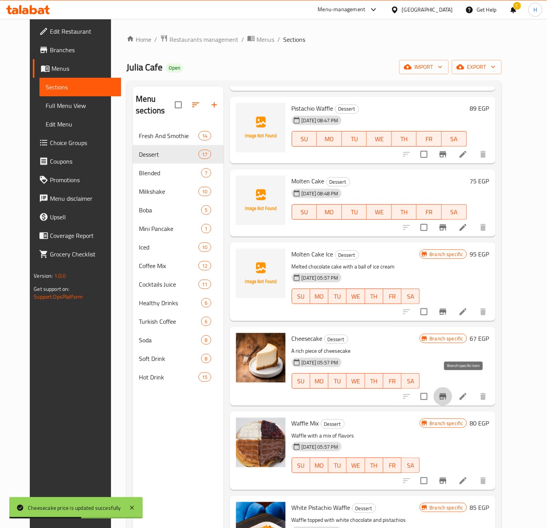
click at [446, 393] on icon "Branch-specific-item" at bounding box center [442, 396] width 7 height 6
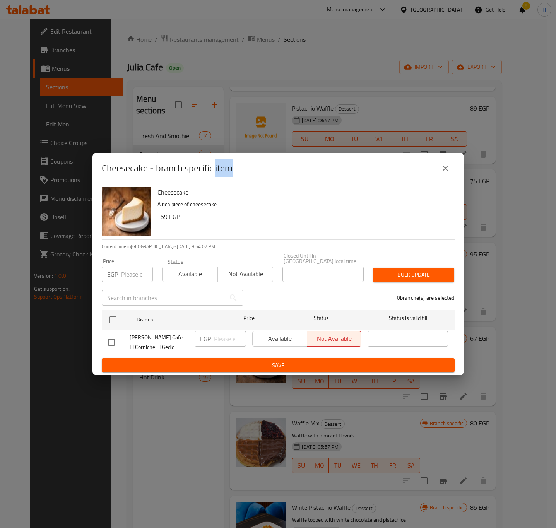
click at [440, 176] on button "close" at bounding box center [445, 168] width 19 height 19
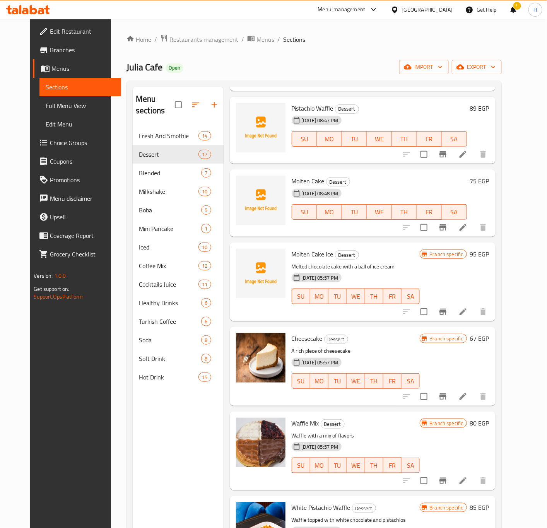
click at [489, 333] on h6 "67 EGP" at bounding box center [479, 338] width 19 height 11
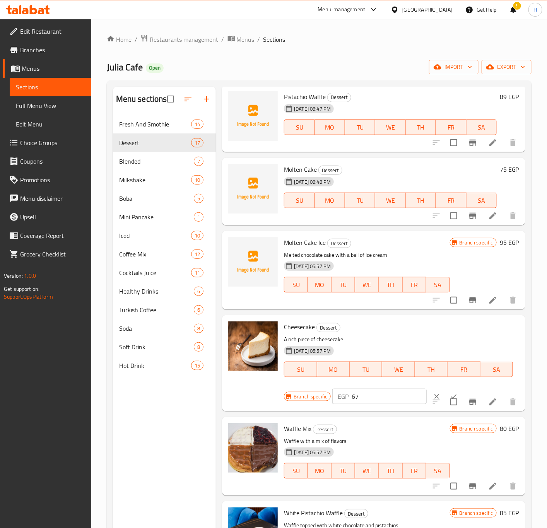
click at [380, 401] on input "67" at bounding box center [388, 396] width 75 height 15
click at [379, 401] on input "67" at bounding box center [388, 396] width 75 height 15
click at [469, 402] on icon "Branch-specific-item" at bounding box center [472, 402] width 7 height 6
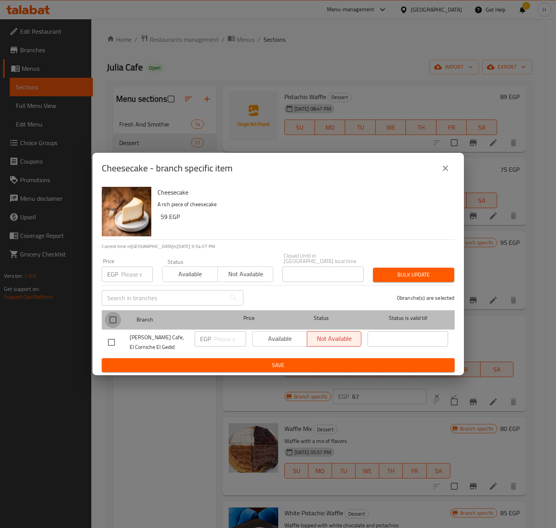
click at [114, 312] on input "checkbox" at bounding box center [113, 320] width 16 height 16
checkbox input "true"
click at [114, 312] on input "checkbox" at bounding box center [113, 320] width 16 height 16
checkbox input "false"
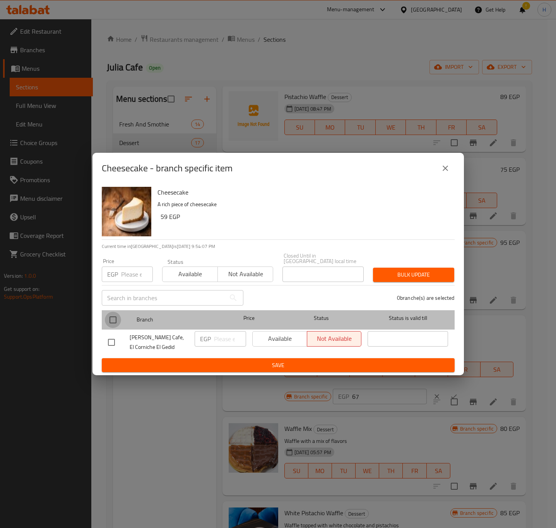
checkbox input "false"
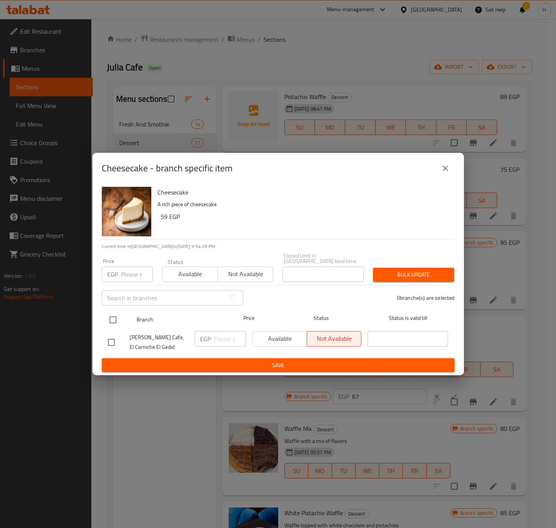
click at [115, 319] on input "checkbox" at bounding box center [113, 320] width 16 height 16
checkbox input "true"
click at [115, 319] on input "checkbox" at bounding box center [113, 320] width 16 height 16
checkbox input "false"
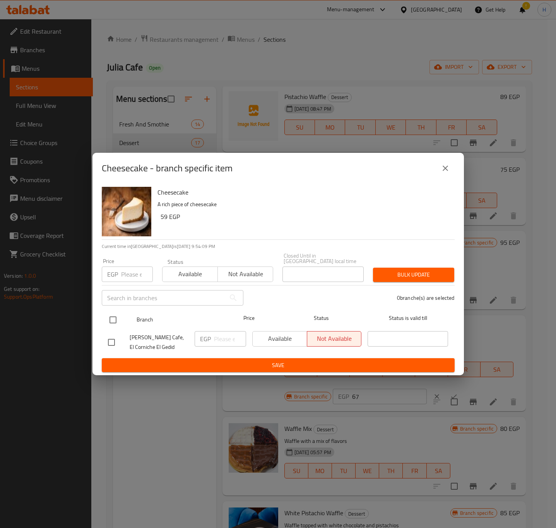
checkbox input "false"
click at [107, 319] on input "checkbox" at bounding box center [113, 320] width 16 height 16
checkbox input "true"
click at [107, 319] on input "checkbox" at bounding box center [113, 320] width 16 height 16
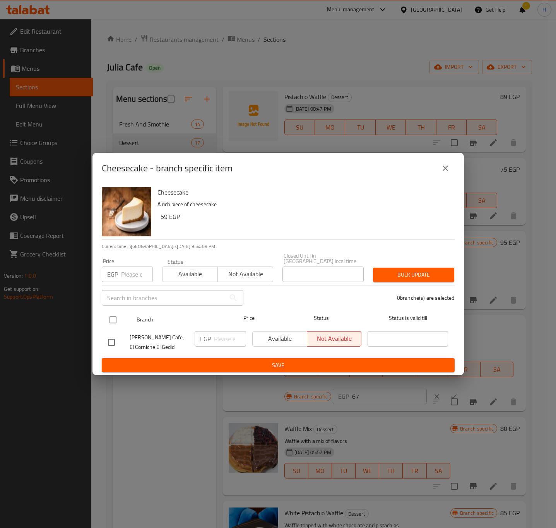
checkbox input "false"
click at [113, 315] on input "checkbox" at bounding box center [113, 320] width 16 height 16
checkbox input "true"
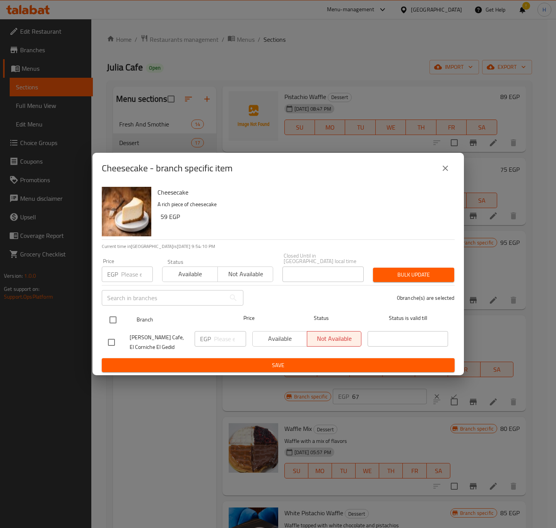
click at [113, 315] on input "checkbox" at bounding box center [113, 320] width 16 height 16
checkbox input "false"
click at [118, 318] on input "checkbox" at bounding box center [113, 320] width 16 height 16
checkbox input "true"
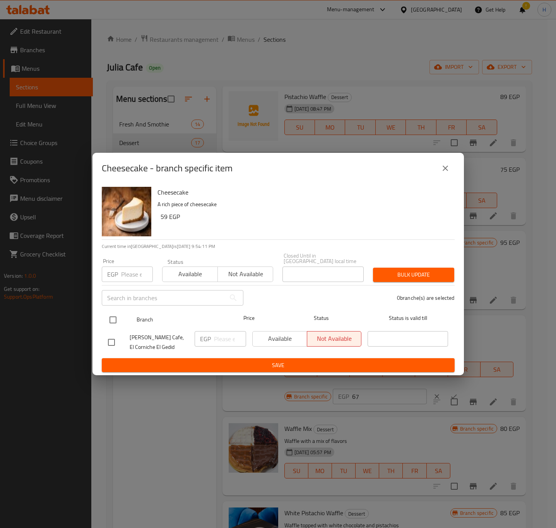
checkbox input "true"
click at [118, 318] on input "checkbox" at bounding box center [113, 320] width 16 height 16
checkbox input "false"
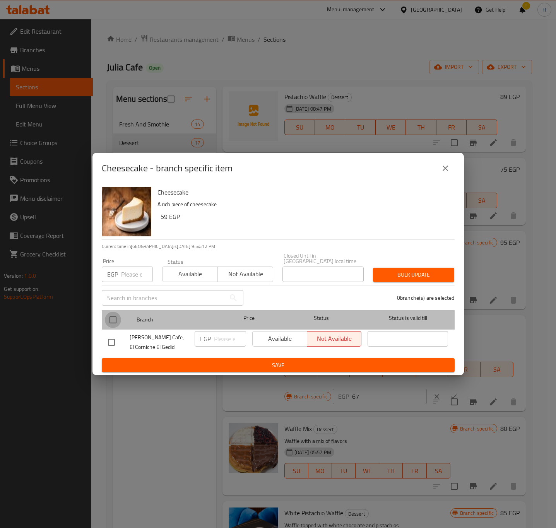
click at [109, 316] on input "checkbox" at bounding box center [113, 320] width 16 height 16
checkbox input "true"
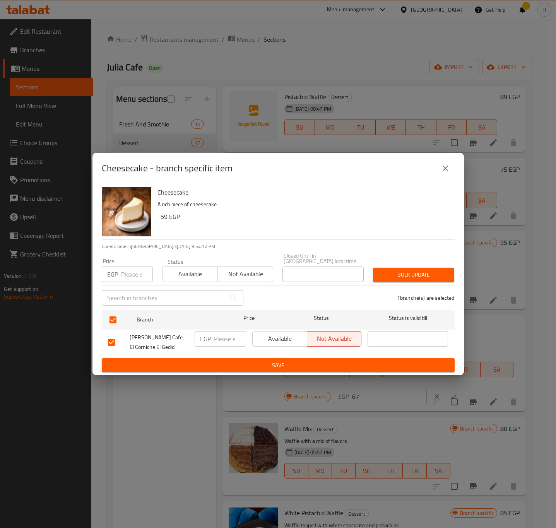
click at [218, 339] on input "number" at bounding box center [230, 338] width 32 height 15
paste input "67"
type input "67"
click at [228, 360] on span "Save" at bounding box center [278, 365] width 340 height 10
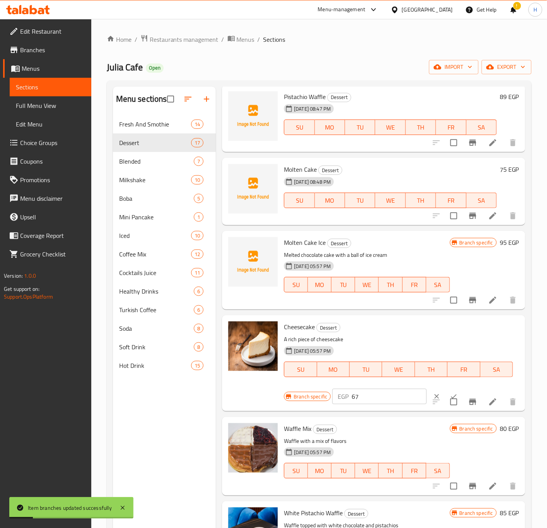
click at [445, 389] on button "ok" at bounding box center [453, 396] width 17 height 17
click at [438, 389] on div "Cheesecake Dessert A rich piece of cheesecake 25-06-2025 05:57 PM SU MO TU WE T…" at bounding box center [398, 354] width 235 height 72
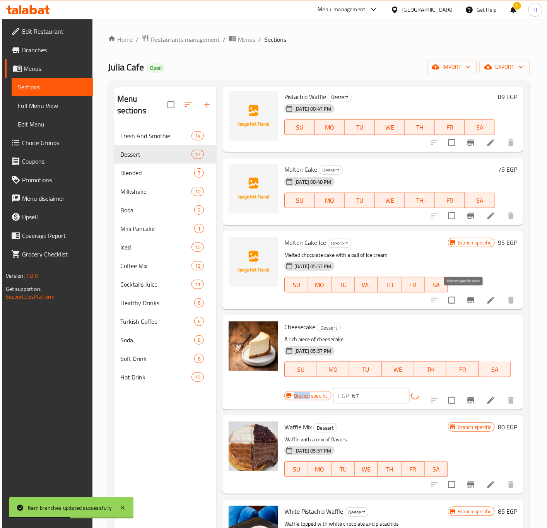
click at [470, 298] on button "Branch-specific-item" at bounding box center [470, 300] width 19 height 19
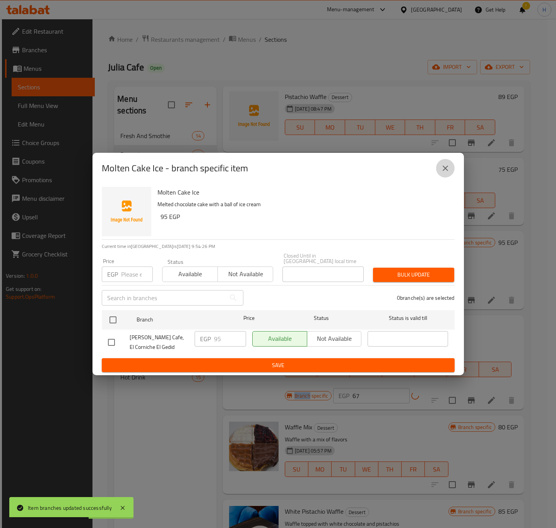
click at [448, 170] on icon "close" at bounding box center [444, 168] width 9 height 9
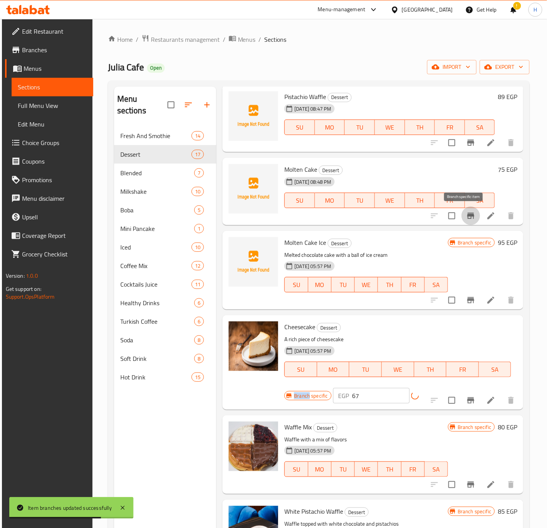
click at [467, 216] on icon "Branch-specific-item" at bounding box center [470, 216] width 7 height 6
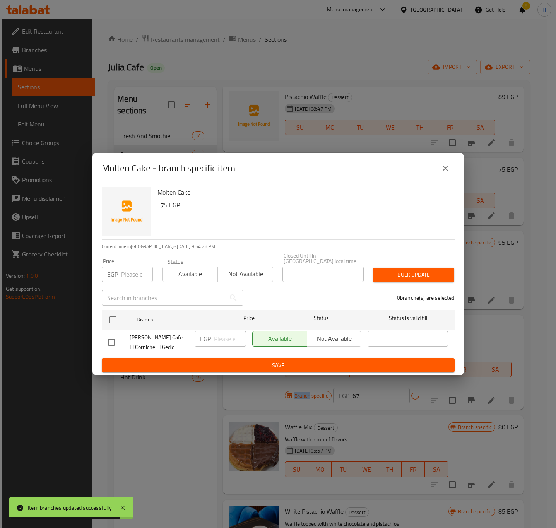
click at [441, 169] on icon "close" at bounding box center [444, 168] width 9 height 9
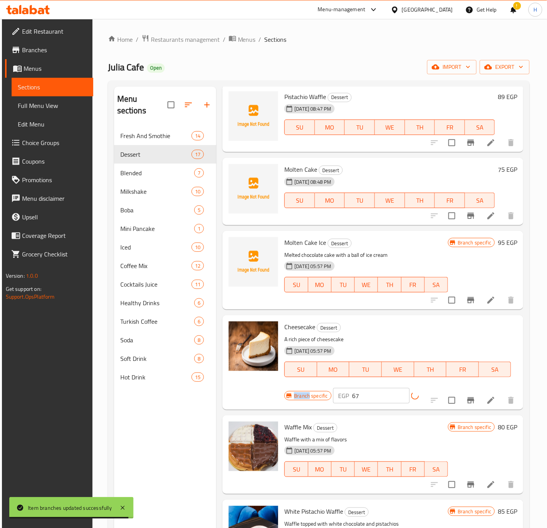
scroll to position [464, 0]
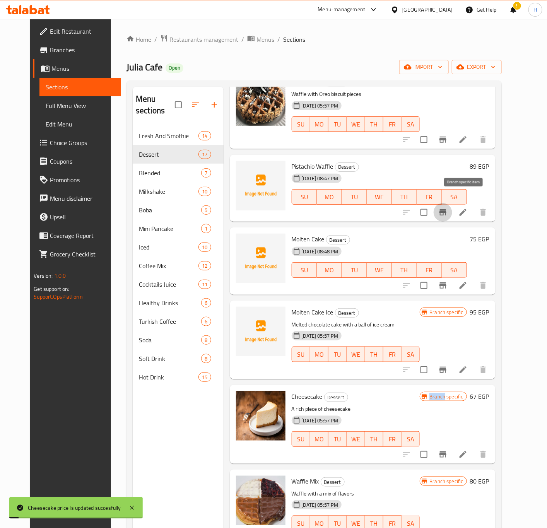
click at [447, 208] on icon "Branch-specific-item" at bounding box center [442, 212] width 9 height 9
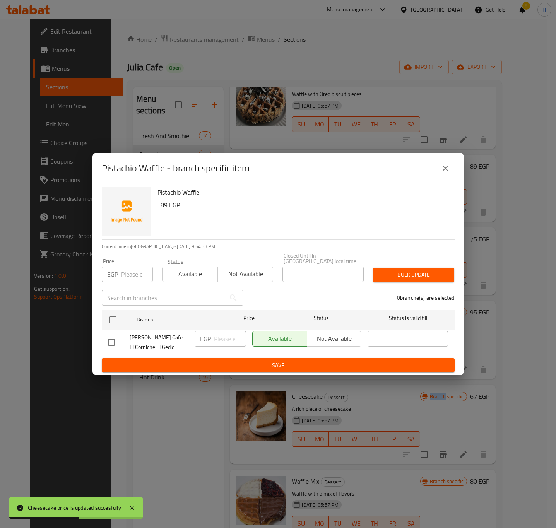
click at [447, 172] on icon "close" at bounding box center [444, 168] width 9 height 9
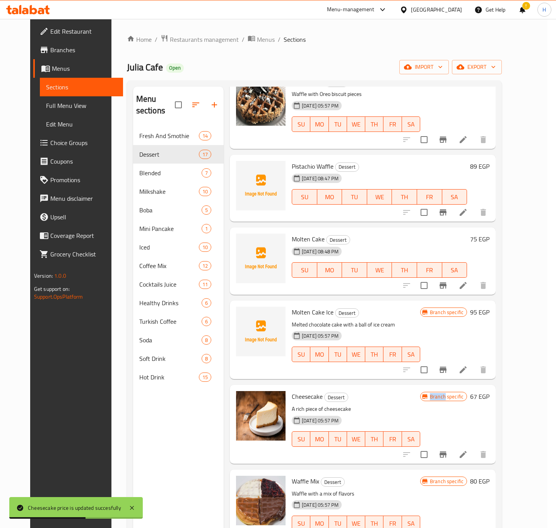
click at [447, 172] on icon "close" at bounding box center [444, 168] width 9 height 9
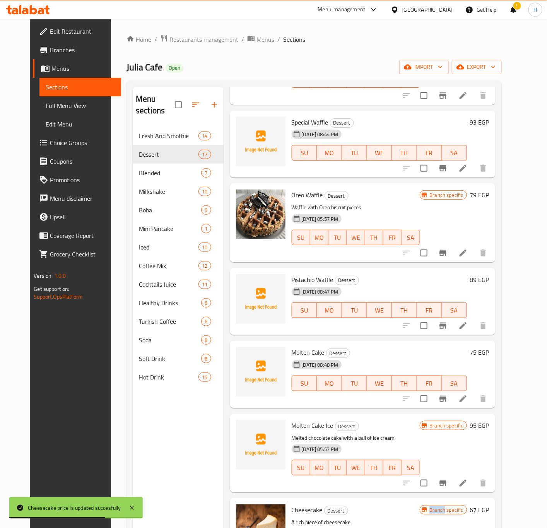
scroll to position [348, 0]
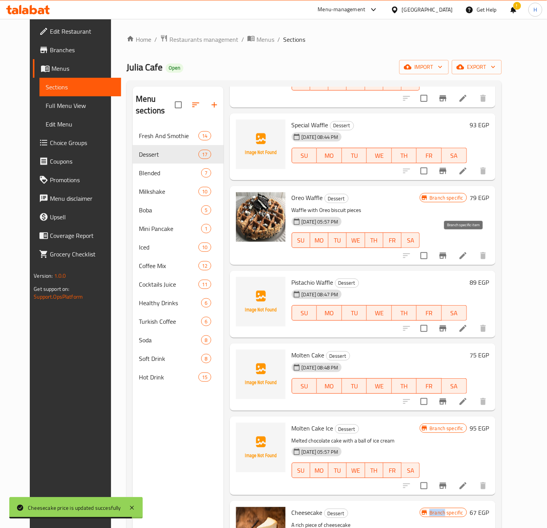
click at [447, 251] on icon "Branch-specific-item" at bounding box center [442, 255] width 9 height 9
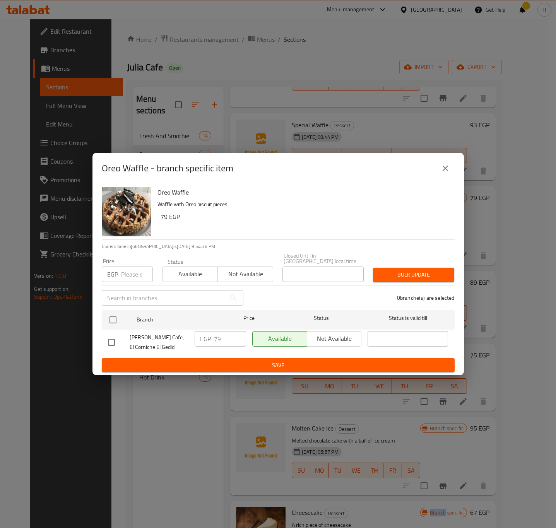
click at [444, 173] on icon "close" at bounding box center [444, 168] width 9 height 9
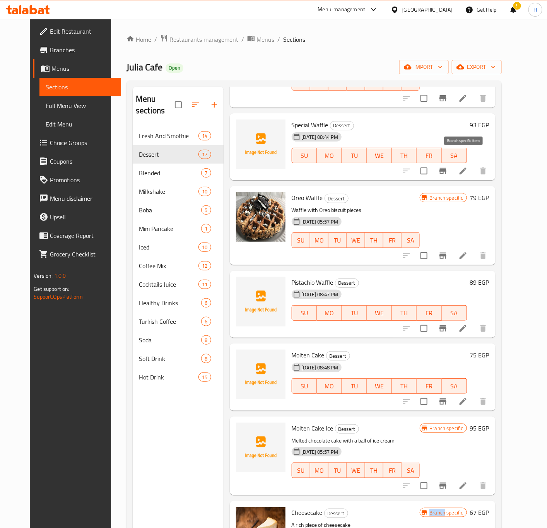
click at [447, 166] on icon "Branch-specific-item" at bounding box center [442, 170] width 9 height 9
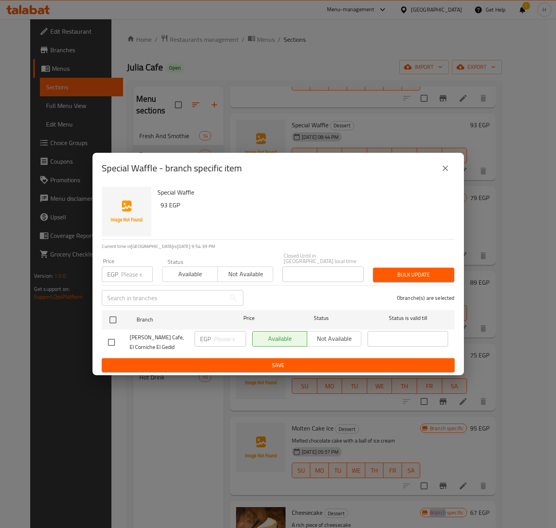
click at [441, 176] on button "close" at bounding box center [445, 168] width 19 height 19
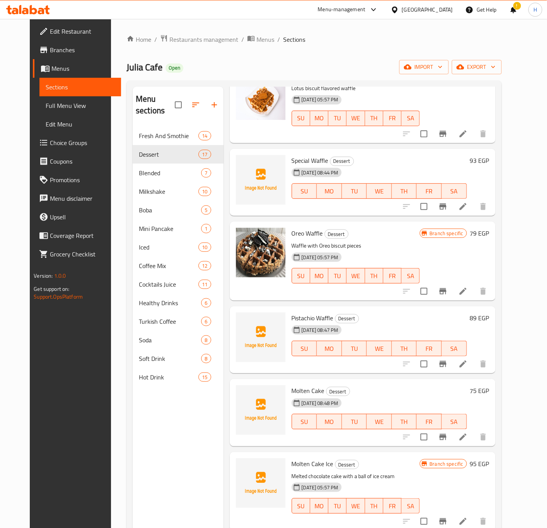
scroll to position [232, 0]
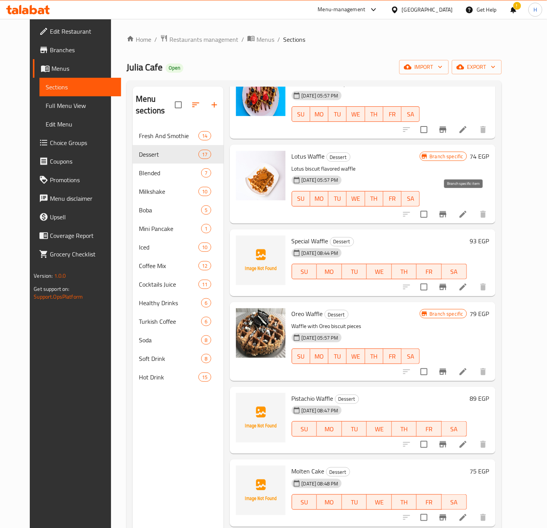
click at [446, 211] on icon "Branch-specific-item" at bounding box center [442, 214] width 7 height 6
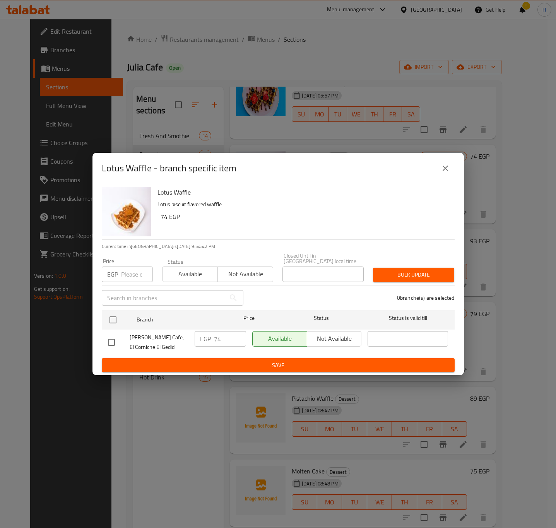
click at [441, 173] on icon "close" at bounding box center [444, 168] width 9 height 9
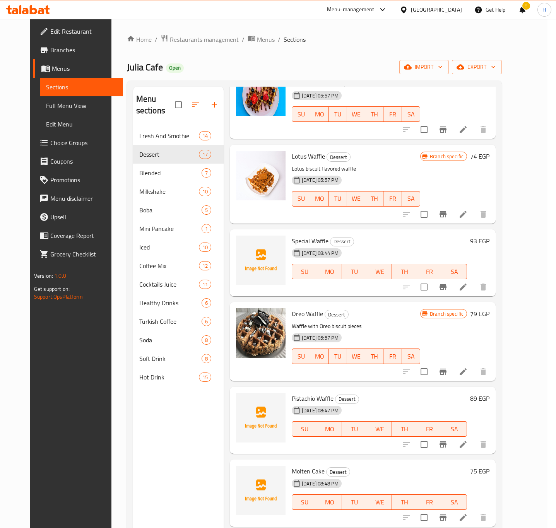
click at [441, 173] on icon "close" at bounding box center [444, 168] width 9 height 9
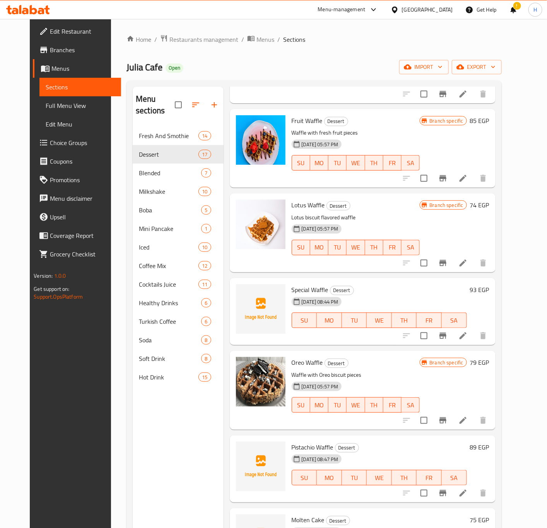
scroll to position [116, 0]
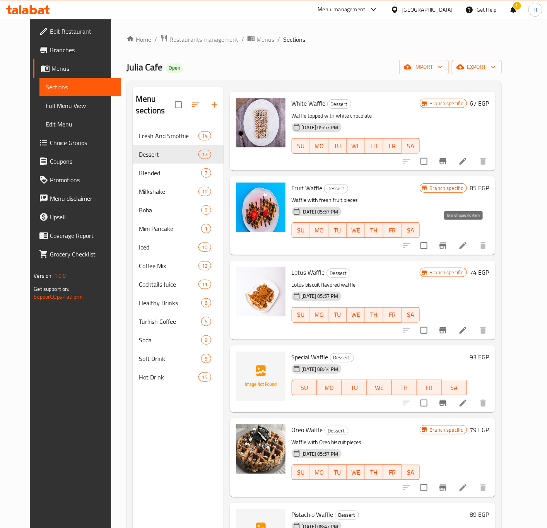
click at [447, 241] on icon "Branch-specific-item" at bounding box center [442, 245] width 9 height 9
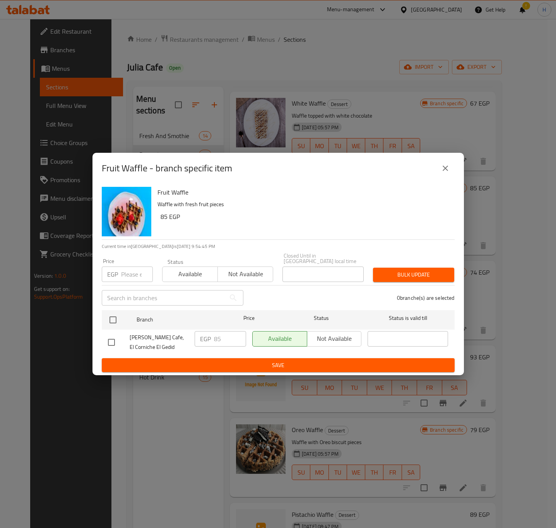
click at [443, 177] on button "close" at bounding box center [445, 168] width 19 height 19
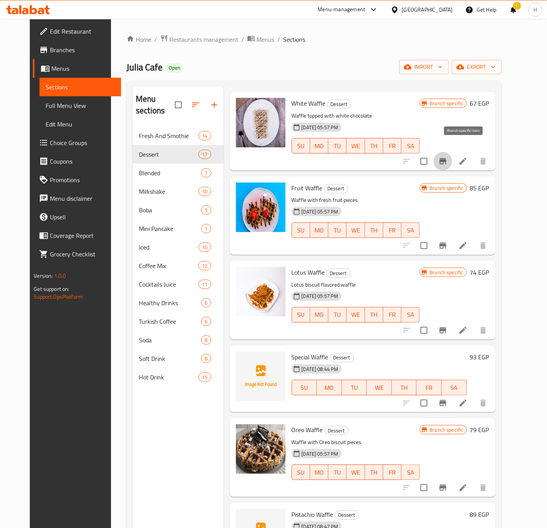
click at [447, 157] on icon "Branch-specific-item" at bounding box center [442, 161] width 9 height 9
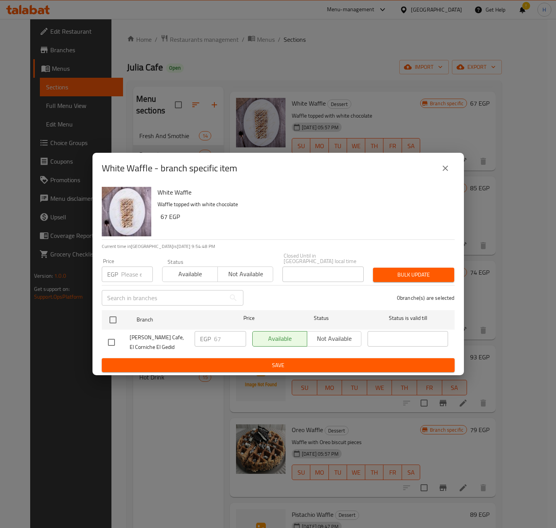
click at [449, 176] on button "close" at bounding box center [445, 168] width 19 height 19
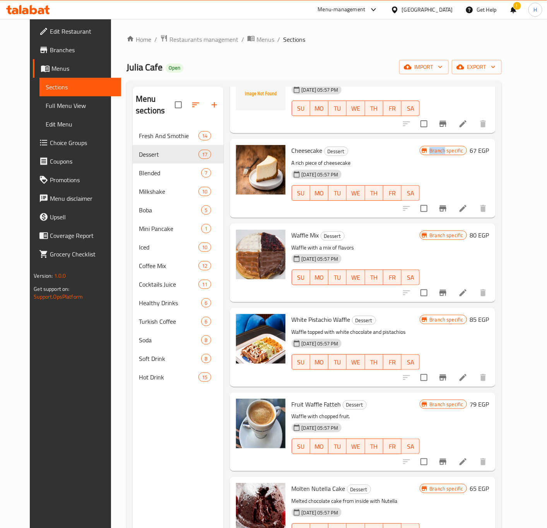
scroll to position [696, 0]
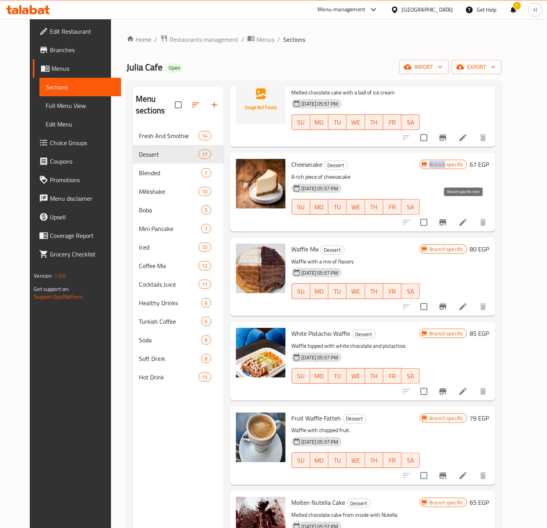
click at [447, 218] on icon "Branch-specific-item" at bounding box center [442, 222] width 9 height 9
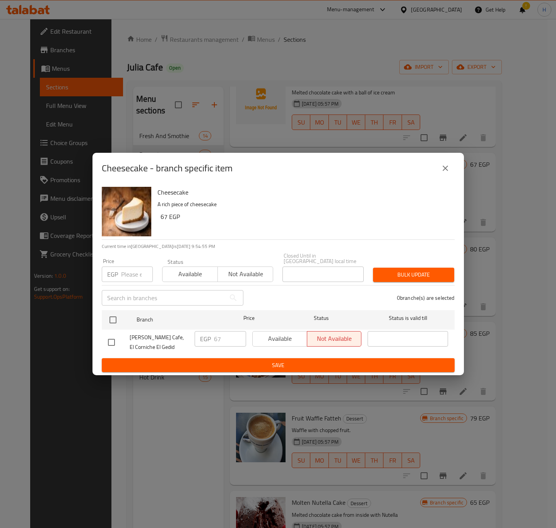
click at [446, 170] on icon "close" at bounding box center [444, 168] width 9 height 9
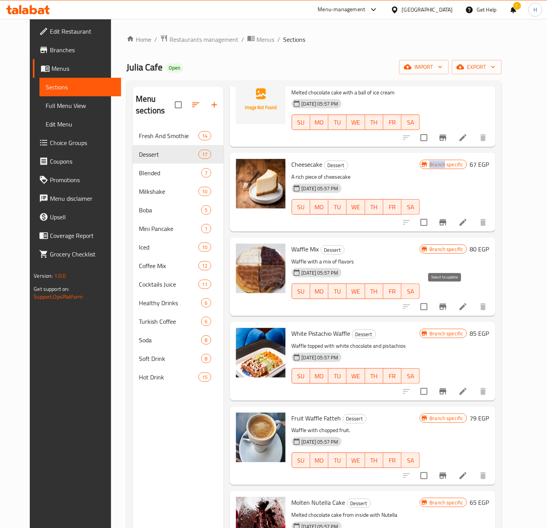
click at [432, 298] on input "checkbox" at bounding box center [424, 306] width 16 height 16
checkbox input "true"
click at [432, 383] on input "checkbox" at bounding box center [424, 391] width 16 height 16
checkbox input "true"
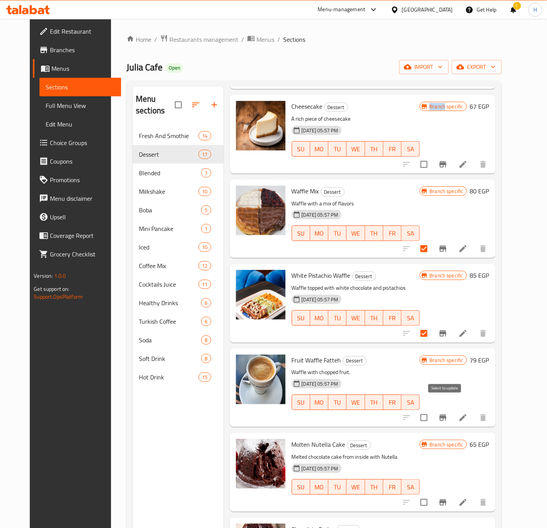
click at [432, 409] on input "checkbox" at bounding box center [424, 417] width 16 height 16
checkbox input "true"
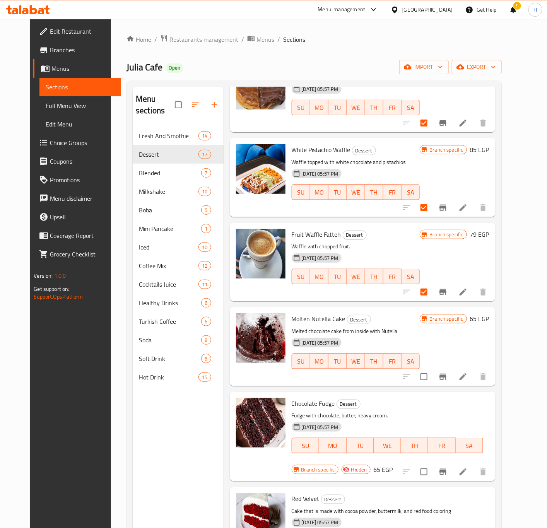
scroll to position [890, 0]
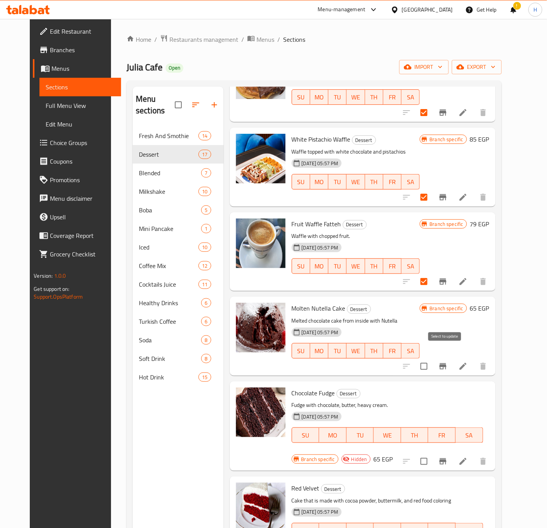
click at [432, 358] on input "checkbox" at bounding box center [424, 366] width 16 height 16
checkbox input "true"
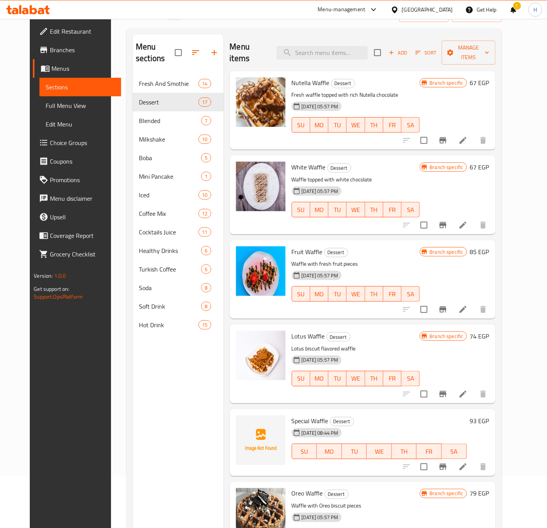
scroll to position [0, 0]
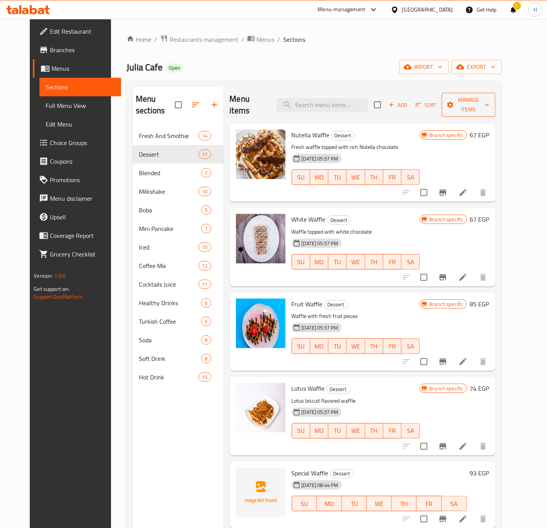
click at [485, 95] on span "Manage items" at bounding box center [468, 104] width 41 height 19
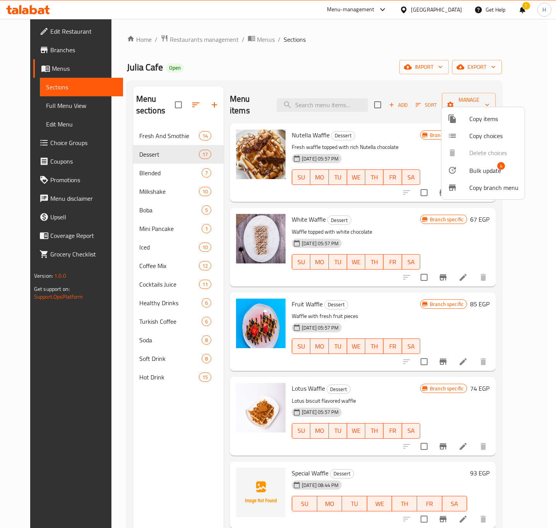
click at [476, 168] on span "Bulk update" at bounding box center [485, 170] width 32 height 9
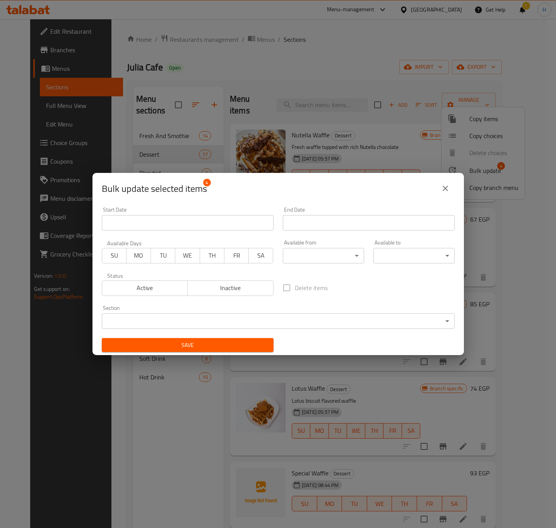
click at [418, 137] on div "Bulk update selected items 4 Start Date Start Date End Date End Date Available …" at bounding box center [278, 264] width 556 height 528
click at [443, 186] on icon "close" at bounding box center [444, 188] width 9 height 9
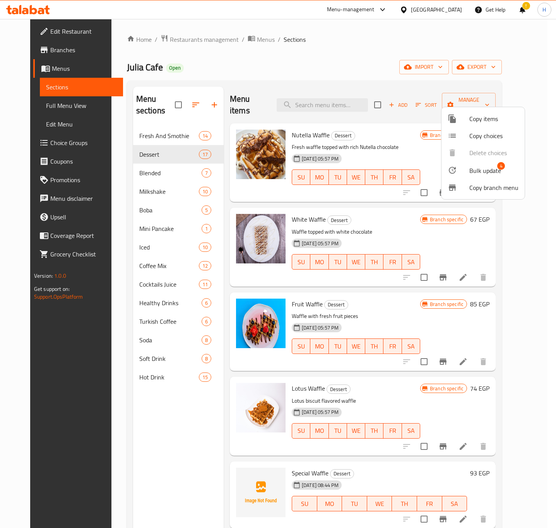
click at [218, 360] on div at bounding box center [278, 264] width 556 height 528
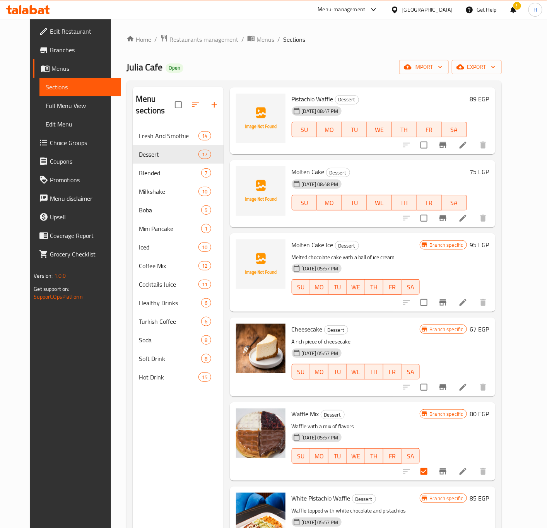
scroll to position [754, 0]
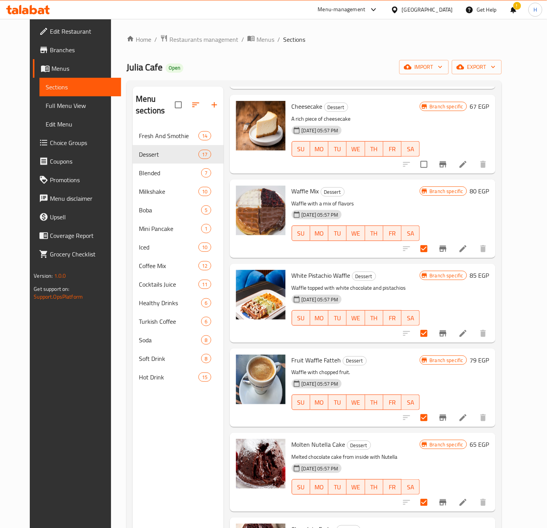
click at [292, 185] on span "Waffle Mix" at bounding box center [305, 191] width 27 height 12
copy h6 "Waffle Mix"
click at [300, 269] on span "White Pistachio Waffle" at bounding box center [321, 275] width 59 height 12
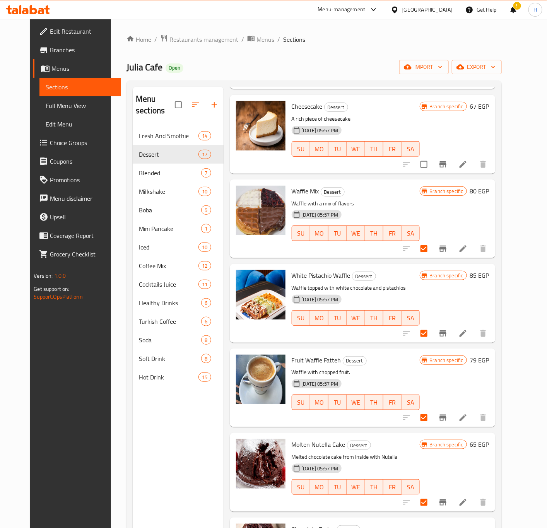
click at [300, 269] on span "White Pistachio Waffle" at bounding box center [321, 275] width 59 height 12
copy h6 "White Pistachio Waffle"
click at [303, 354] on span "Fruit Waffle Fatteh" at bounding box center [316, 360] width 49 height 12
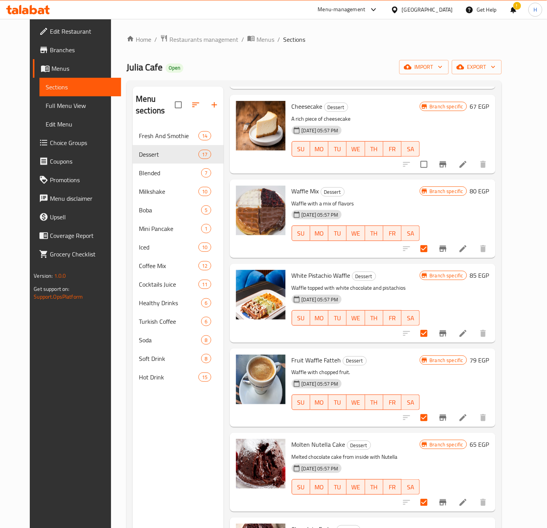
click at [303, 354] on span "Fruit Waffle Fatteh" at bounding box center [316, 360] width 49 height 12
copy h6 "Fruit Waffle Fatteh"
click at [312, 438] on span "Molten Nutella Cake" at bounding box center [319, 444] width 54 height 12
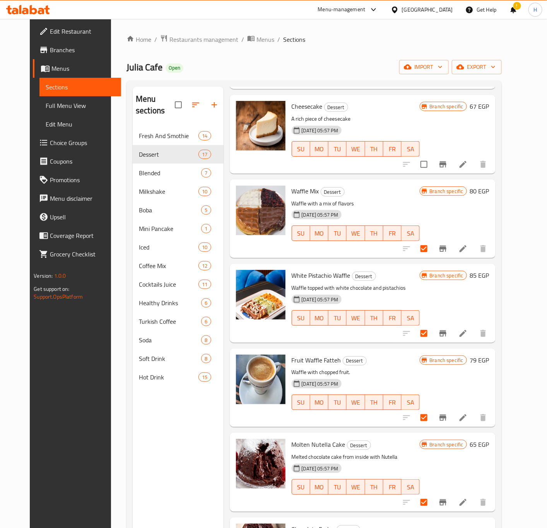
click at [312, 438] on span "Molten Nutella Cake" at bounding box center [319, 444] width 54 height 12
click at [313, 438] on span "Molten Nutella Cake" at bounding box center [319, 444] width 54 height 12
copy h6 "Molten Nutella Cake"
click at [305, 440] on span "Chocolate Fudge" at bounding box center [313, 529] width 43 height 12
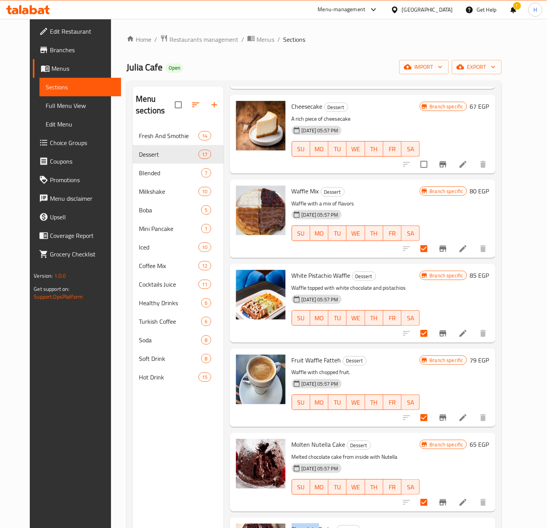
click at [305, 440] on span "Chocolate Fudge" at bounding box center [313, 529] width 43 height 12
copy h6 "Chocolate Fudge"
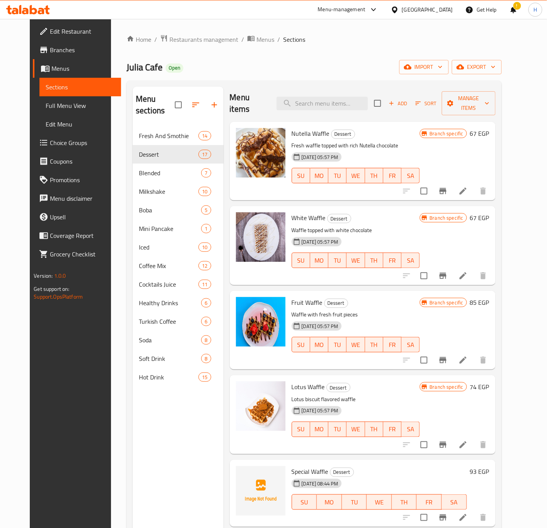
scroll to position [0, 0]
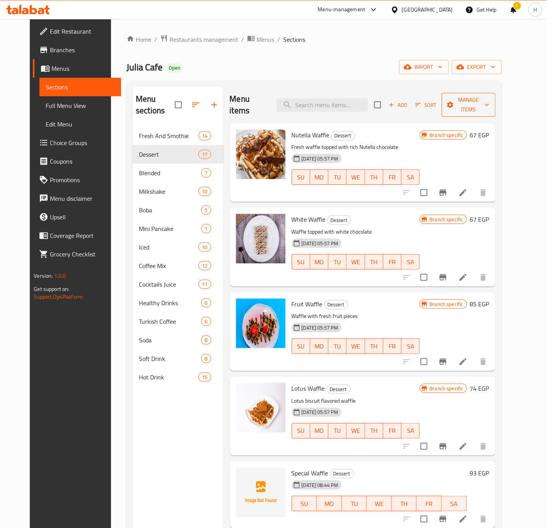
click at [491, 101] on icon "button" at bounding box center [487, 105] width 8 height 8
click at [489, 97] on span "Manage items" at bounding box center [468, 104] width 41 height 19
click at [489, 98] on span "Manage items" at bounding box center [468, 104] width 41 height 19
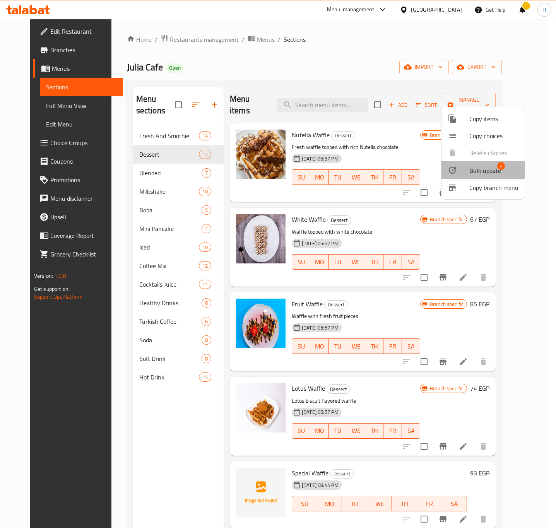
click at [465, 166] on div at bounding box center [458, 169] width 22 height 9
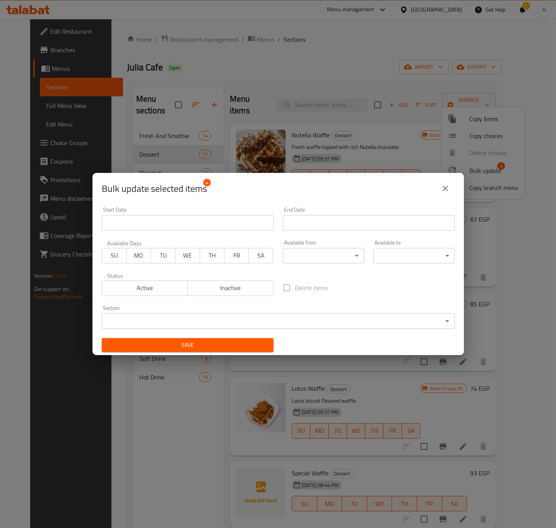
click at [221, 291] on span "Inactive" at bounding box center [231, 287] width 80 height 11
click at [223, 341] on span "Save" at bounding box center [187, 345] width 159 height 10
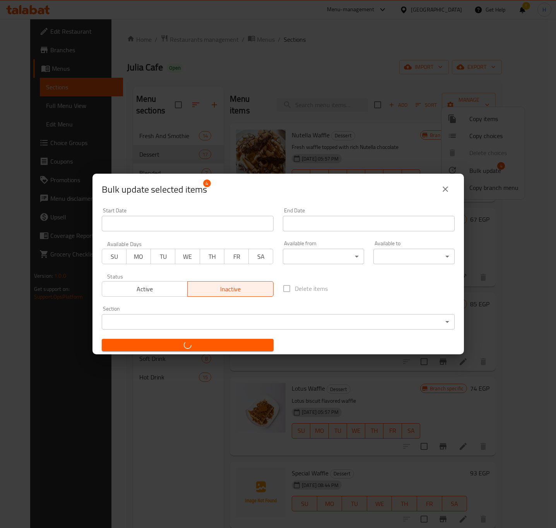
checkbox input "false"
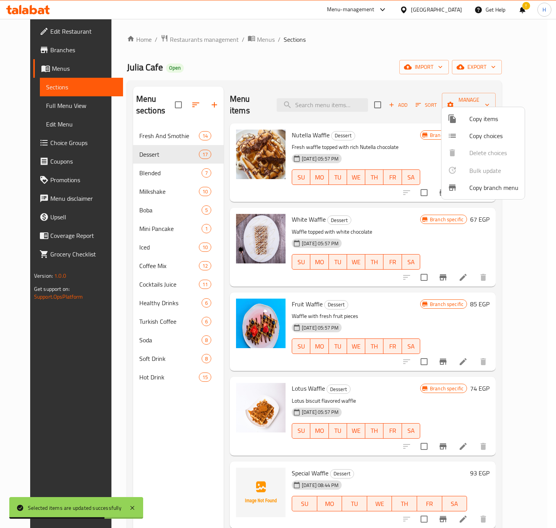
click at [139, 217] on div at bounding box center [278, 264] width 556 height 528
click at [139, 224] on span "Mini Pancake" at bounding box center [170, 228] width 62 height 9
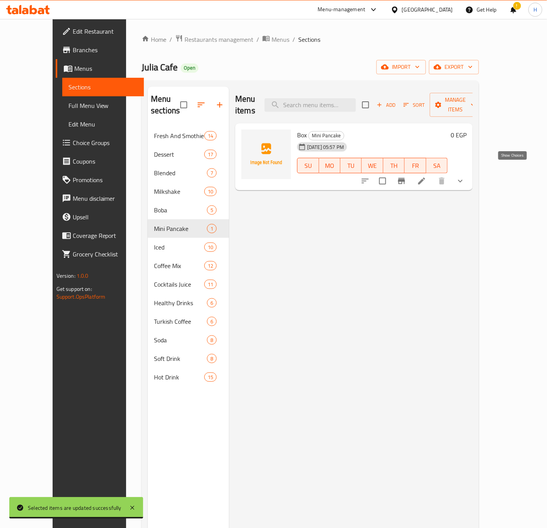
click at [465, 176] on icon "show more" at bounding box center [459, 180] width 9 height 9
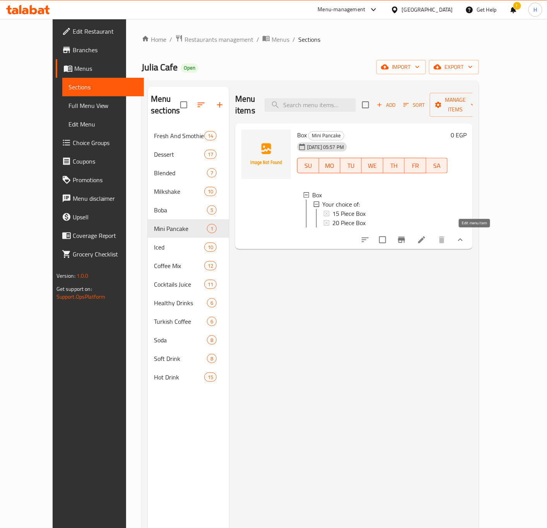
click at [425, 237] on icon at bounding box center [421, 239] width 7 height 7
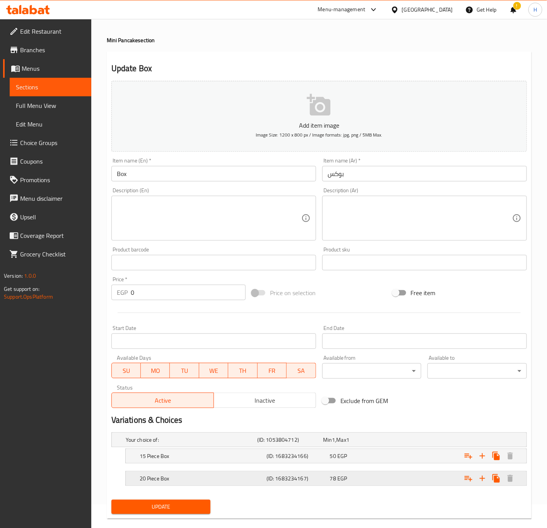
scroll to position [37, 0]
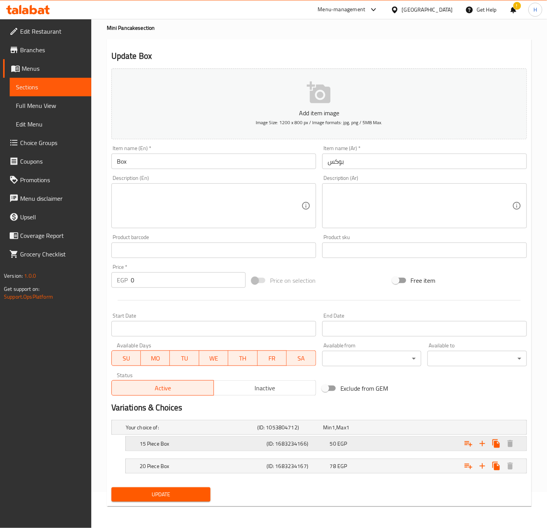
click at [351, 440] on div "50 EGP" at bounding box center [360, 444] width 60 height 8
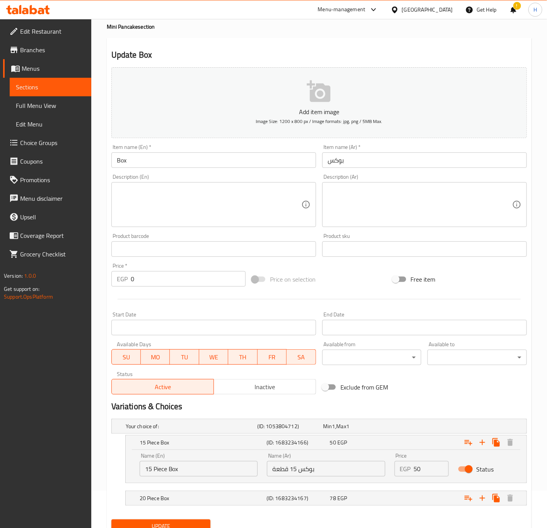
click at [418, 440] on input "50" at bounding box center [431, 468] width 35 height 15
type input "65"
click at [435, 440] on div "Expand" at bounding box center [455, 497] width 127 height 17
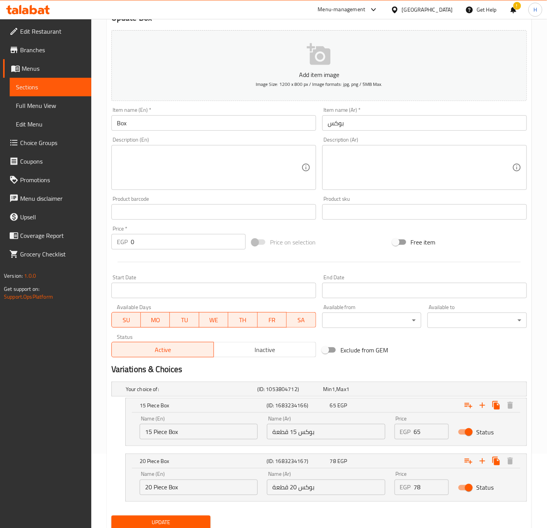
scroll to position [95, 0]
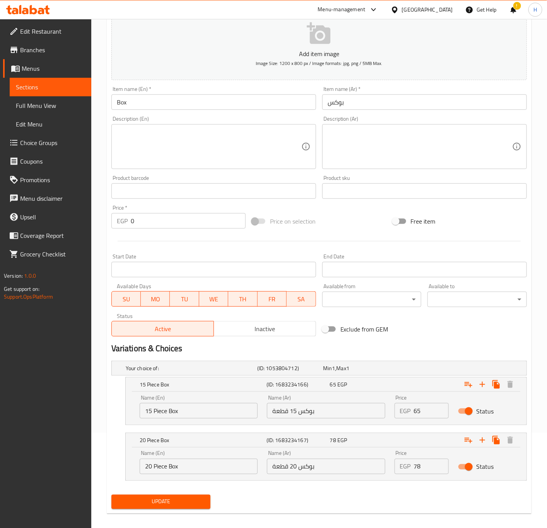
click at [425, 440] on input "78" at bounding box center [431, 466] width 35 height 15
type input "89"
click at [182, 440] on span "Update" at bounding box center [161, 502] width 87 height 10
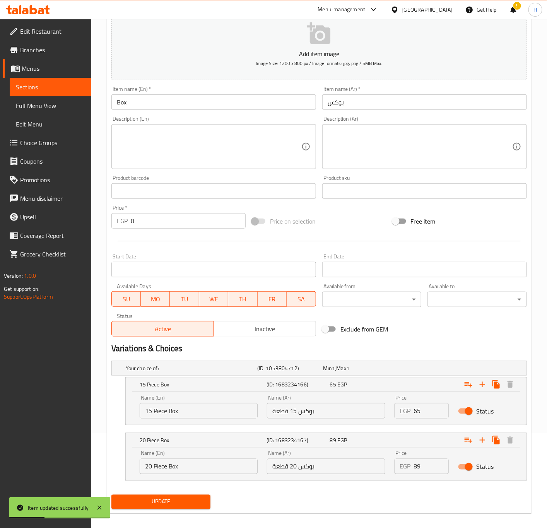
scroll to position [0, 0]
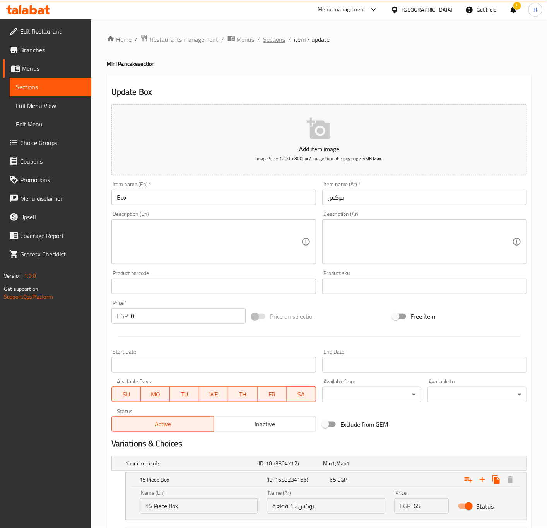
click at [273, 42] on span "Sections" at bounding box center [274, 39] width 22 height 9
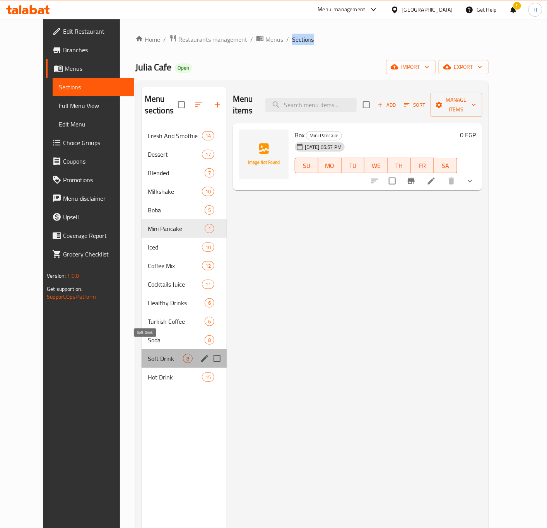
click at [148, 354] on span "Soft Drink" at bounding box center [165, 358] width 35 height 9
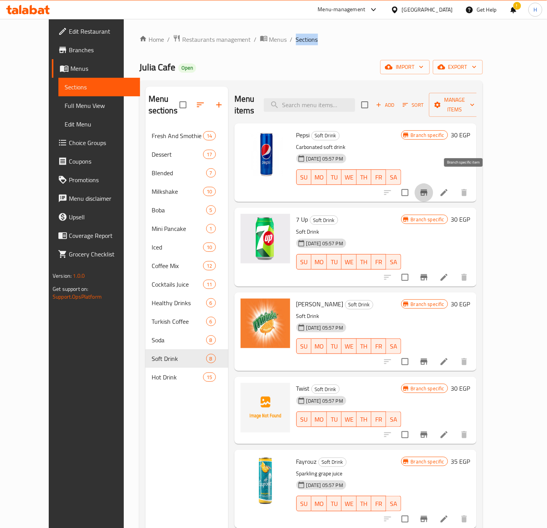
click at [428, 188] on icon "Branch-specific-item" at bounding box center [423, 192] width 9 height 9
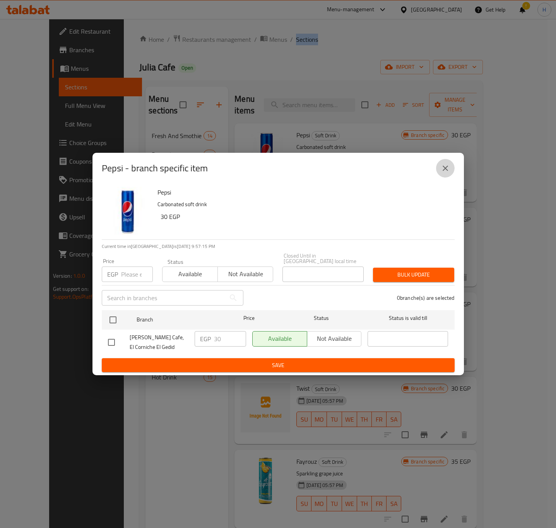
drag, startPoint x: 450, startPoint y: 171, endPoint x: 467, endPoint y: 232, distance: 63.9
click at [450, 172] on button "close" at bounding box center [445, 168] width 19 height 19
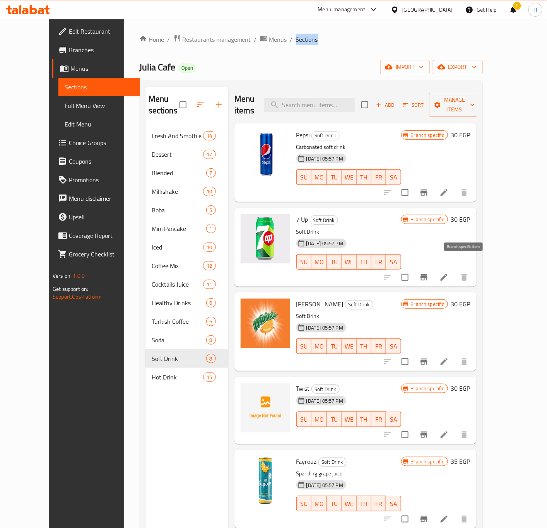
click at [427, 274] on icon "Branch-specific-item" at bounding box center [423, 277] width 7 height 6
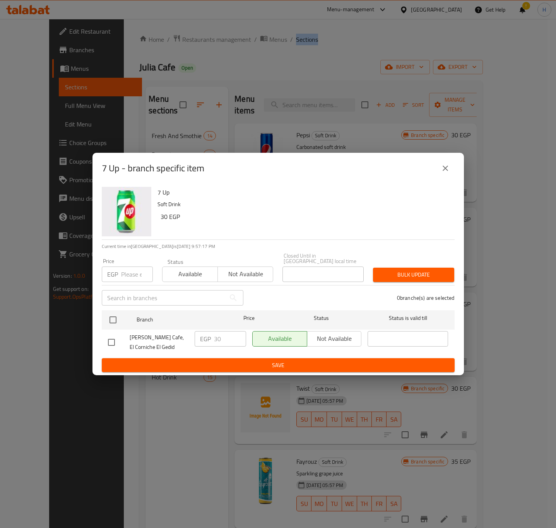
click at [450, 174] on button "close" at bounding box center [445, 168] width 19 height 19
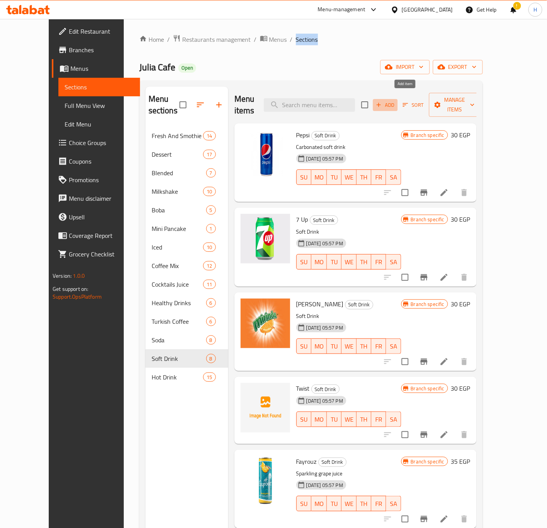
click at [396, 101] on span "Add" at bounding box center [385, 105] width 21 height 9
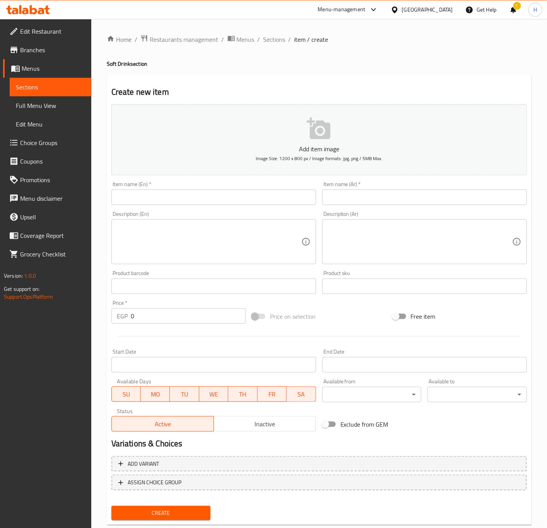
click at [394, 188] on div "Item name (Ar)   * Item name (Ar) *" at bounding box center [424, 193] width 205 height 24
click at [389, 199] on input "text" at bounding box center [424, 196] width 205 height 15
type input "شويبس"
click at [315, 195] on input "text" at bounding box center [213, 196] width 205 height 15
type input "Schweppes"
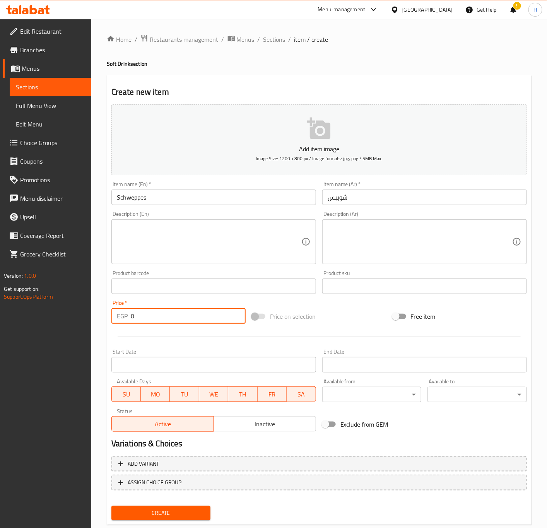
click at [186, 317] on input "0" at bounding box center [188, 315] width 115 height 15
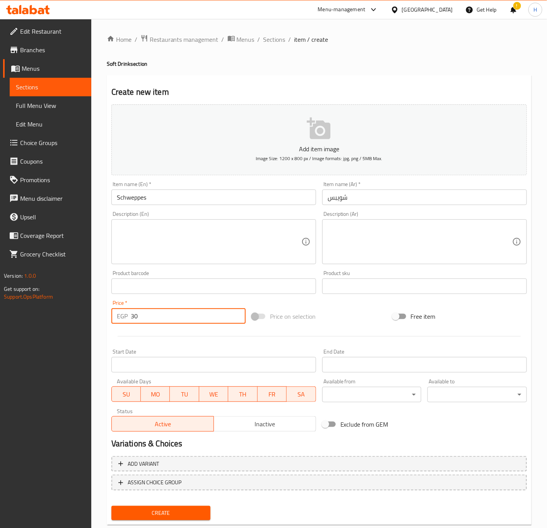
type input "30"
click at [111, 440] on button "Create" at bounding box center [160, 513] width 99 height 14
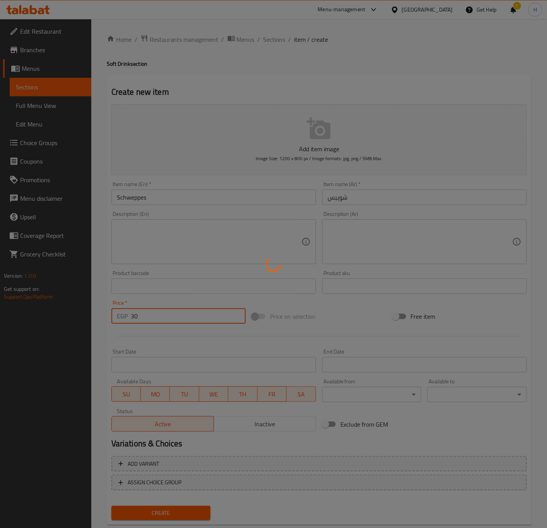
type input "0"
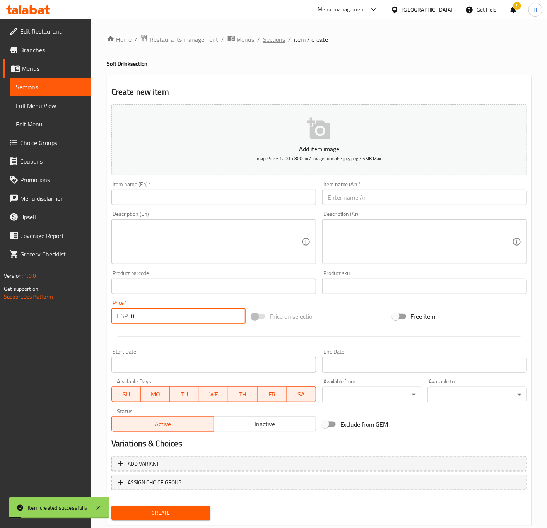
click at [282, 38] on span "Sections" at bounding box center [274, 39] width 22 height 9
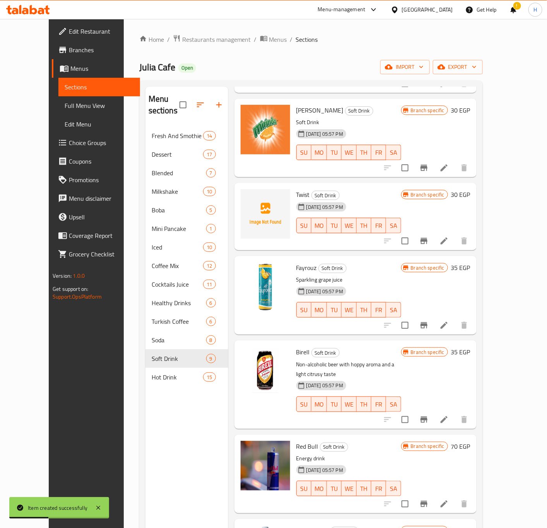
scroll to position [228, 0]
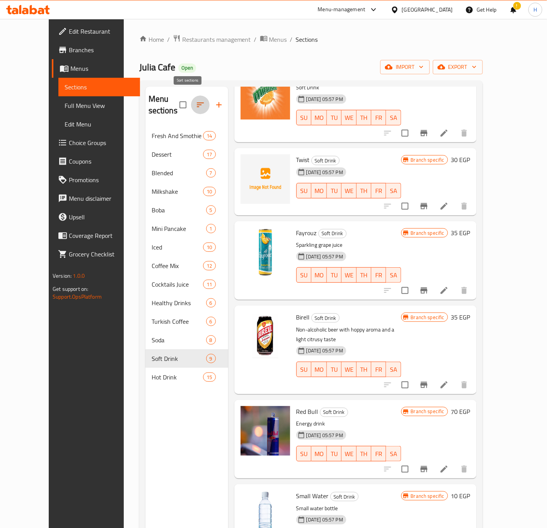
click at [196, 100] on icon "button" at bounding box center [200, 104] width 9 height 9
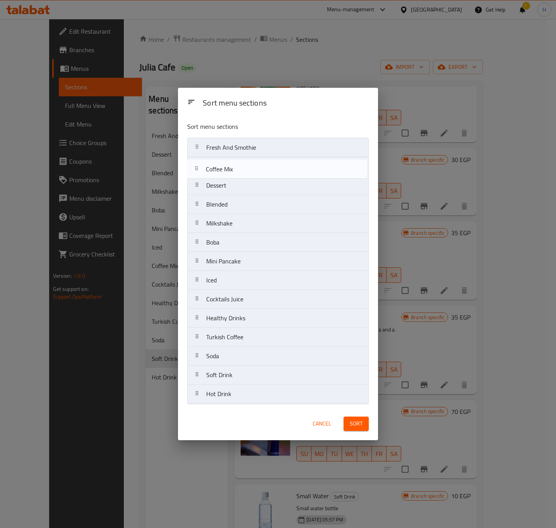
drag, startPoint x: 231, startPoint y: 286, endPoint x: 230, endPoint y: 171, distance: 114.8
click at [230, 171] on nav "Fresh And Smothie Dessert Blended Milkshake Boba Mini Pancake Iced Coffee Mix C…" at bounding box center [277, 271] width 181 height 266
drag, startPoint x: 239, startPoint y: 229, endPoint x: 237, endPoint y: 187, distance: 42.2
click at [237, 187] on nav "Fresh And Smothie Coffee Mix Dessert Blended Milkshake Boba Mini Pancake Iced C…" at bounding box center [277, 271] width 181 height 266
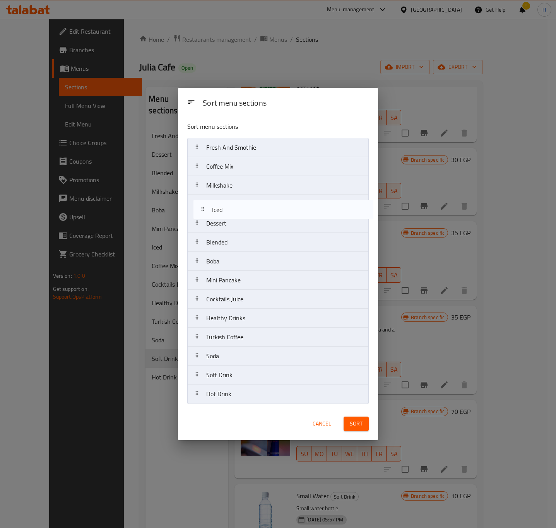
drag, startPoint x: 238, startPoint y: 287, endPoint x: 244, endPoint y: 214, distance: 73.3
click at [244, 214] on nav "Fresh And Smothie Coffee Mix Milkshake Dessert Blended Boba Mini Pancake Iced C…" at bounding box center [277, 271] width 181 height 266
drag, startPoint x: 243, startPoint y: 232, endPoint x: 241, endPoint y: 225, distance: 7.1
click at [241, 225] on nav "Fresh And Smothie Coffee Mix Milkshake Iced Dessert Blended Boba Mini Pancake C…" at bounding box center [277, 271] width 181 height 266
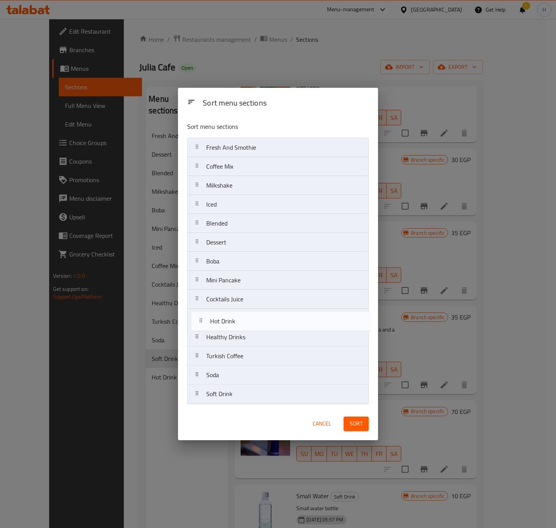
drag, startPoint x: 234, startPoint y: 395, endPoint x: 240, endPoint y: 281, distance: 113.8
click at [238, 310] on nav "Fresh And Smothie Coffee Mix Milkshake Iced Blended Dessert Boba Mini Pancake C…" at bounding box center [277, 271] width 181 height 266
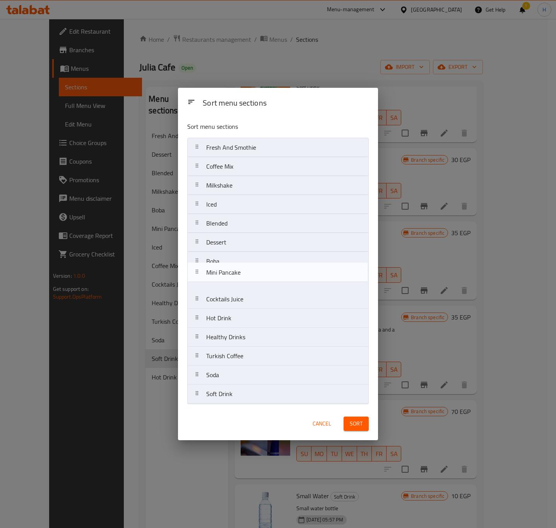
drag, startPoint x: 240, startPoint y: 269, endPoint x: 240, endPoint y: 260, distance: 9.3
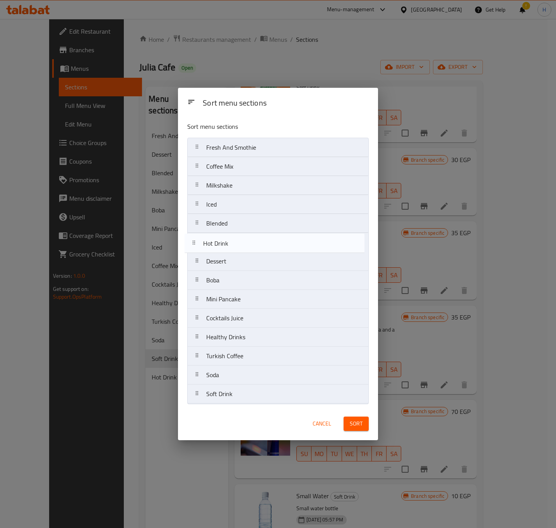
drag, startPoint x: 239, startPoint y: 321, endPoint x: 236, endPoint y: 243, distance: 77.8
click at [236, 243] on nav "Fresh And Smothie Coffee Mix Milkshake Iced Blended Dessert Boba Mini Pancake C…" at bounding box center [277, 271] width 181 height 266
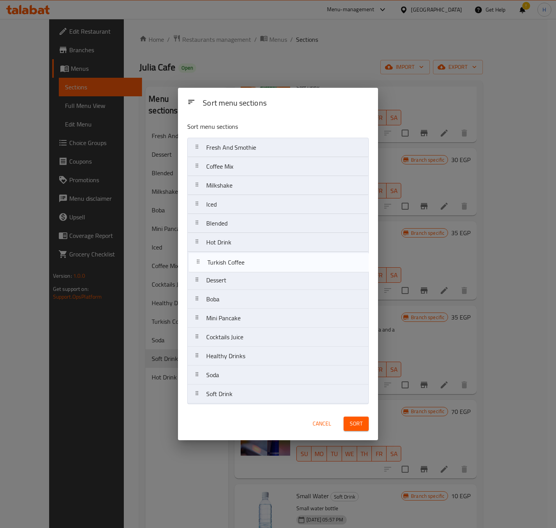
drag, startPoint x: 235, startPoint y: 360, endPoint x: 235, endPoint y: 263, distance: 96.7
click at [235, 263] on nav "Fresh And Smothie Coffee Mix Milkshake Iced Blended Hot Drink Dessert Boba Mini…" at bounding box center [277, 271] width 181 height 266
drag, startPoint x: 252, startPoint y: 343, endPoint x: 261, endPoint y: 261, distance: 82.1
click at [261, 261] on nav "Fresh And Smothie Coffee Mix Milkshake Iced Blended Hot Drink Turkish Coffee De…" at bounding box center [277, 271] width 181 height 266
drag, startPoint x: 235, startPoint y: 285, endPoint x: 235, endPoint y: 268, distance: 16.6
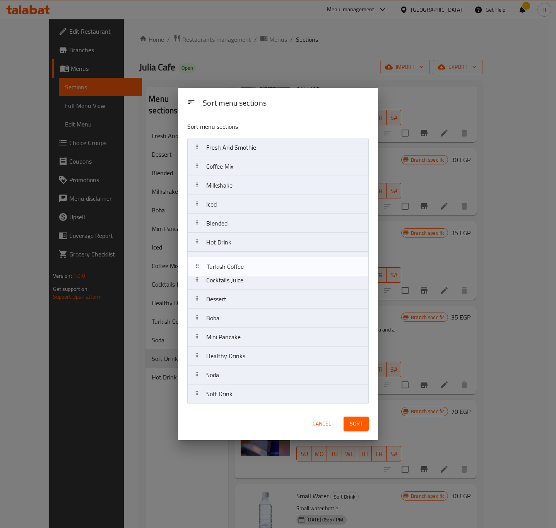
click at [235, 268] on nav "Fresh And Smothie Coffee Mix Milkshake Iced Blended Hot Drink Cocktails Juice T…" at bounding box center [277, 271] width 181 height 266
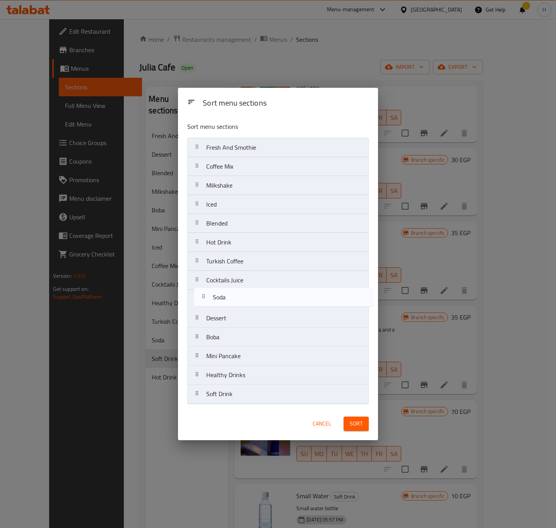
drag, startPoint x: 225, startPoint y: 378, endPoint x: 231, endPoint y: 298, distance: 79.9
click at [231, 298] on nav "Fresh And Smothie Coffee Mix Milkshake Iced Blended Hot Drink Turkish Coffee Co…" at bounding box center [277, 271] width 181 height 266
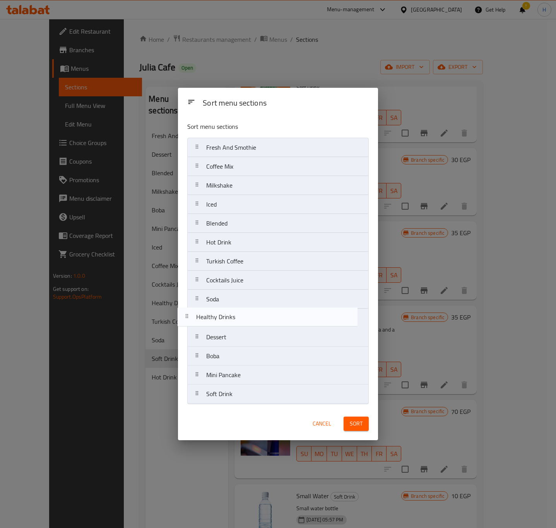
drag, startPoint x: 233, startPoint y: 382, endPoint x: 223, endPoint y: 321, distance: 61.9
click at [223, 321] on nav "Fresh And Smothie Coffee Mix Milkshake Iced Blended Hot Drink Turkish Coffee Co…" at bounding box center [277, 271] width 181 height 266
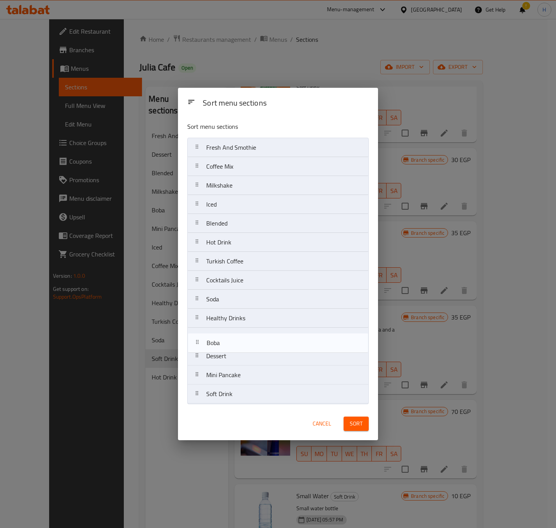
drag, startPoint x: 230, startPoint y: 357, endPoint x: 230, endPoint y: 341, distance: 15.9
click at [230, 342] on nav "Fresh And Smothie Coffee Mix Milkshake Iced Blended Hot Drink Turkish Coffee Co…" at bounding box center [277, 271] width 181 height 266
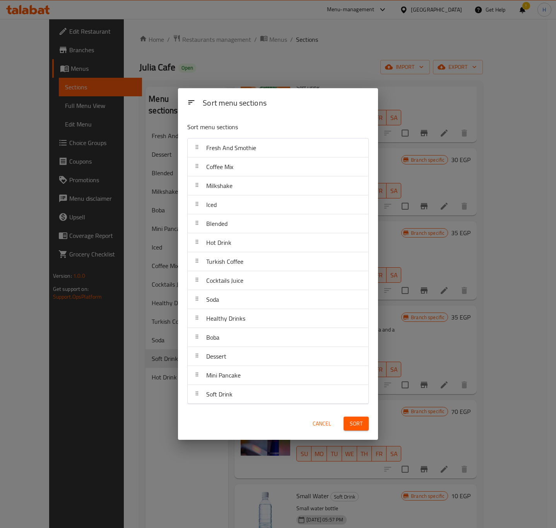
click at [357, 421] on span "Sort" at bounding box center [355, 424] width 13 height 10
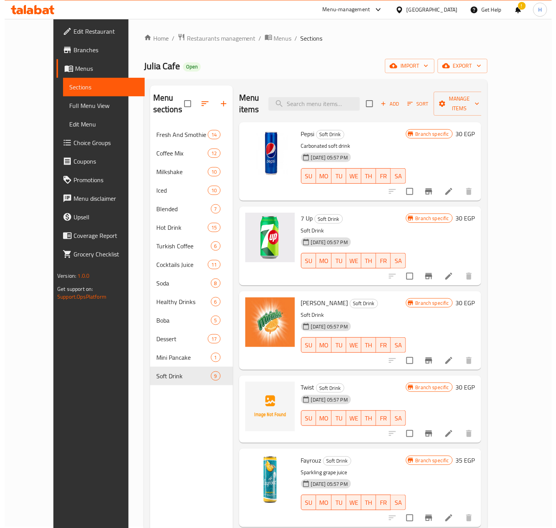
scroll to position [0, 0]
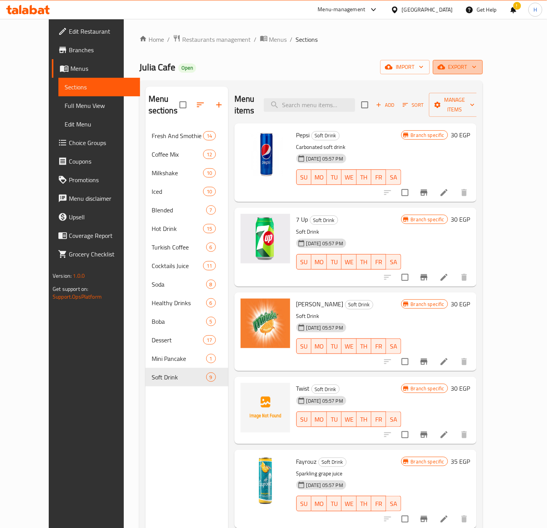
click at [476, 67] on span "export" at bounding box center [458, 67] width 38 height 10
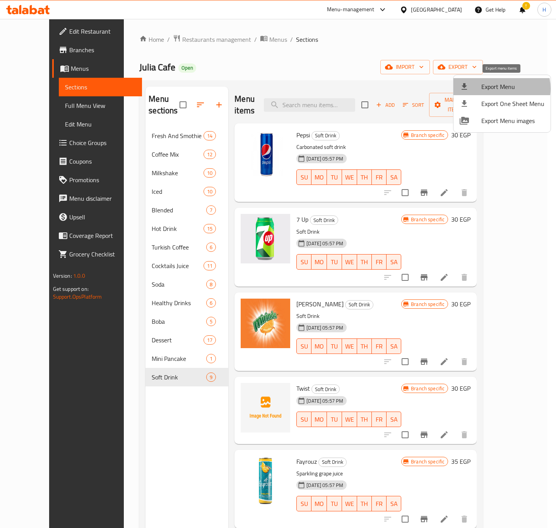
click at [498, 89] on span "Export Menu" at bounding box center [512, 86] width 63 height 9
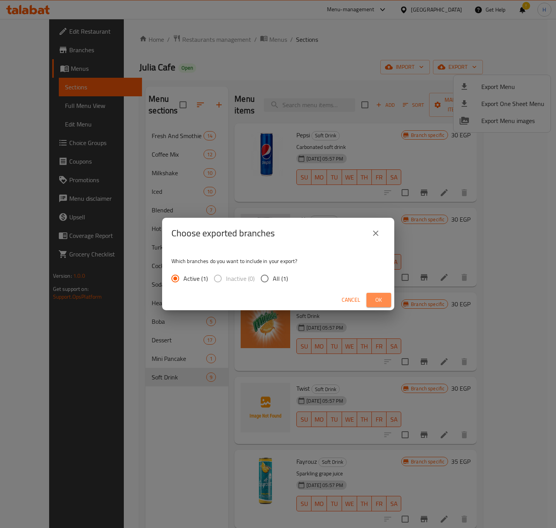
click at [376, 303] on span "Ok" at bounding box center [378, 300] width 12 height 10
